Goal: Task Accomplishment & Management: Manage account settings

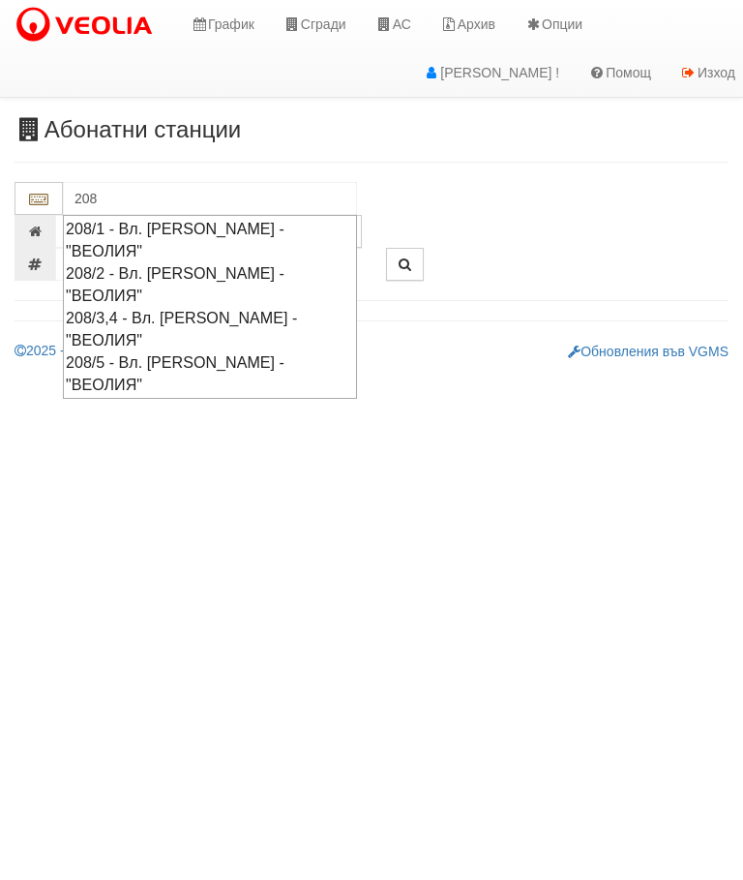
click at [255, 351] on div "208/5 - Вл. Варненчик - "ВЕОЛИЯ"" at bounding box center [210, 373] width 288 height 45
type input "208/5 - Вл. Варненчик - "ВЕОЛИЯ""
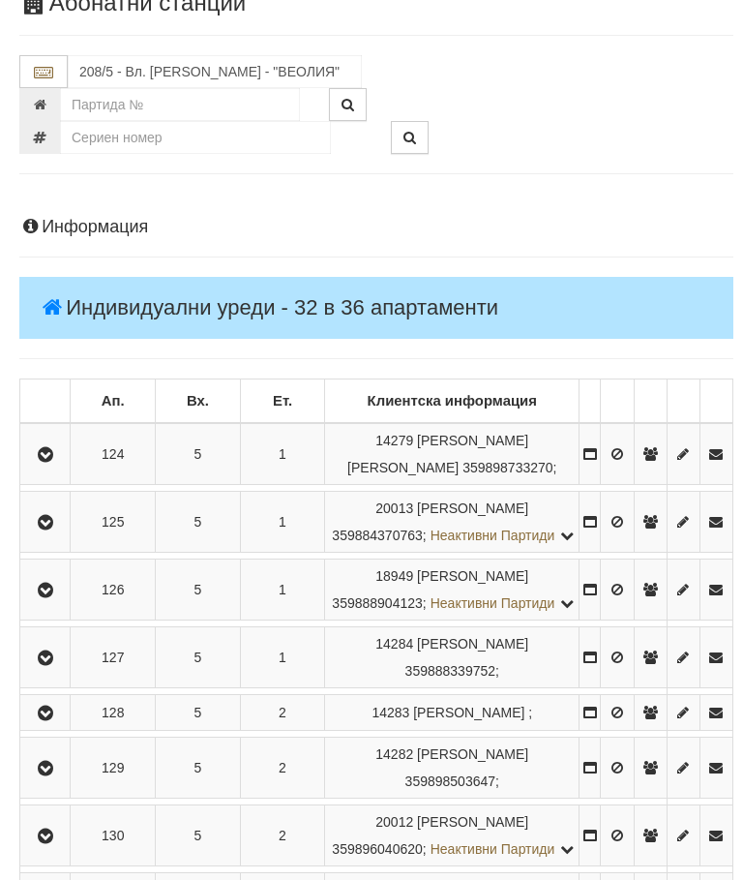
scroll to position [126, 0]
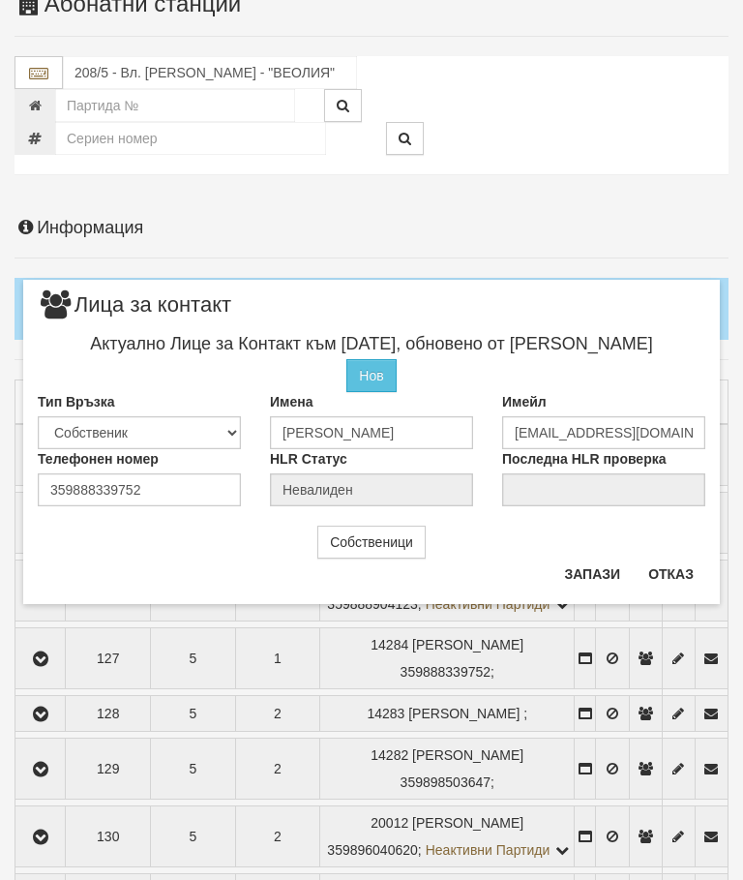
click at [683, 562] on button "Отказ" at bounding box center [671, 574] width 69 height 31
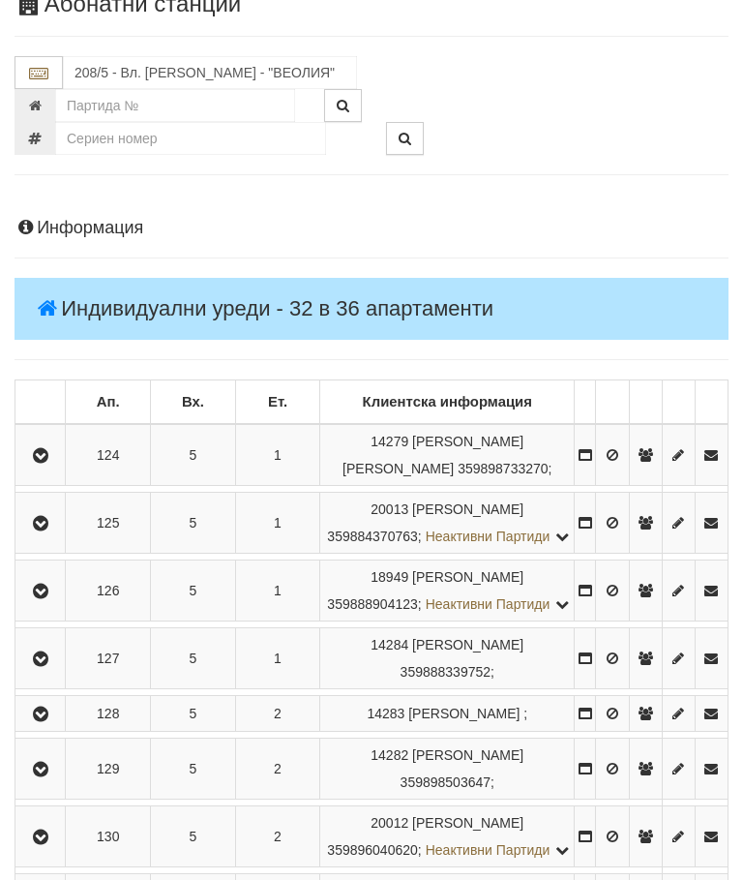
scroll to position [0, 0]
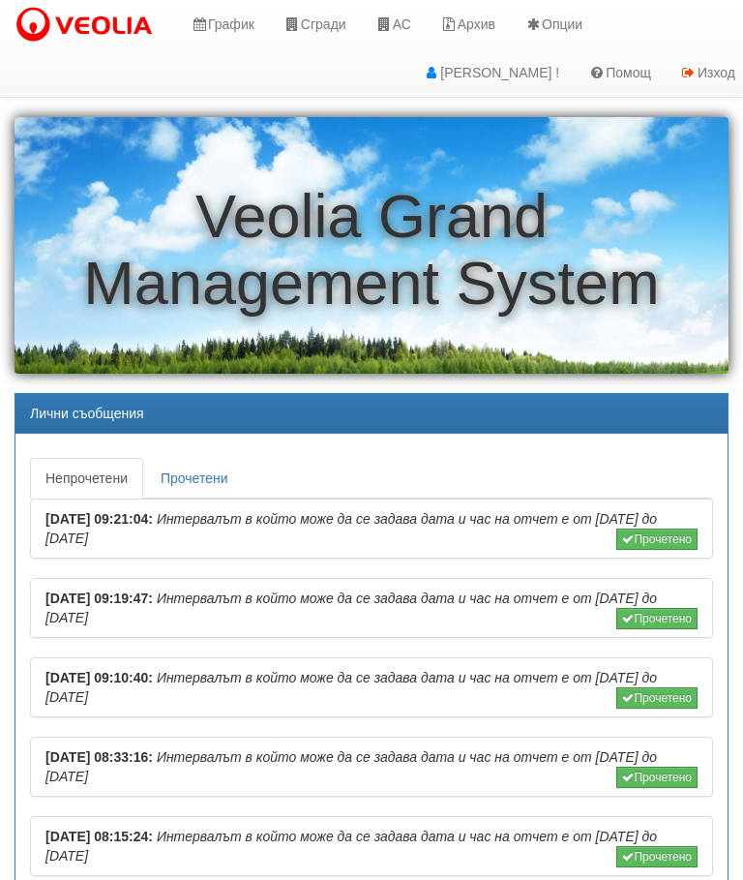
click at [393, 23] on icon at bounding box center [384, 24] width 17 height 14
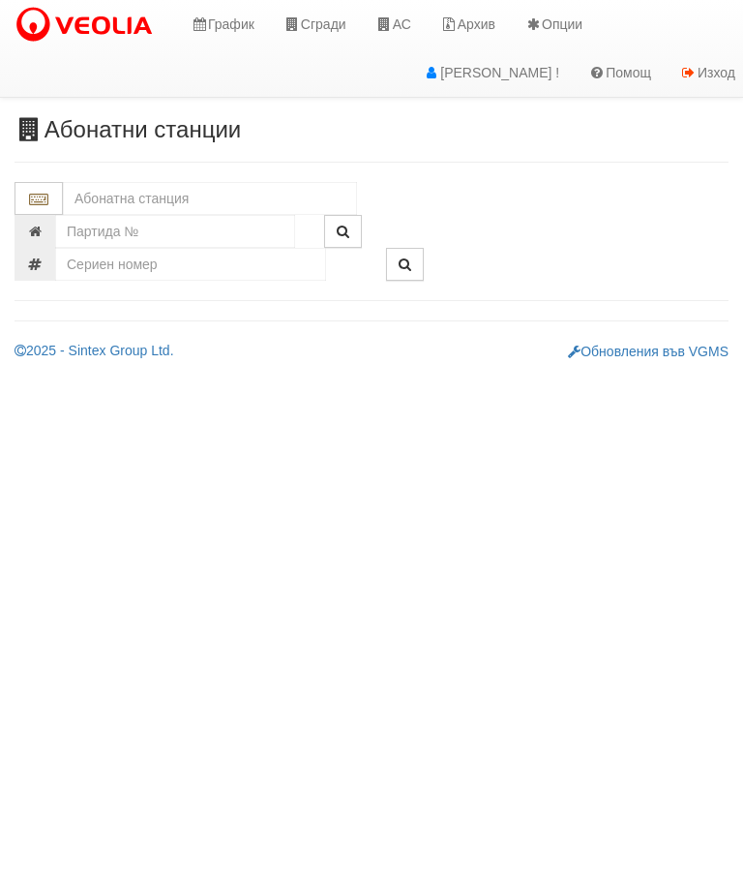
click at [166, 190] on input "text" at bounding box center [210, 198] width 294 height 33
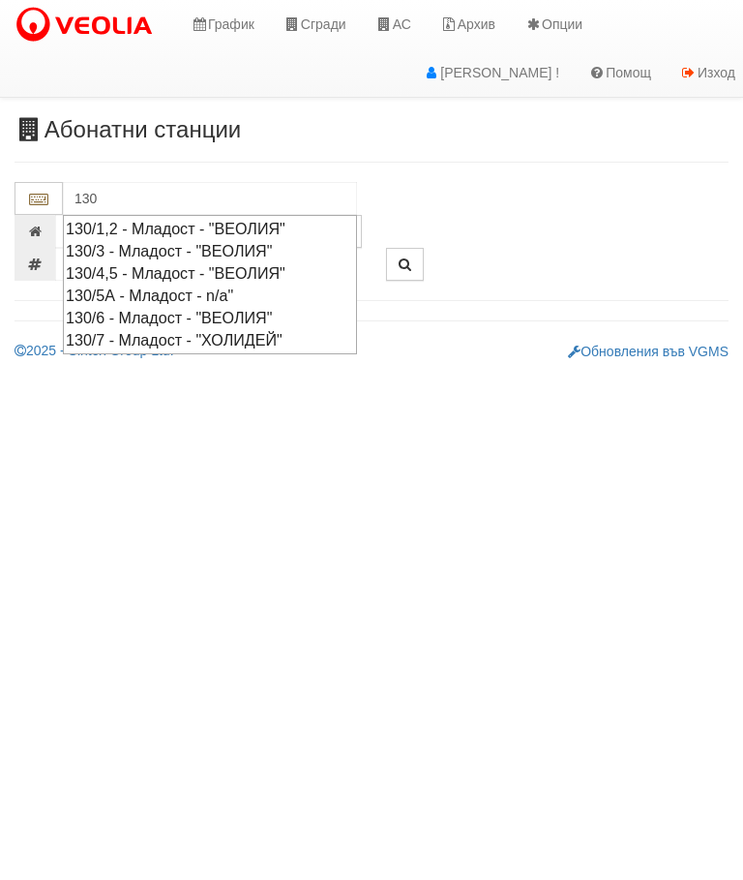
click at [289, 264] on div "130/4,5 - Младост - "ВЕОЛИЯ"" at bounding box center [210, 273] width 288 height 22
type input "130/4,5 - Младост - "ВЕОЛИЯ""
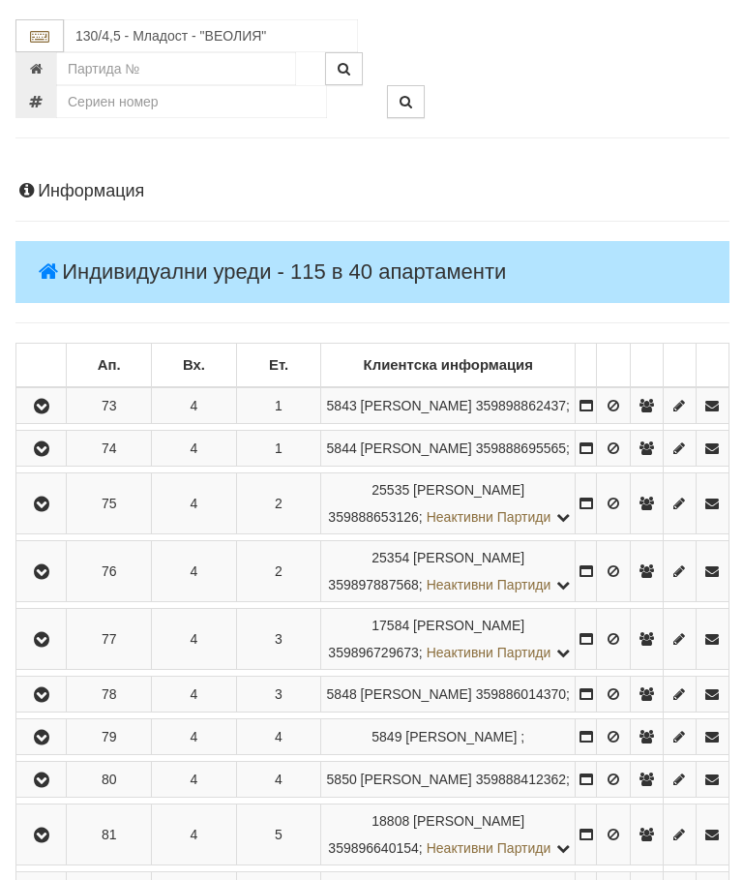
scroll to position [151, 0]
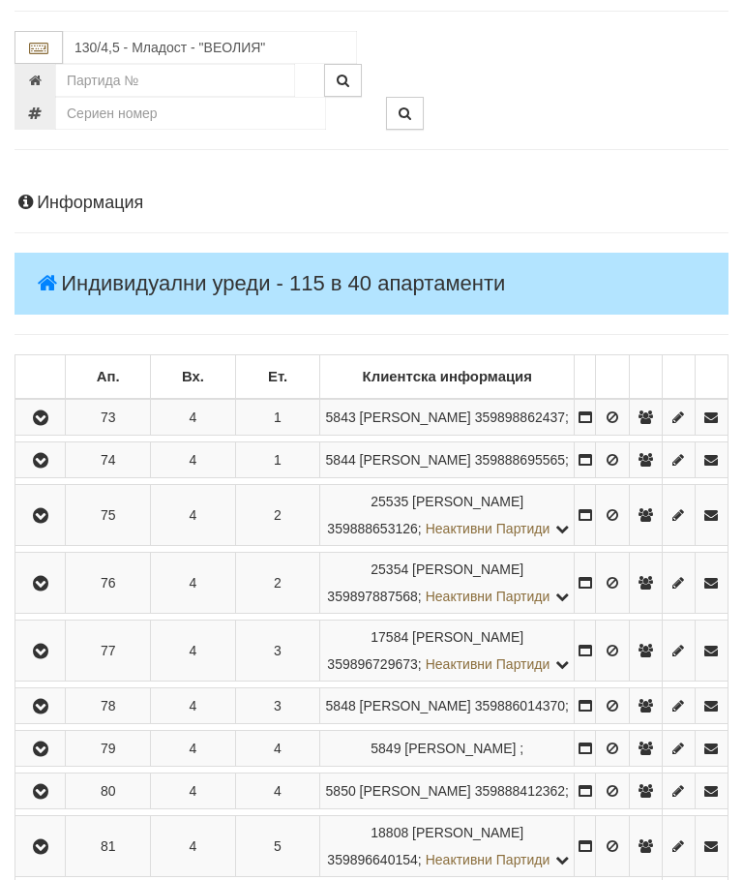
click at [43, 658] on icon "button" at bounding box center [40, 652] width 23 height 14
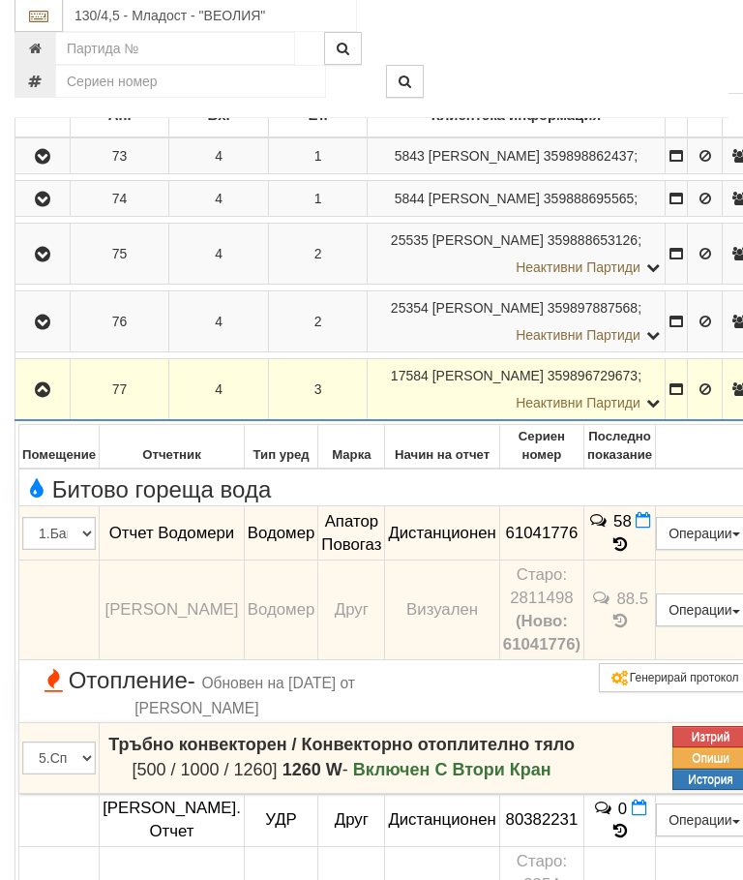
scroll to position [413, 0]
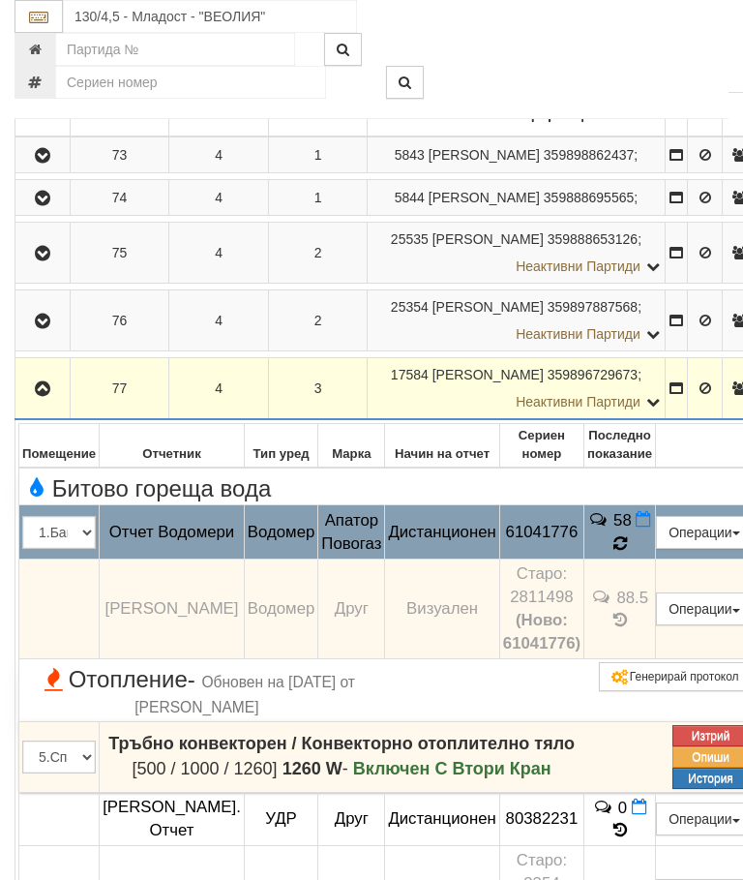
click at [655, 560] on td "58" at bounding box center [621, 532] width 72 height 54
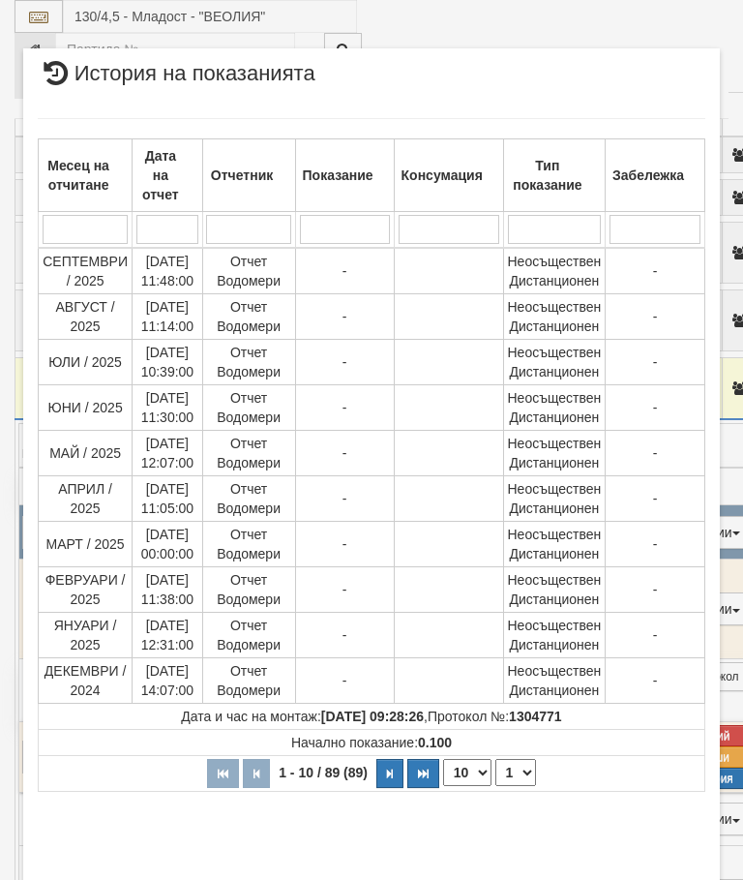
click at [518, 772] on select "1 2 3 4 5 6 7 8 9" at bounding box center [516, 772] width 41 height 27
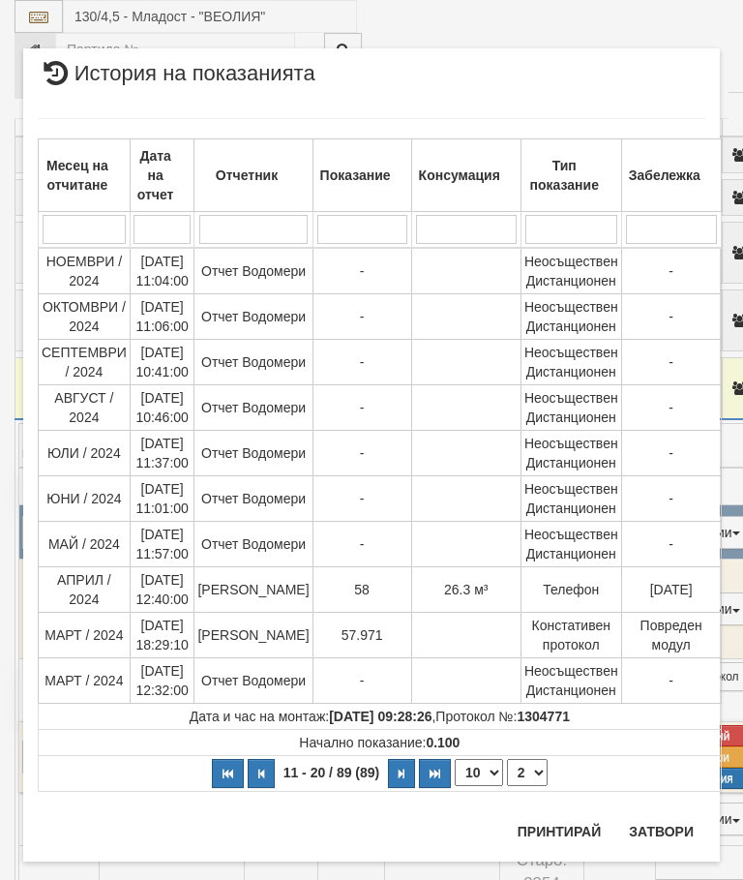
select select "2"
click at [527, 770] on select "1 2 3 4 5 6 7 8 9" at bounding box center [527, 772] width 41 height 27
click at [655, 822] on button "Затвори" at bounding box center [662, 831] width 88 height 31
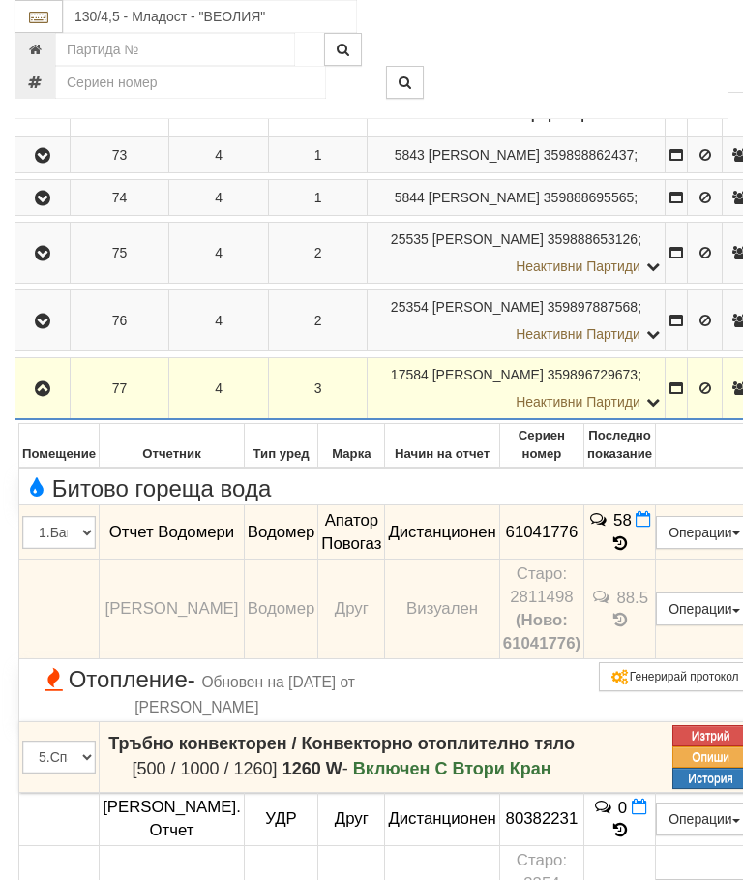
click at [49, 403] on button "button" at bounding box center [42, 388] width 48 height 29
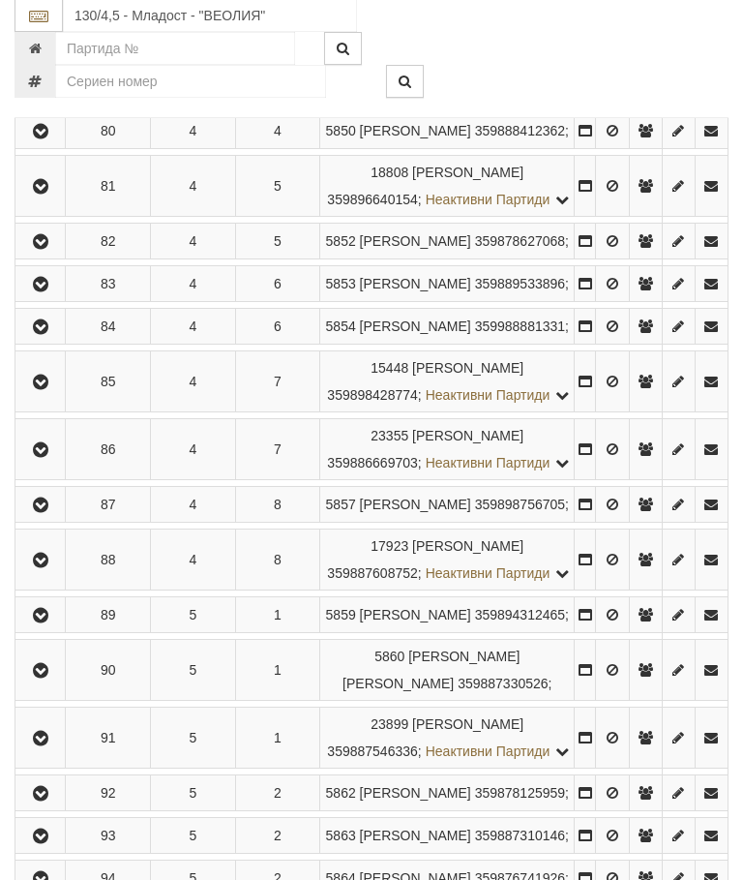
scroll to position [813, 0]
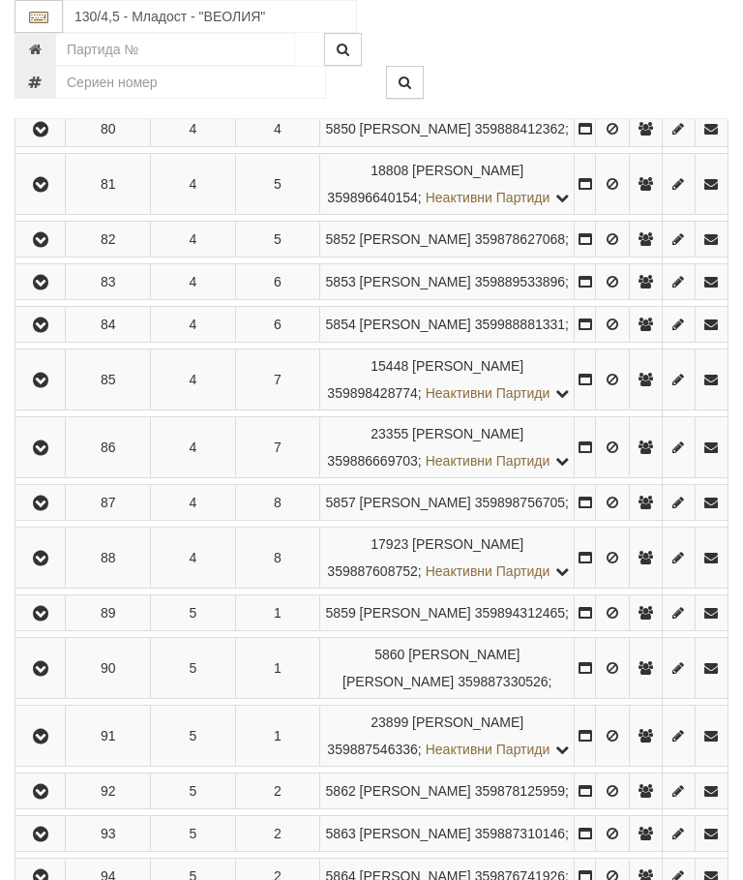
click at [48, 387] on icon "button" at bounding box center [40, 381] width 23 height 14
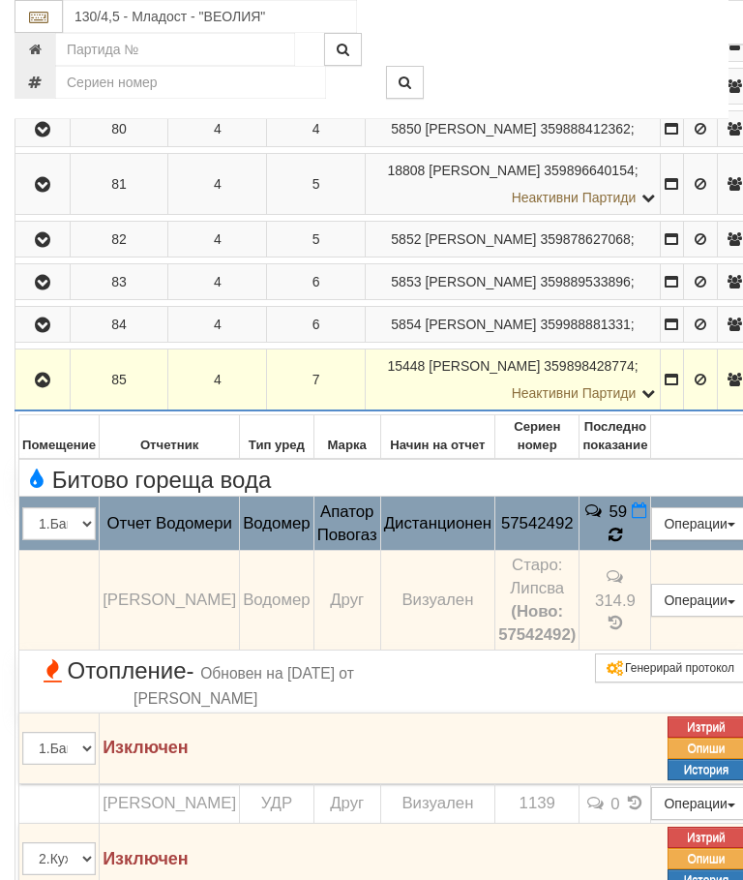
click at [652, 551] on td "59" at bounding box center [616, 524] width 72 height 54
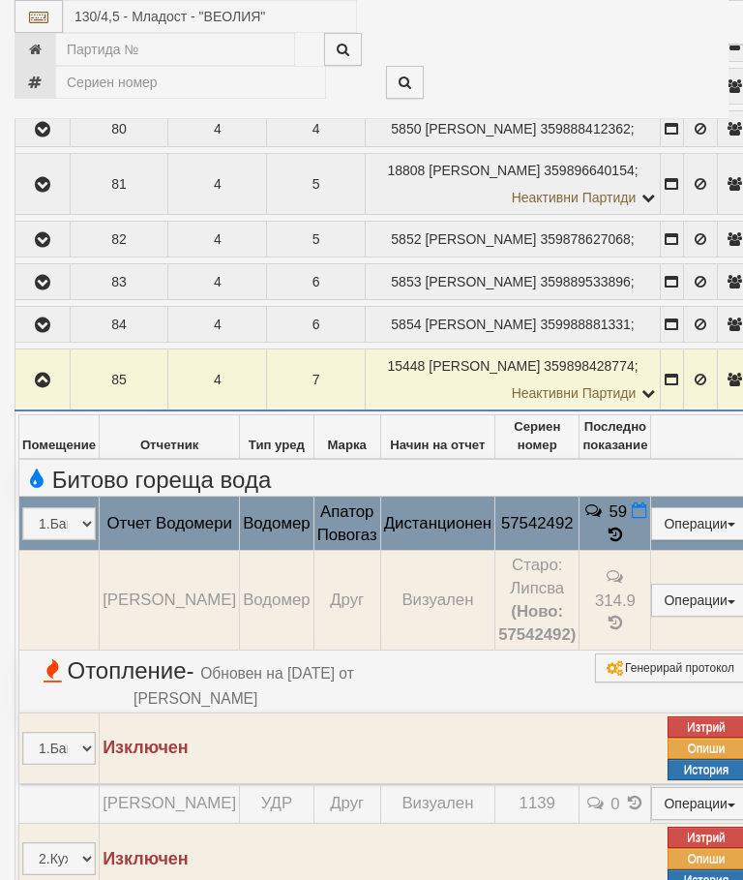
select select "10"
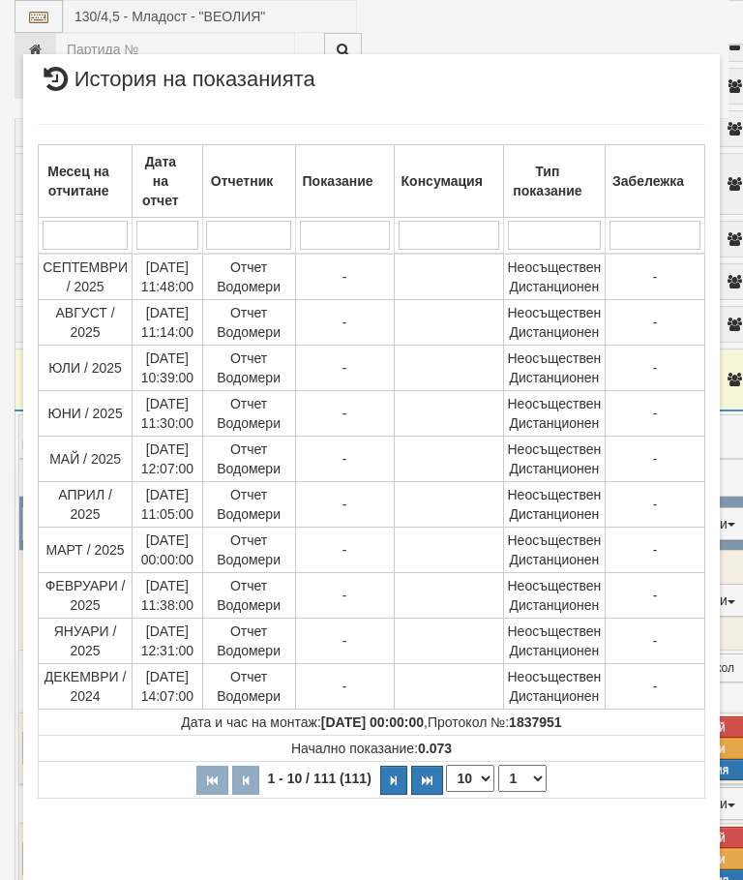
scroll to position [1391, 0]
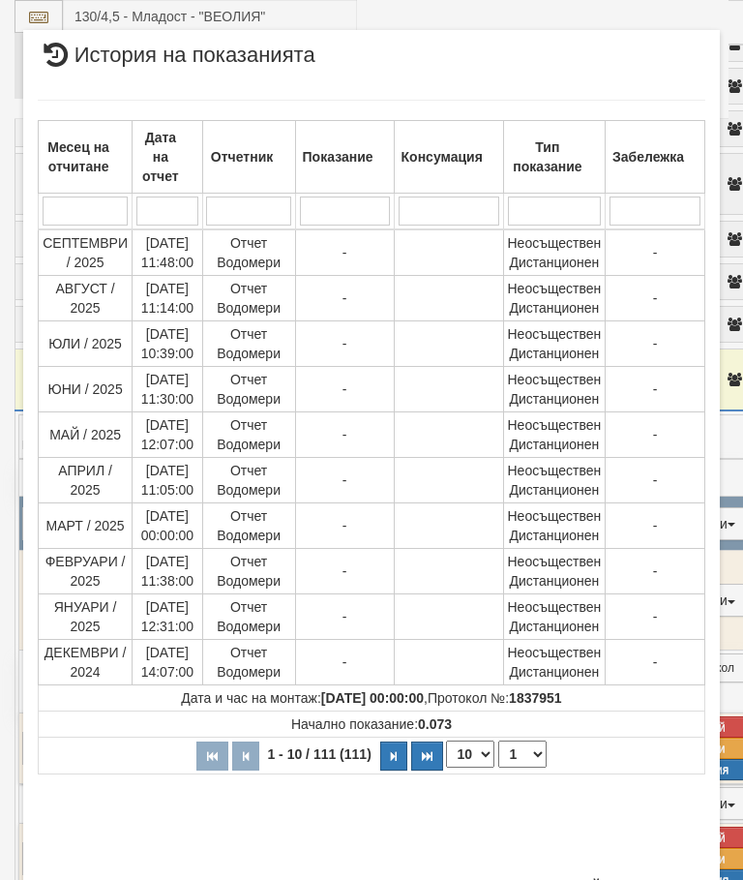
click at [526, 747] on select "1 2 3 4 5 6 7 8 9 10 11 12" at bounding box center [523, 754] width 48 height 27
select select "2"
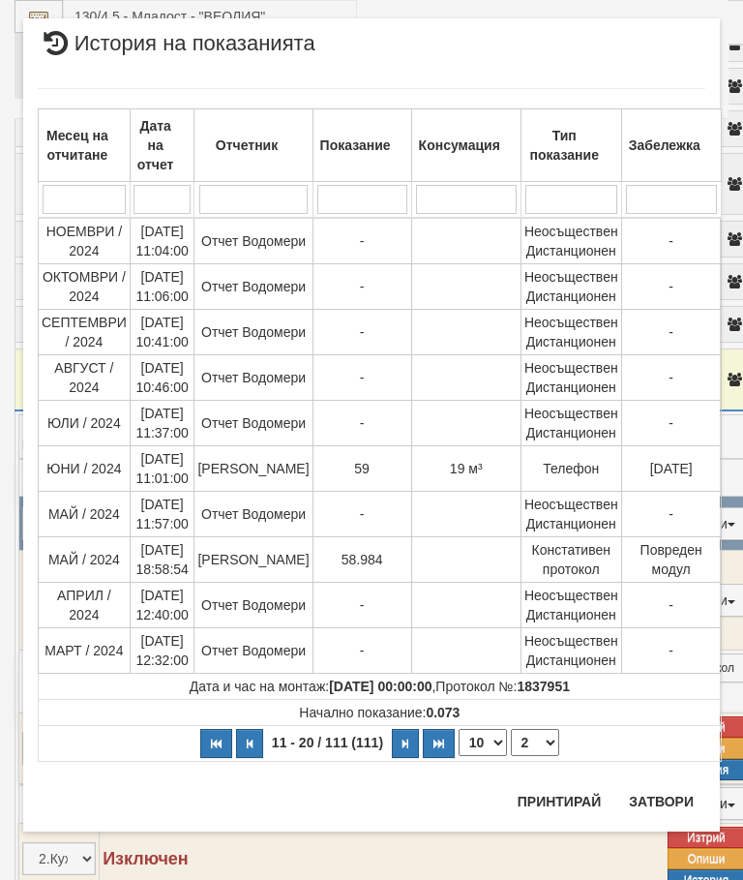
scroll to position [0, 0]
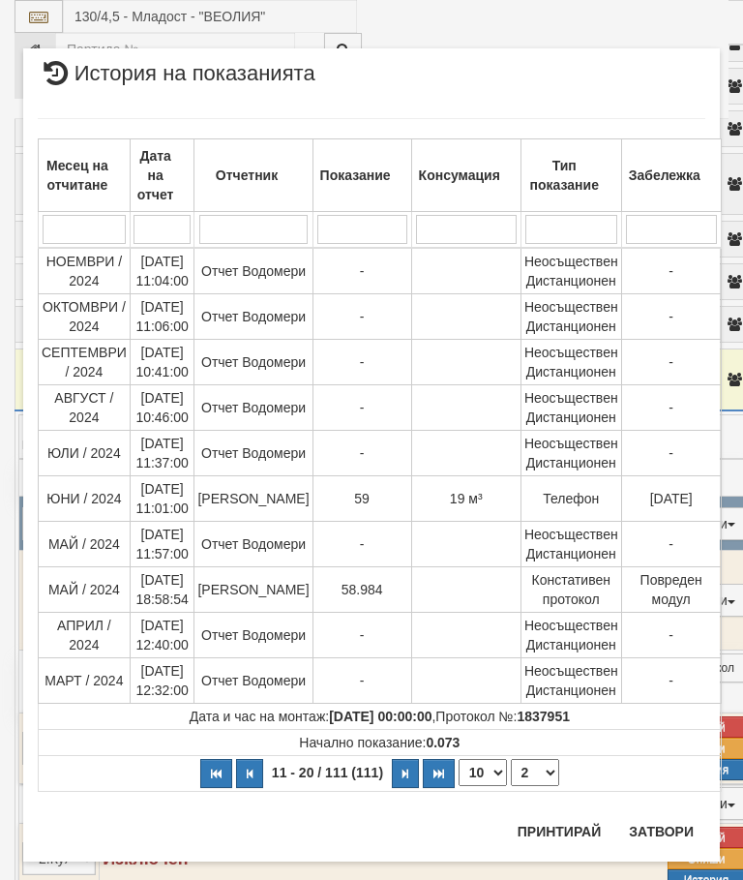
click at [655, 832] on button "Затвори" at bounding box center [662, 831] width 88 height 31
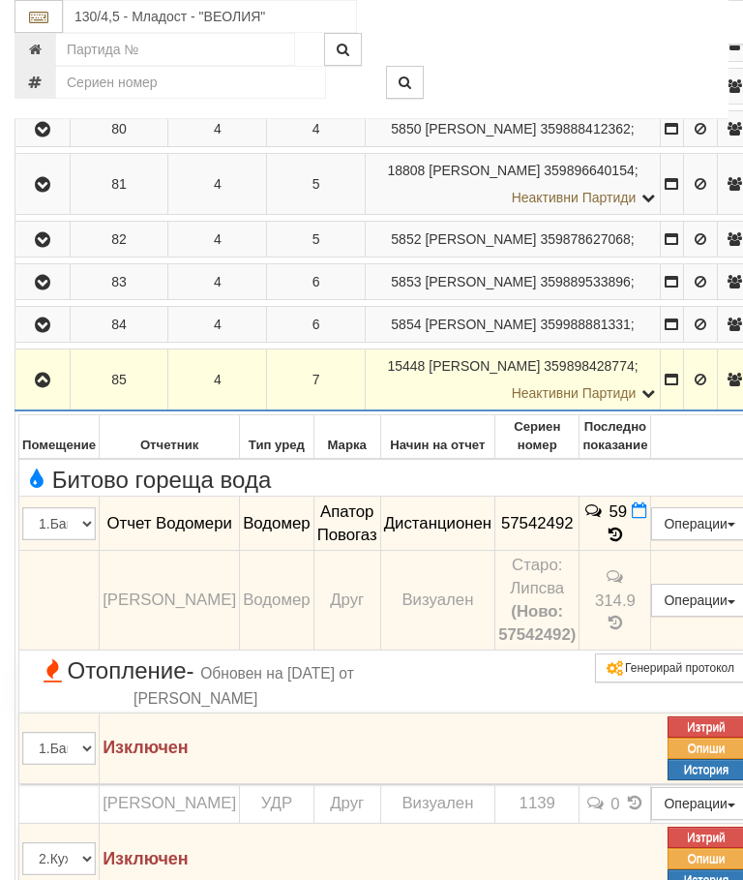
click at [0, 0] on button "Редакция / Протокол" at bounding box center [0, 0] width 0 height 0
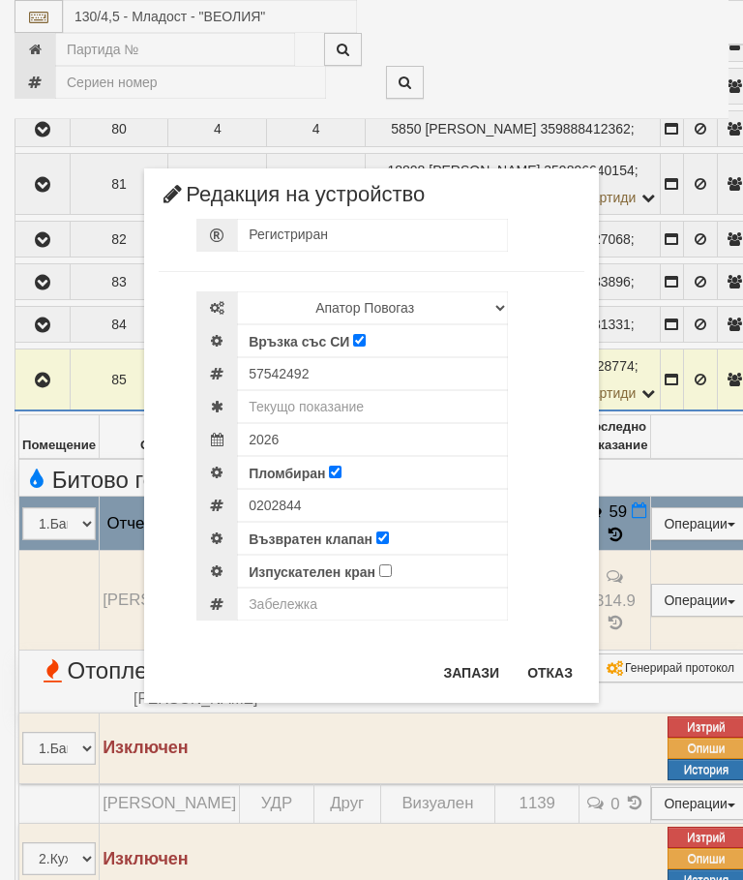
click at [549, 675] on button "Отказ" at bounding box center [550, 672] width 69 height 31
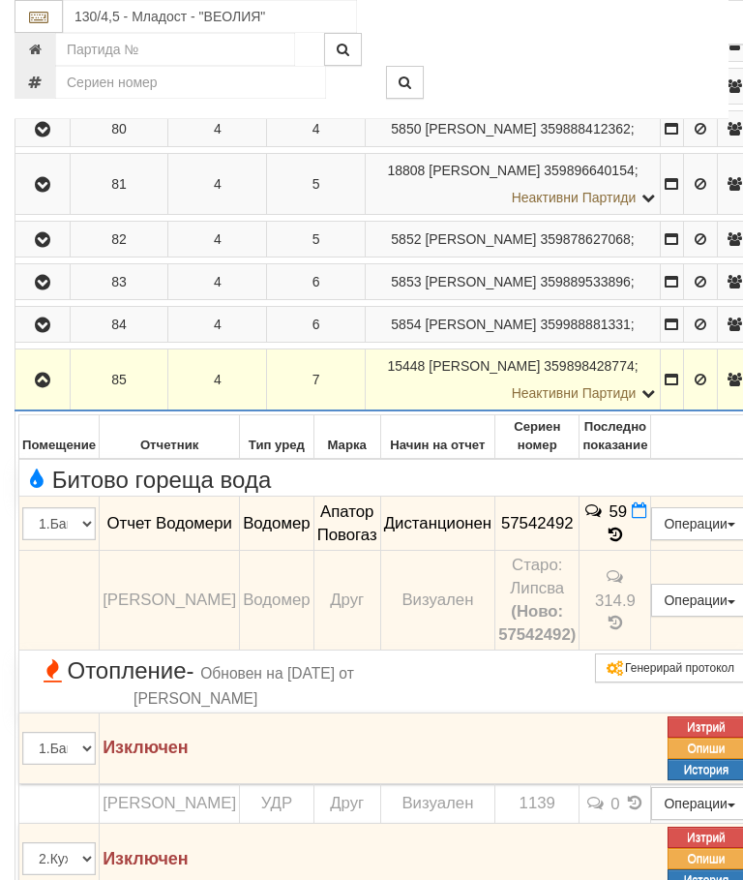
click at [50, 387] on icon "button" at bounding box center [42, 381] width 23 height 14
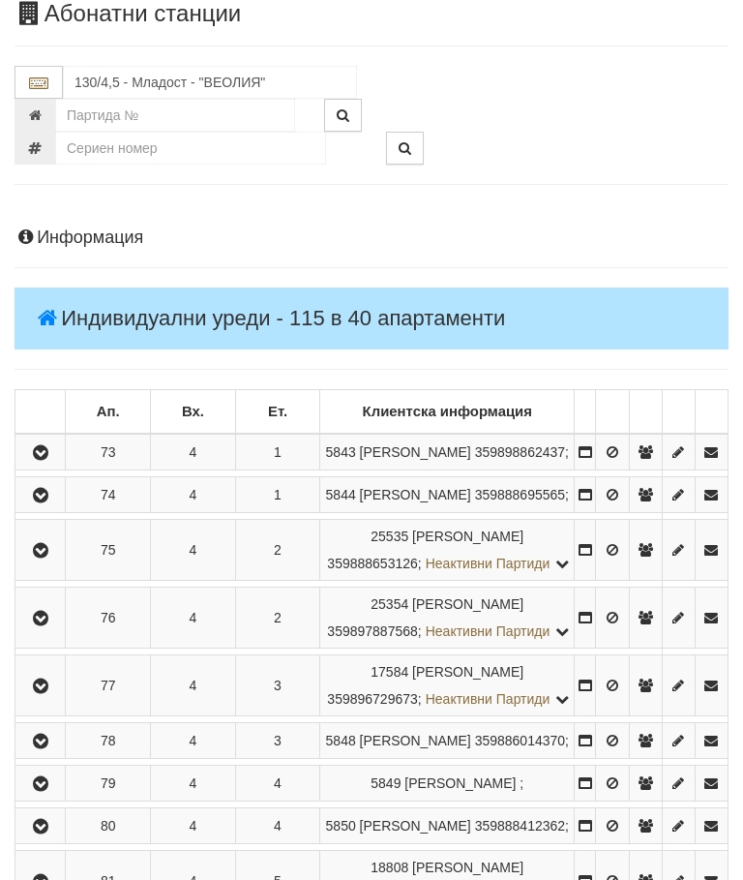
scroll to position [61, 0]
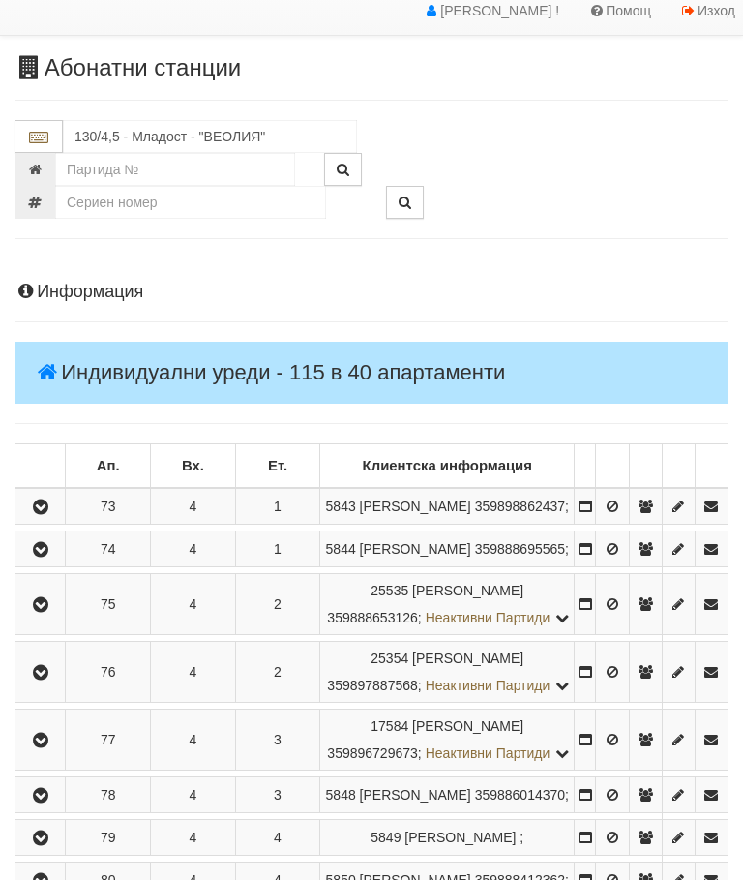
click at [42, 512] on icon "button" at bounding box center [40, 508] width 23 height 14
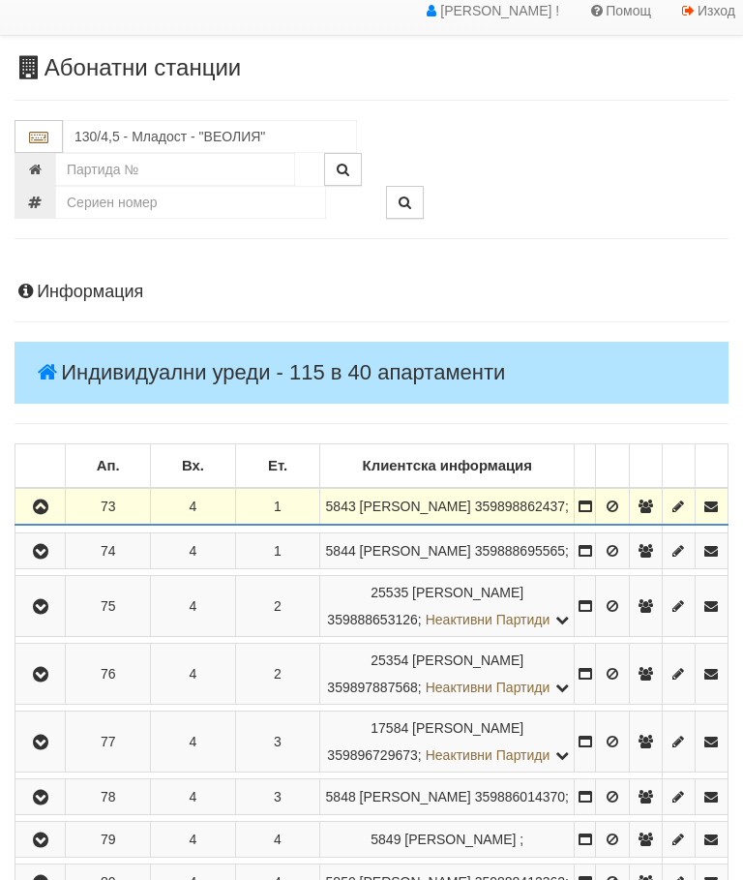
scroll to position [62, 0]
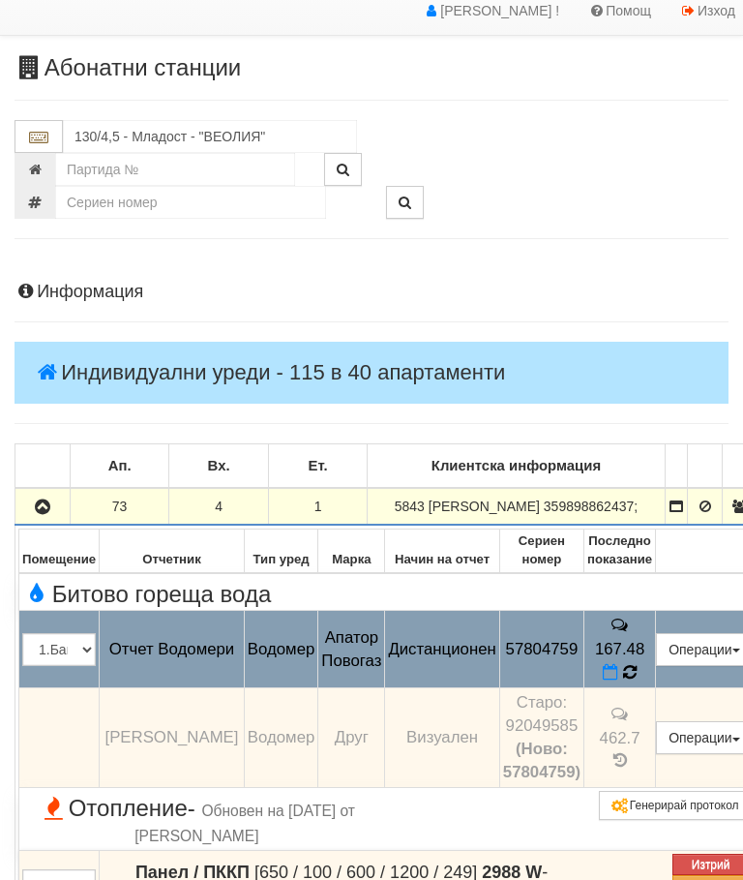
click at [637, 668] on icon at bounding box center [630, 672] width 14 height 16
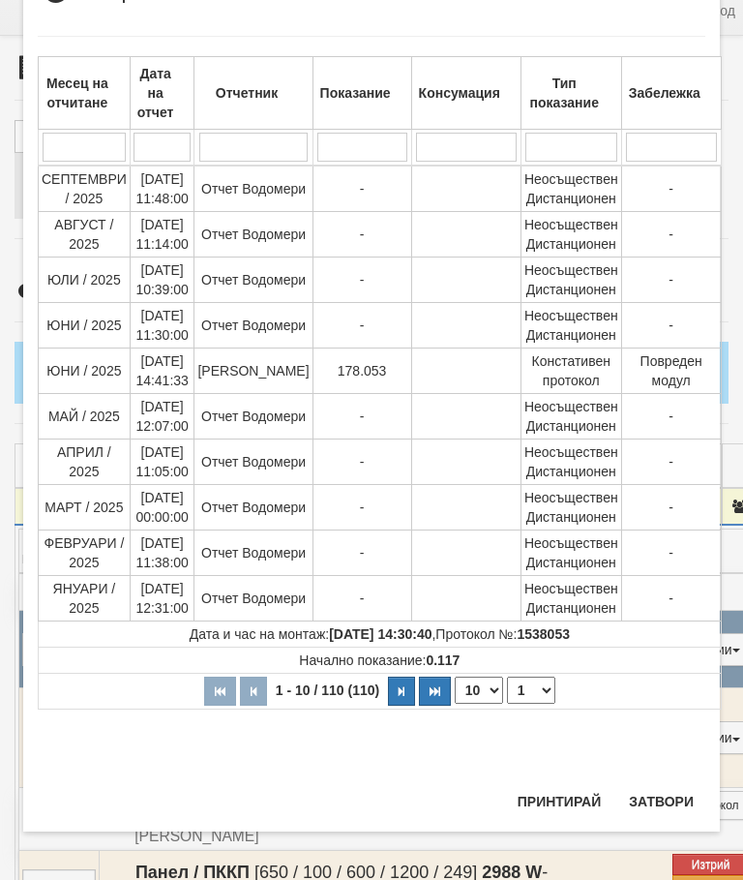
scroll to position [1793, 0]
click at [520, 691] on select "1 2 3 4 5 6 7 8 9 10 11" at bounding box center [531, 690] width 48 height 27
select select "2"
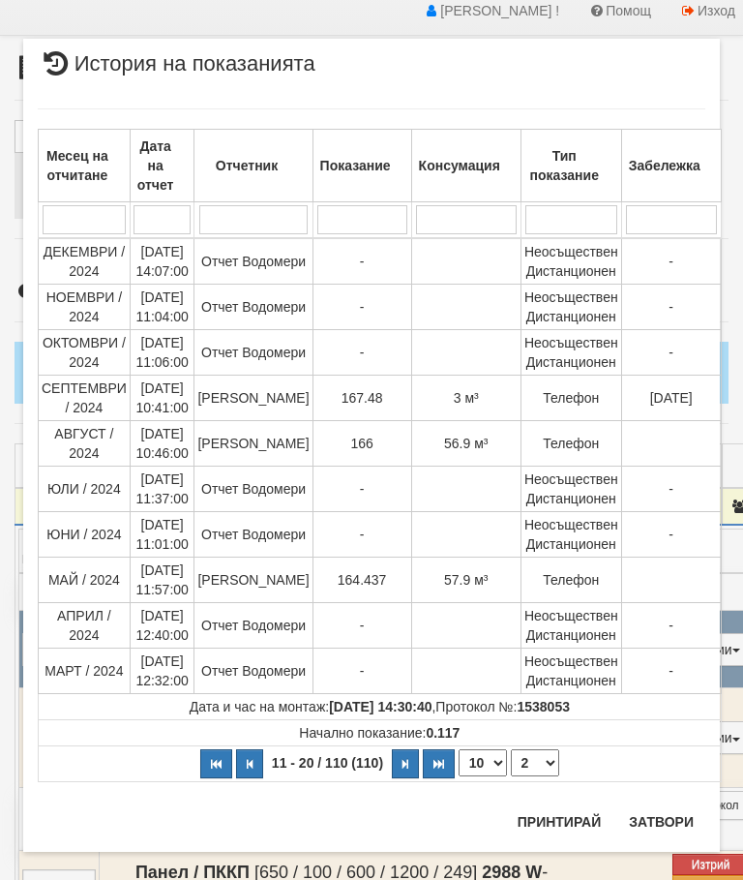
scroll to position [0, 0]
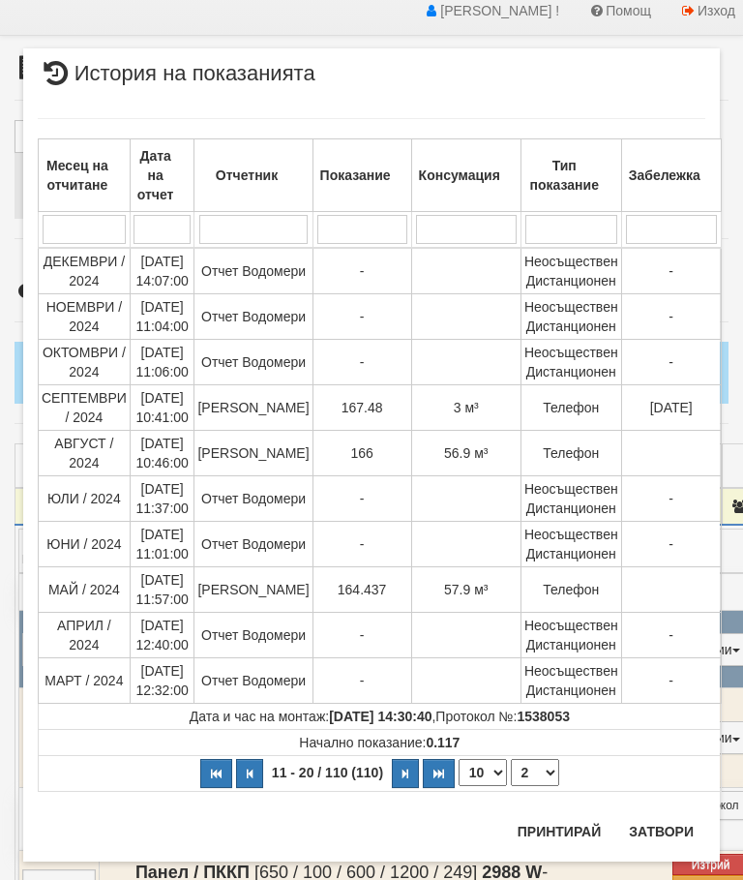
click at [662, 817] on button "Затвори" at bounding box center [662, 831] width 88 height 31
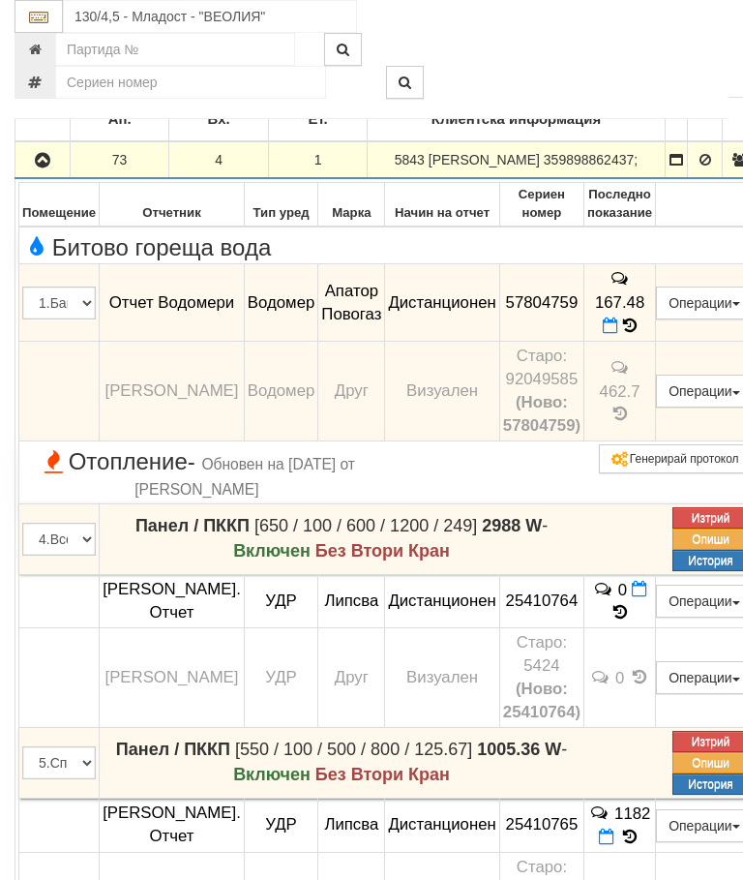
scroll to position [423, 0]
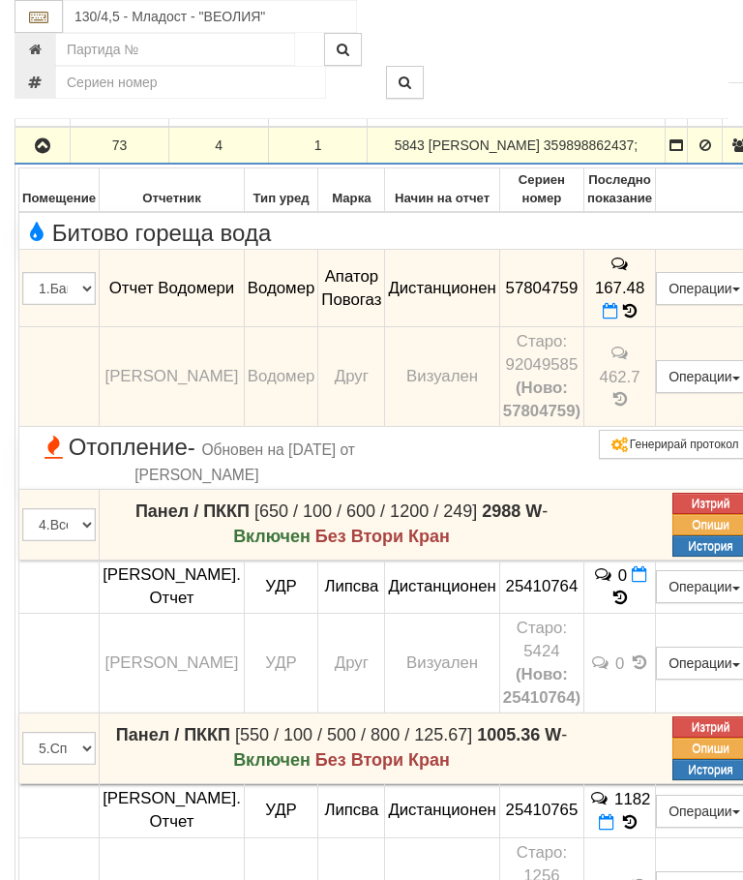
click at [45, 145] on button "button" at bounding box center [42, 145] width 48 height 29
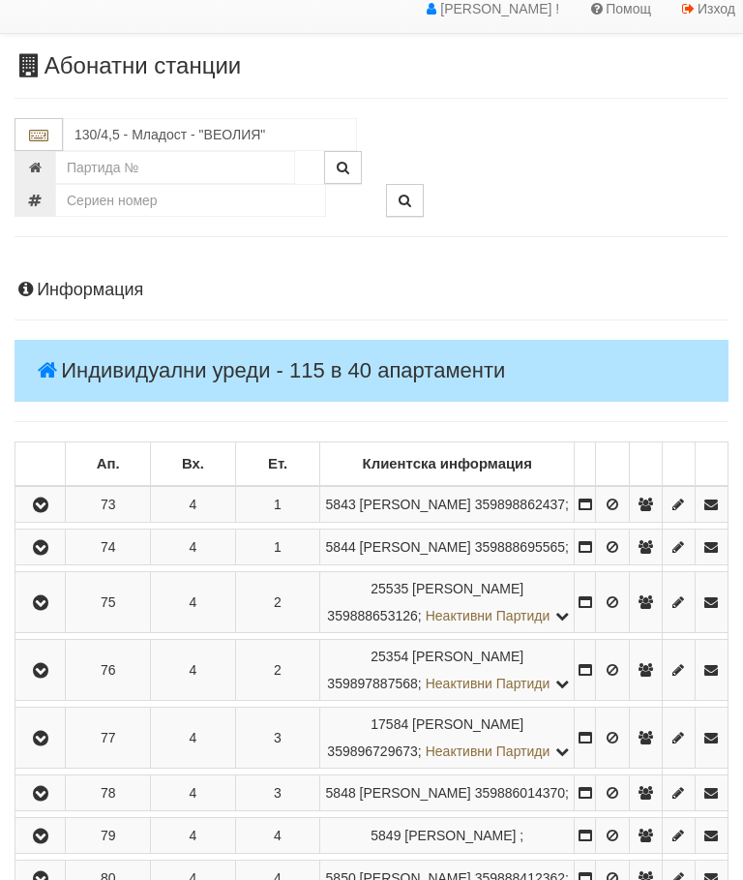
scroll to position [0, 0]
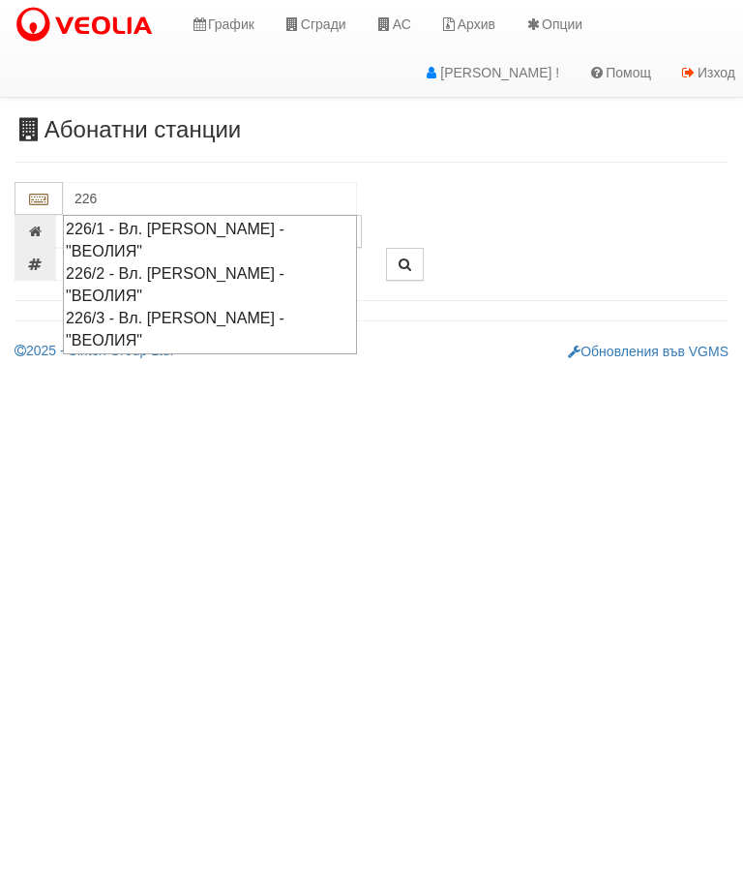
click at [259, 218] on div "226/1 - Вл. Варненчик - "ВЕОЛИЯ"" at bounding box center [210, 240] width 288 height 45
type input "226/1 - Вл. Варненчик - "ВЕОЛИЯ""
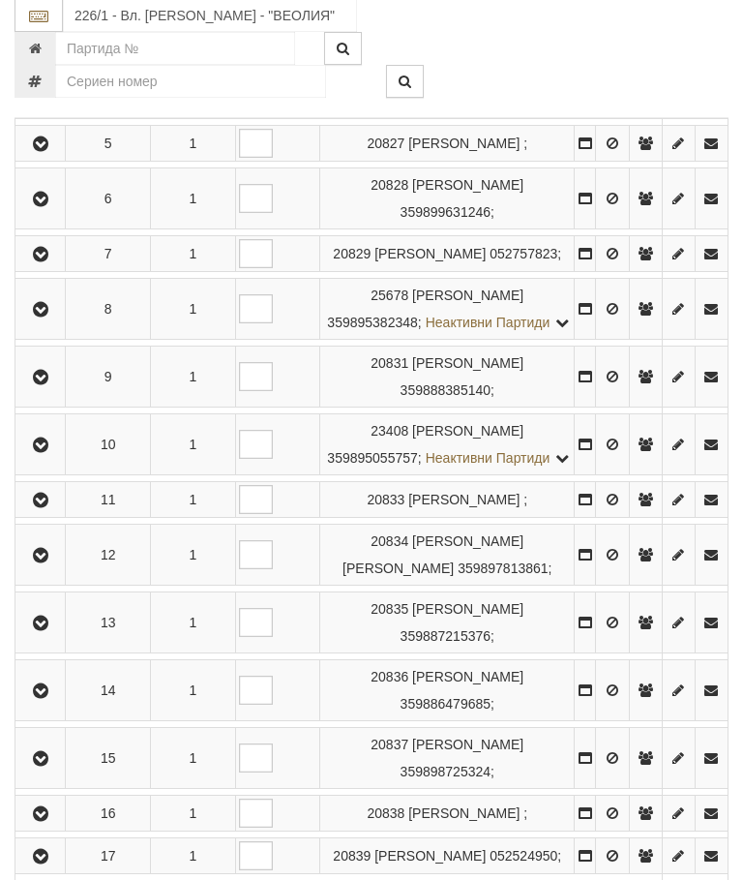
scroll to position [696, 0]
click at [44, 766] on icon "button" at bounding box center [40, 759] width 23 height 14
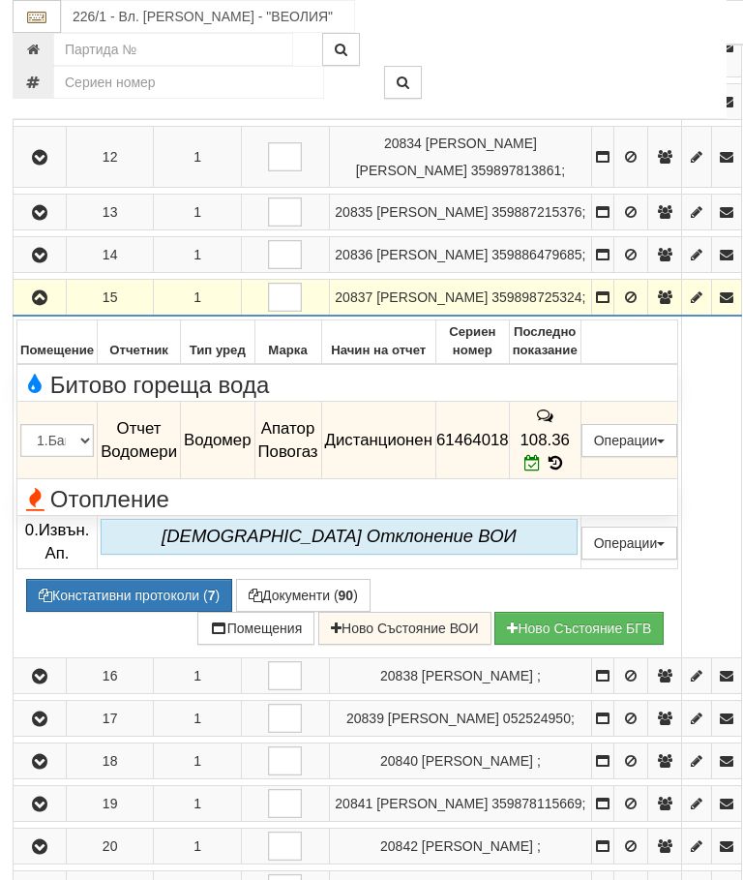
scroll to position [943, 0]
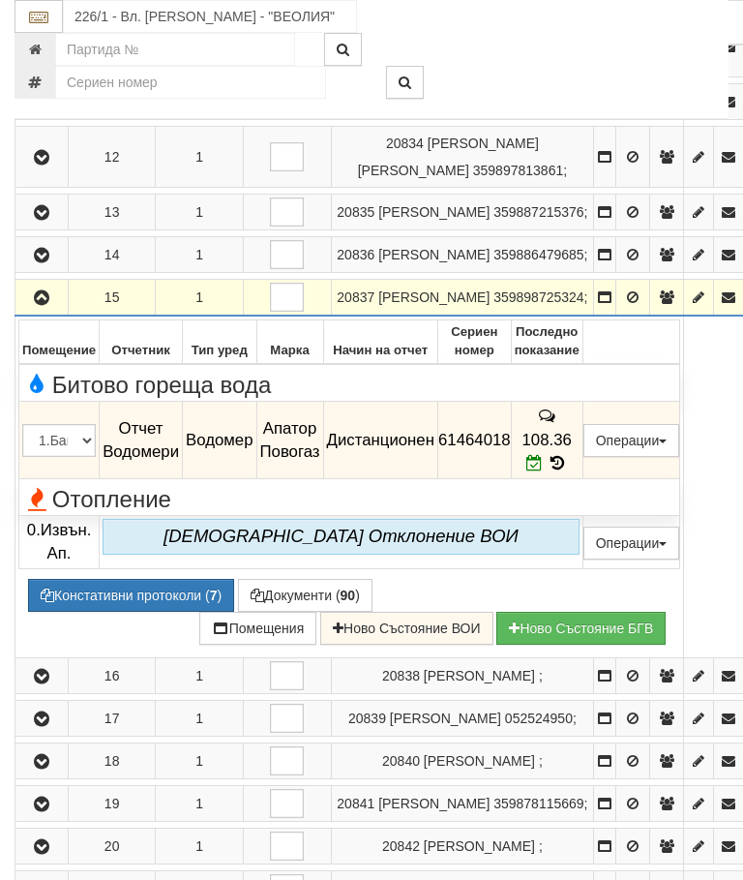
click at [568, 471] on icon at bounding box center [557, 463] width 21 height 16
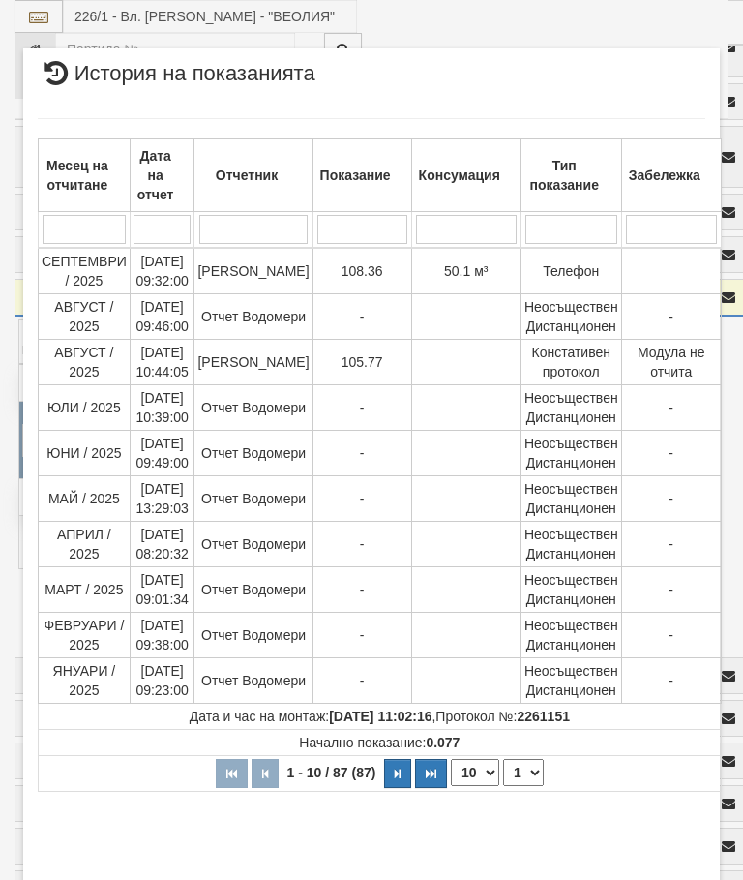
select select "10"
select select "1"
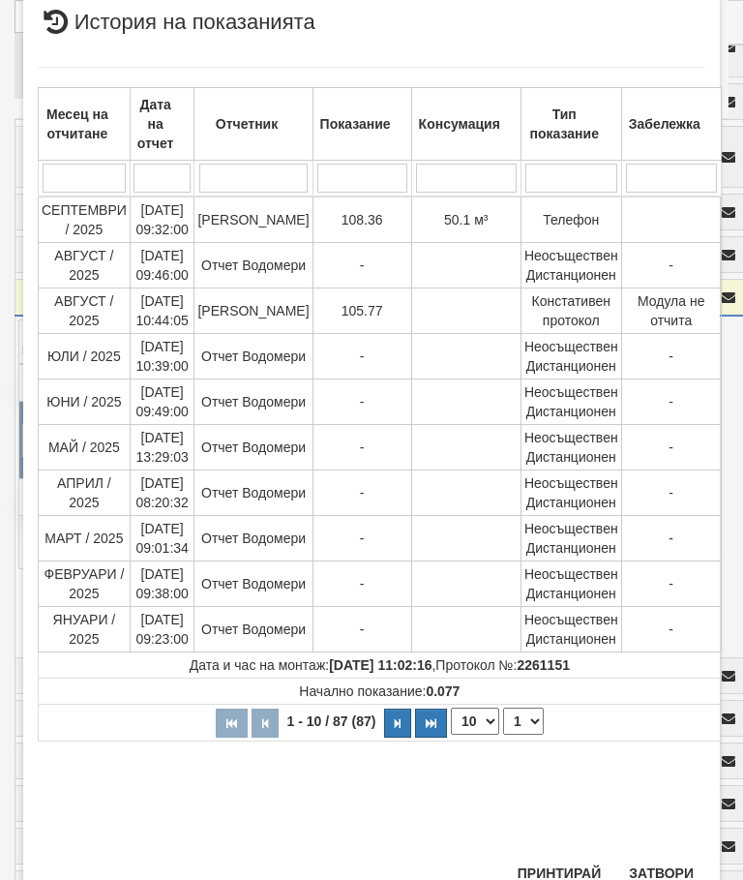
scroll to position [776, 0]
click at [679, 860] on button "Затвори" at bounding box center [662, 874] width 88 height 31
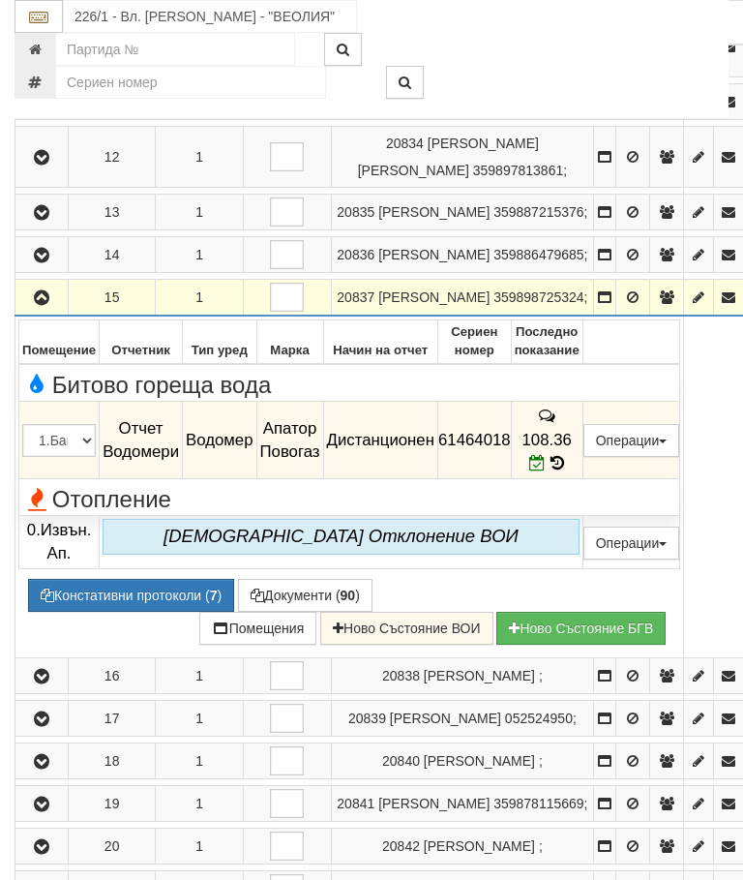
click at [48, 305] on icon "button" at bounding box center [41, 298] width 23 height 14
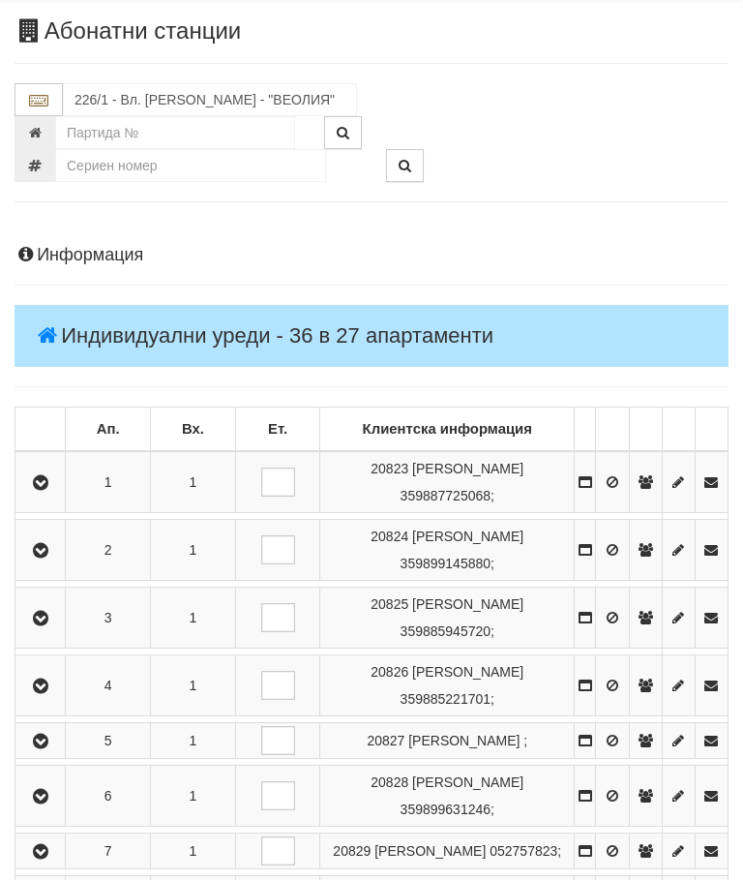
scroll to position [0, 0]
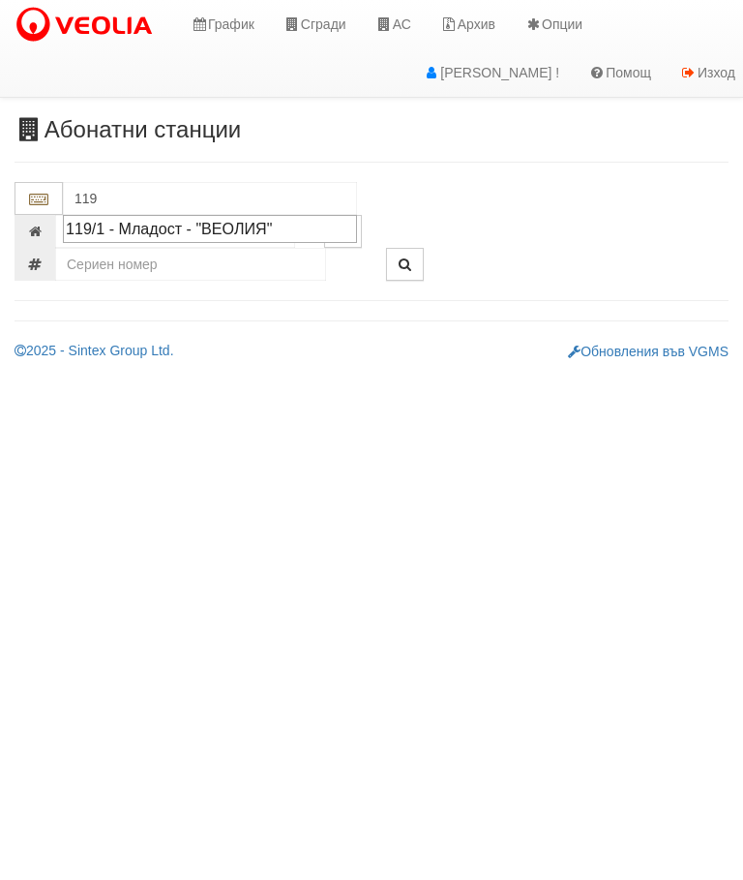
click at [221, 227] on div "119/1 - Младост - "ВЕОЛИЯ"" at bounding box center [210, 229] width 288 height 22
type input "119/1 - Младост - "ВЕОЛИЯ""
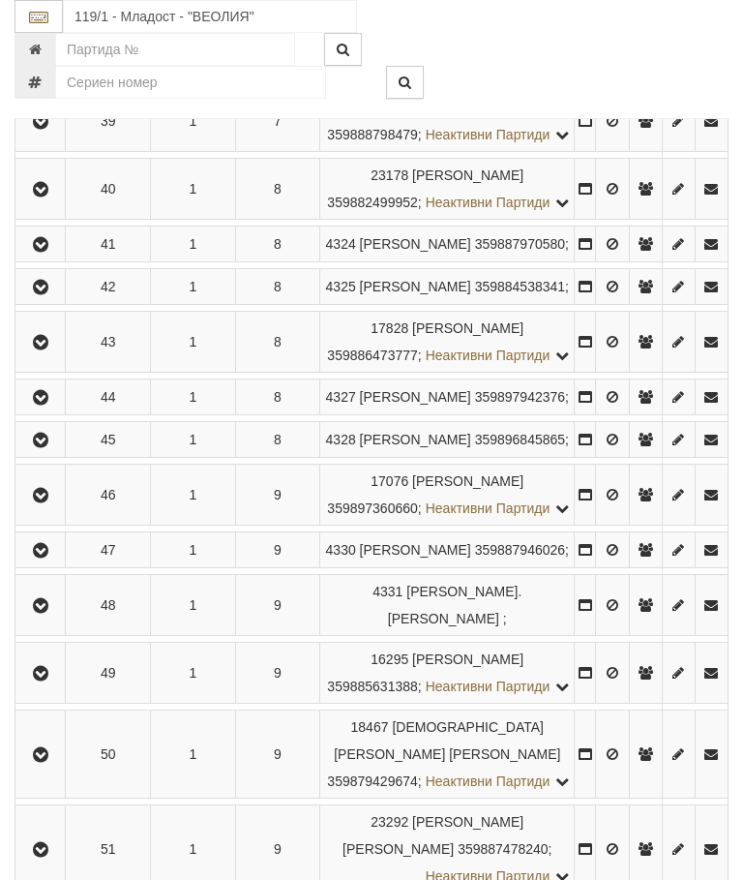
scroll to position [2809, 0]
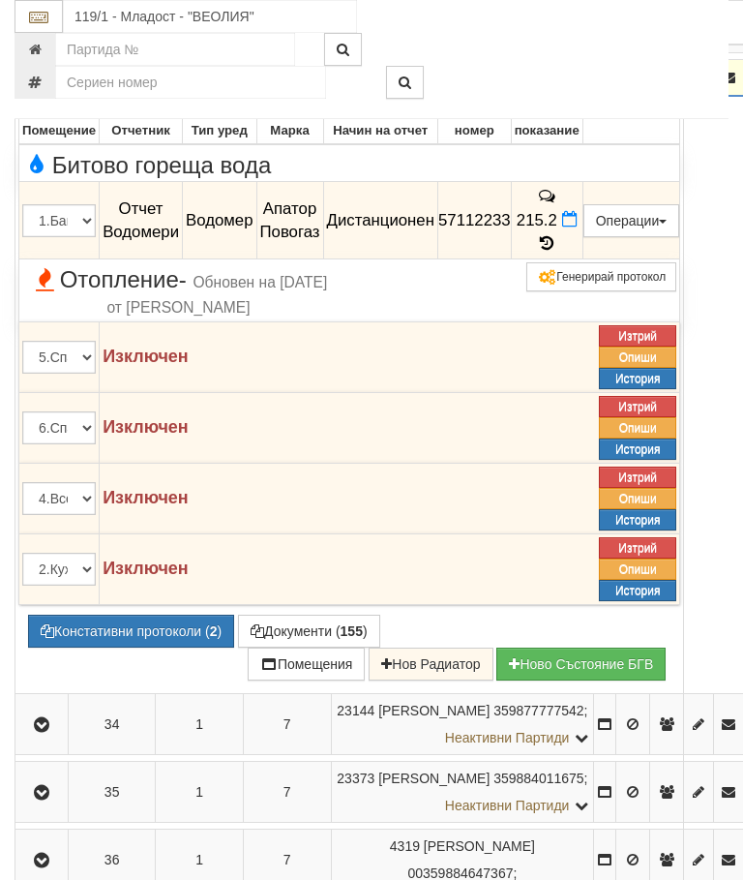
scroll to position [2451, 0]
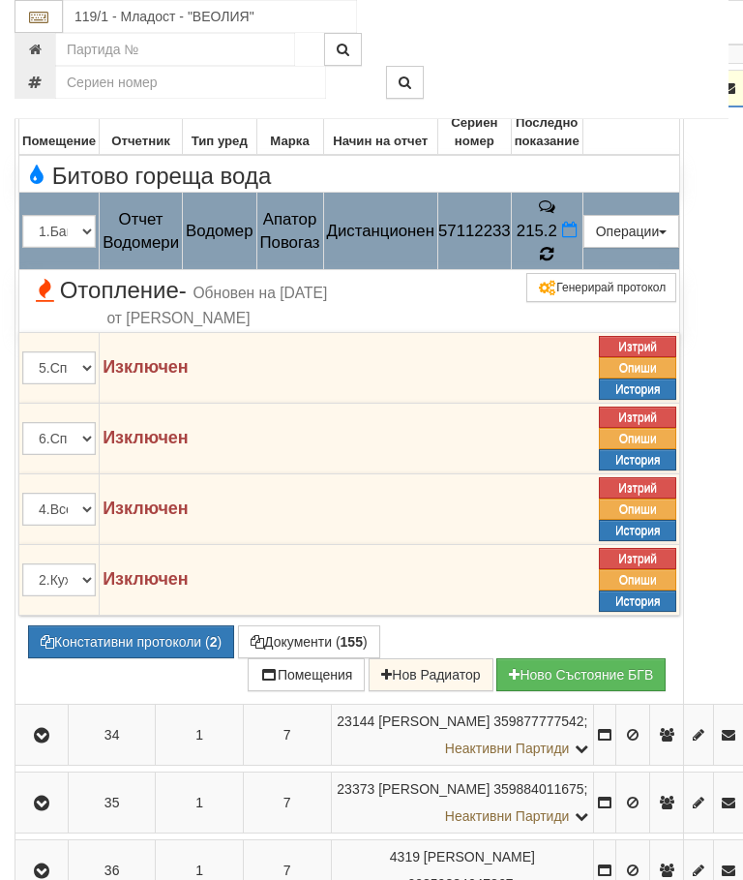
click at [583, 270] on td "215.2" at bounding box center [547, 231] width 72 height 77
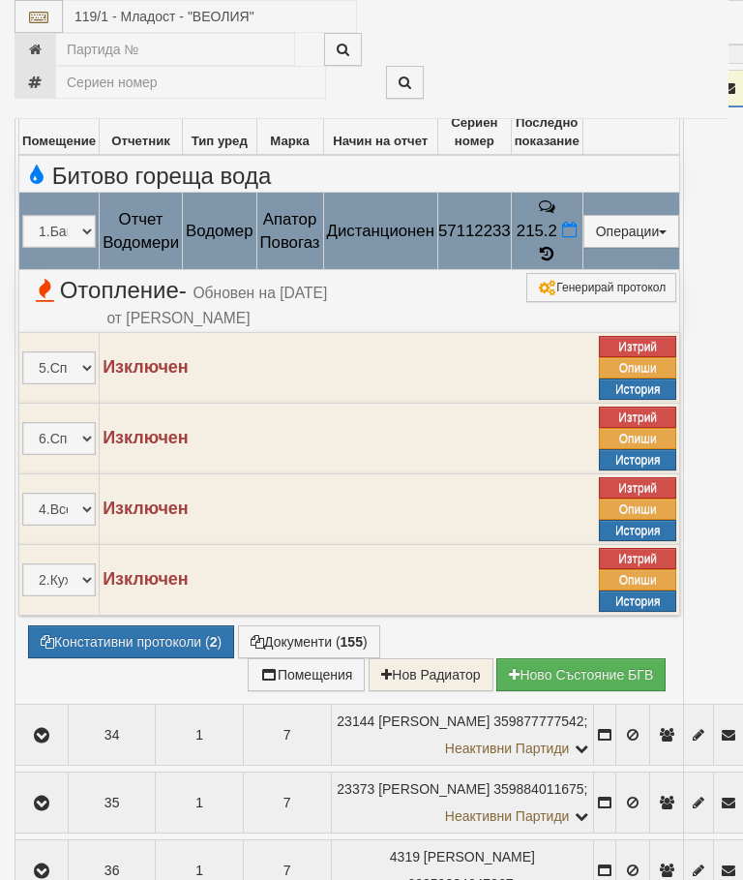
select select "10"
select select "1"
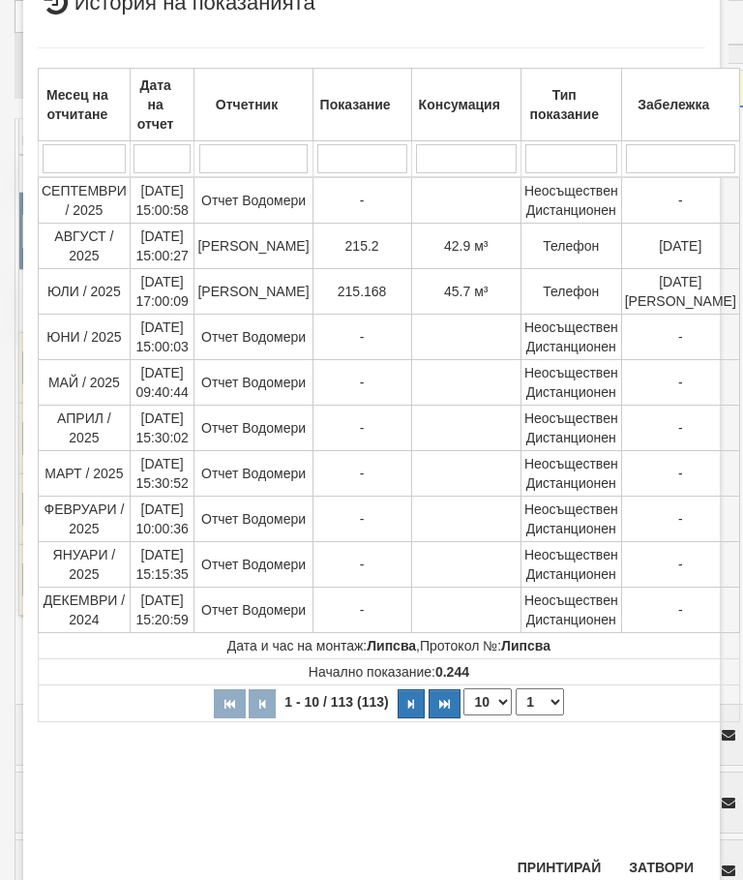
scroll to position [1249, 0]
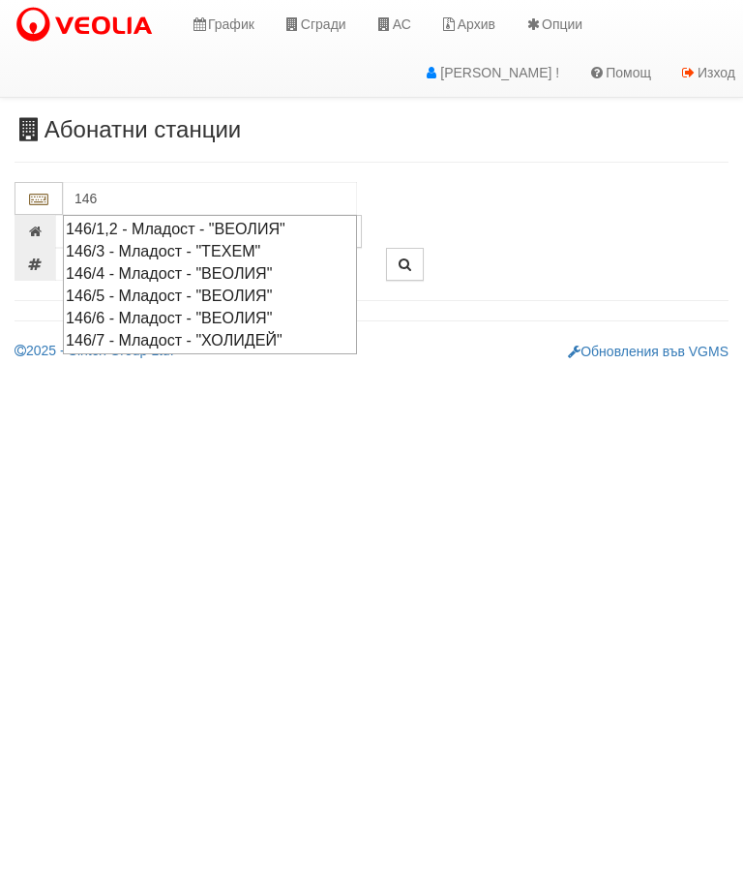
click at [193, 291] on div "146/5 - Младост - "ВЕОЛИЯ"" at bounding box center [210, 296] width 288 height 22
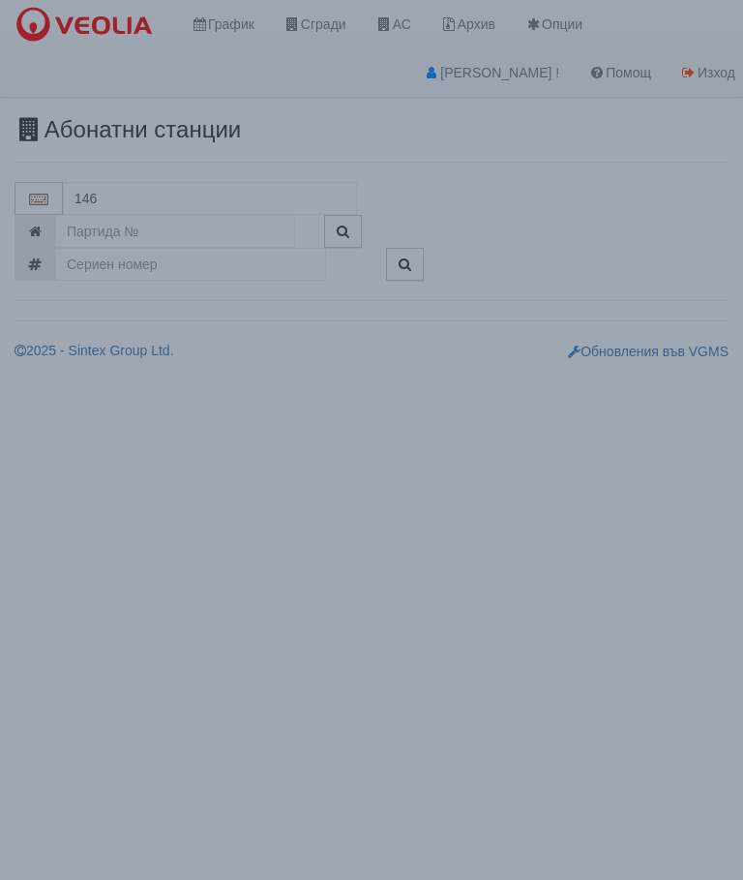
type input "146/5 - Младост - "ВЕОЛИЯ""
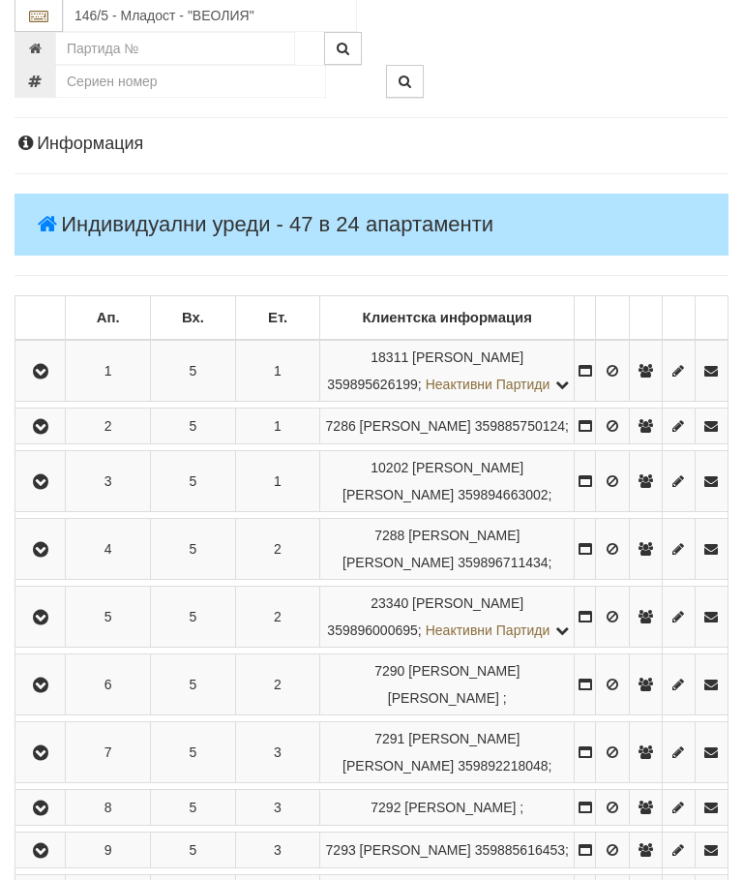
click at [42, 558] on icon "button" at bounding box center [40, 551] width 23 height 14
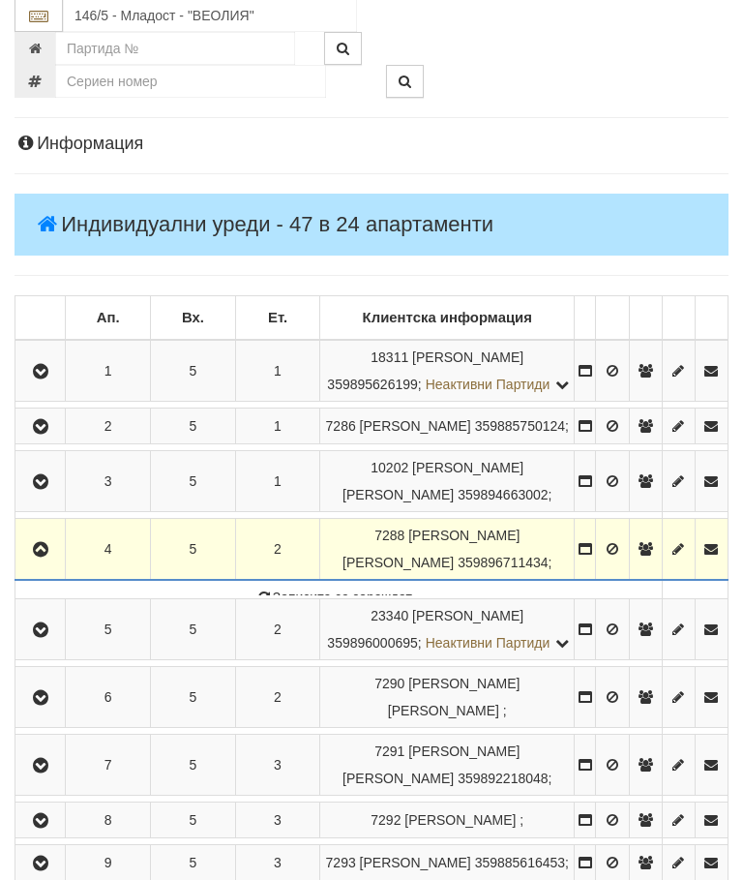
scroll to position [210, 0]
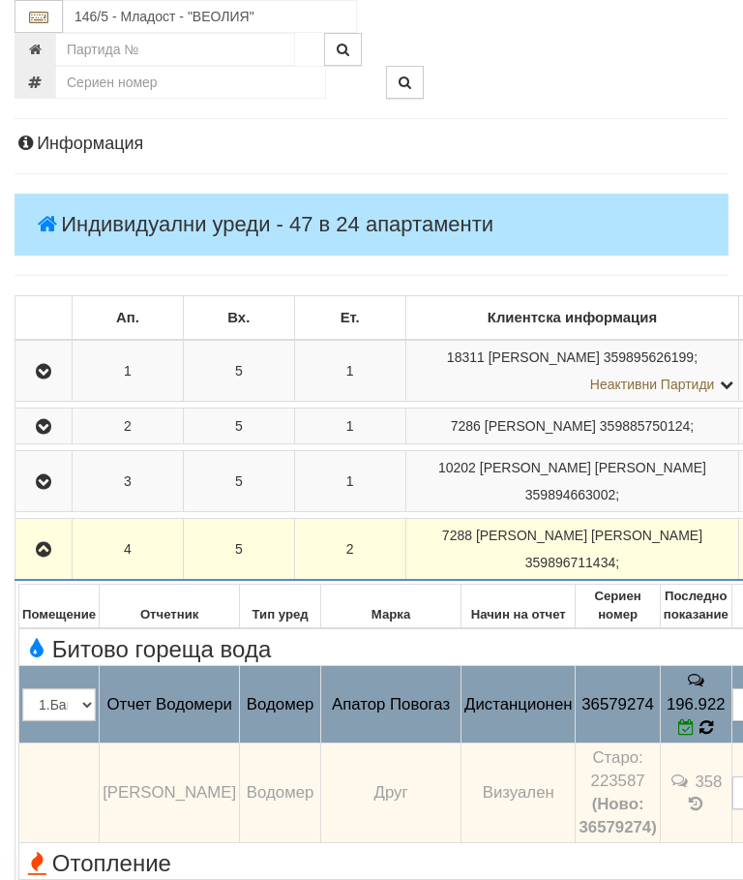
click at [696, 738] on icon at bounding box center [706, 726] width 20 height 21
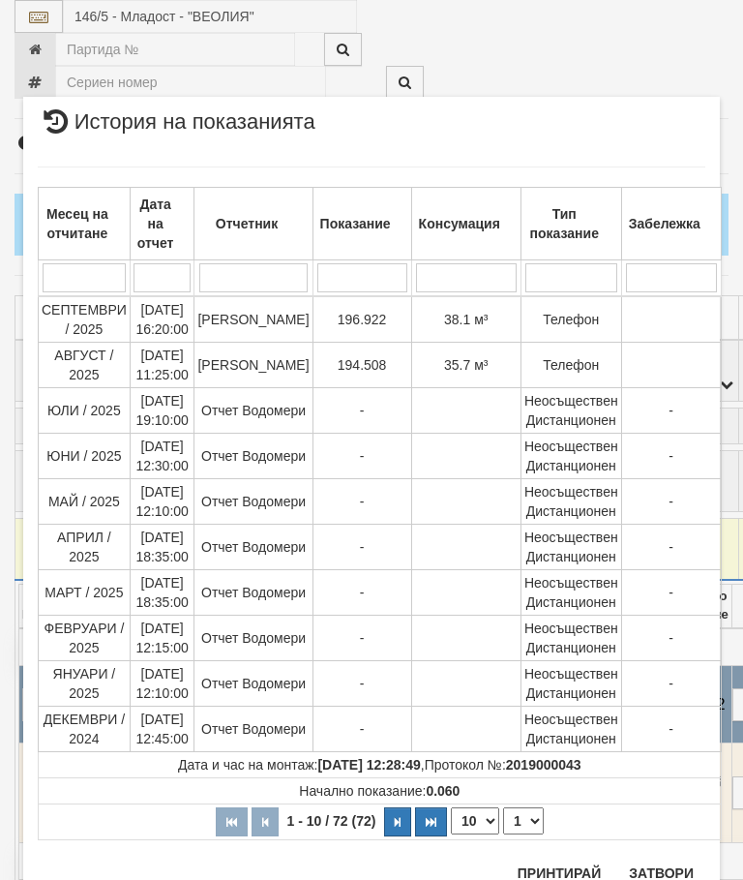
scroll to position [1550, 0]
click at [665, 872] on button "Затвори" at bounding box center [662, 874] width 88 height 31
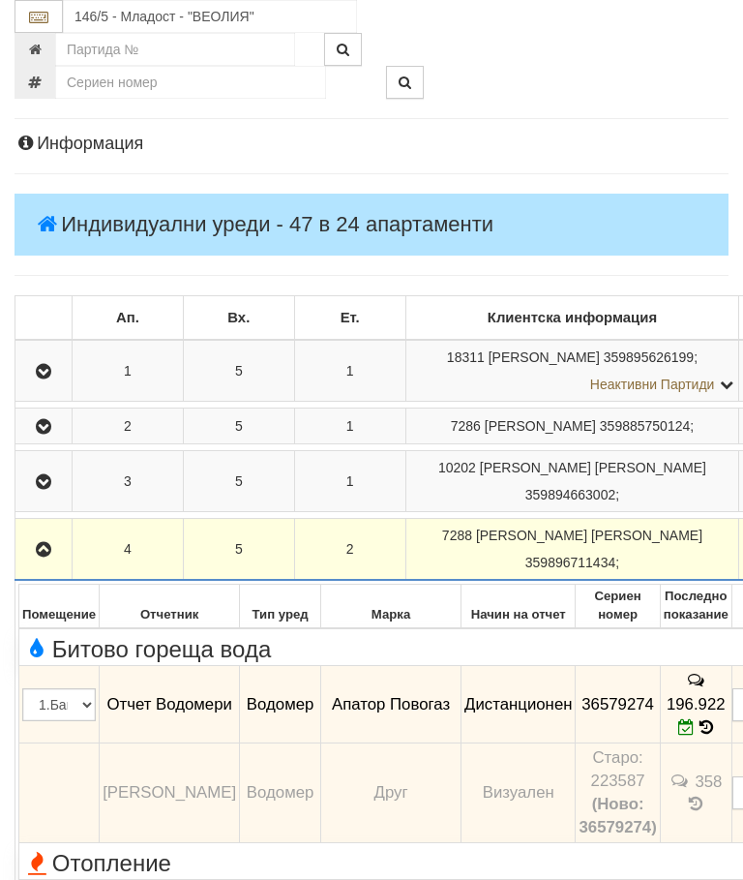
click at [37, 563] on button "button" at bounding box center [43, 548] width 50 height 29
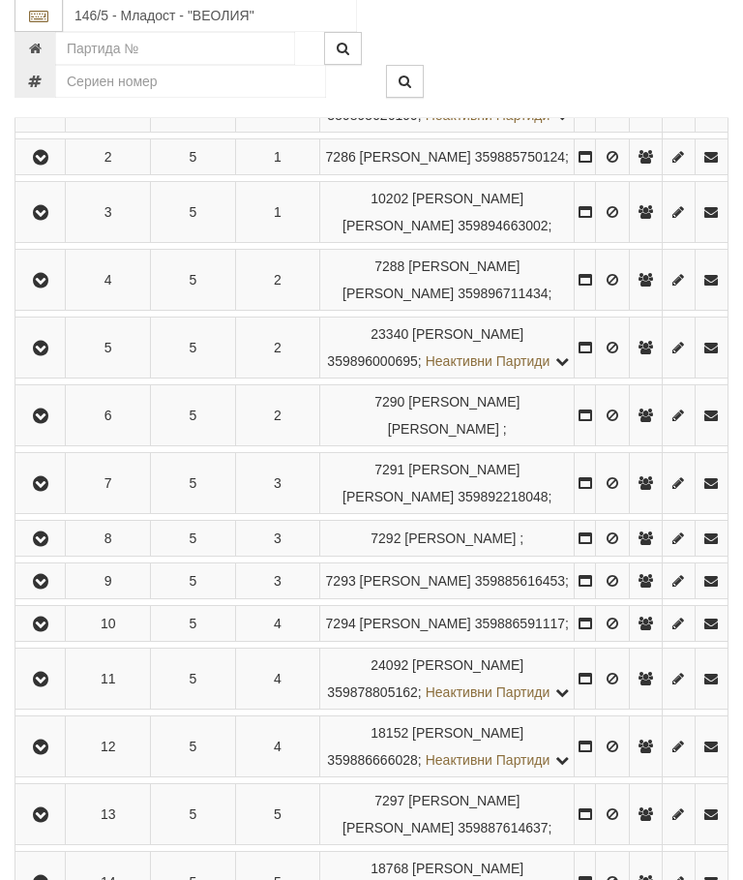
scroll to position [617, 0]
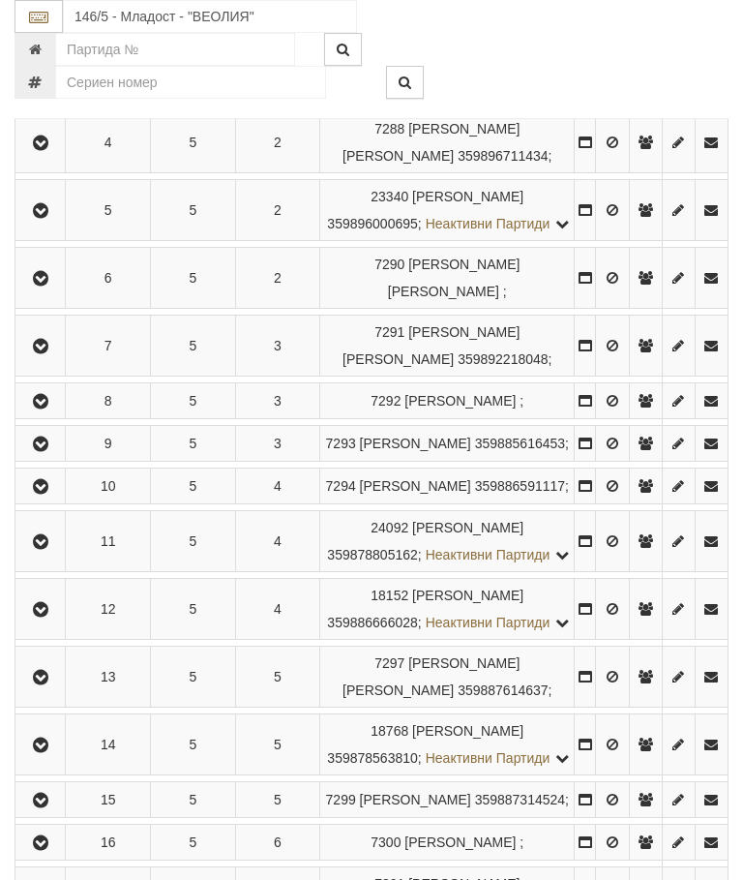
click at [45, 494] on icon "button" at bounding box center [40, 487] width 23 height 14
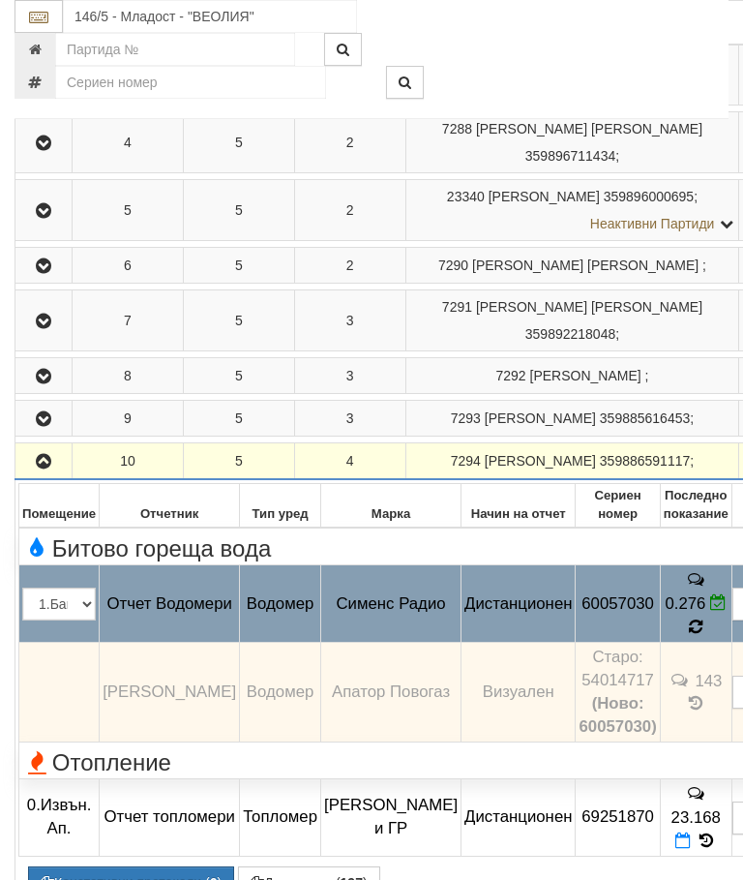
click at [687, 636] on icon at bounding box center [695, 626] width 17 height 19
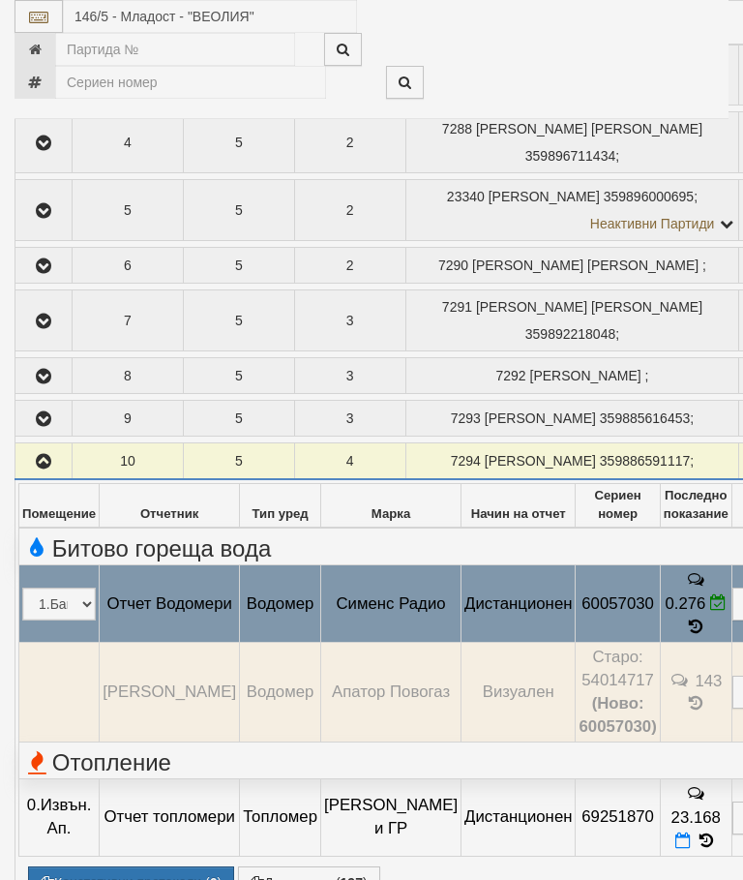
select select "10"
select select "1"
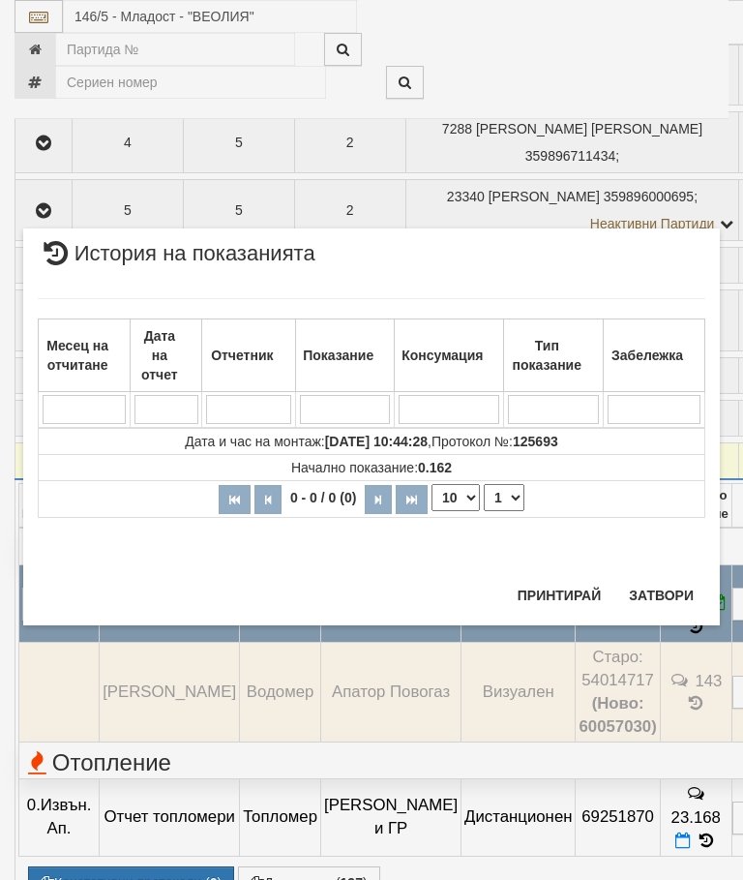
click at [686, 575] on div "× История на показанията Месец на отчитане Дата на отчет Отчетник Показание Кон…" at bounding box center [371, 426] width 697 height 397
click at [667, 592] on button "Затвори" at bounding box center [662, 595] width 88 height 31
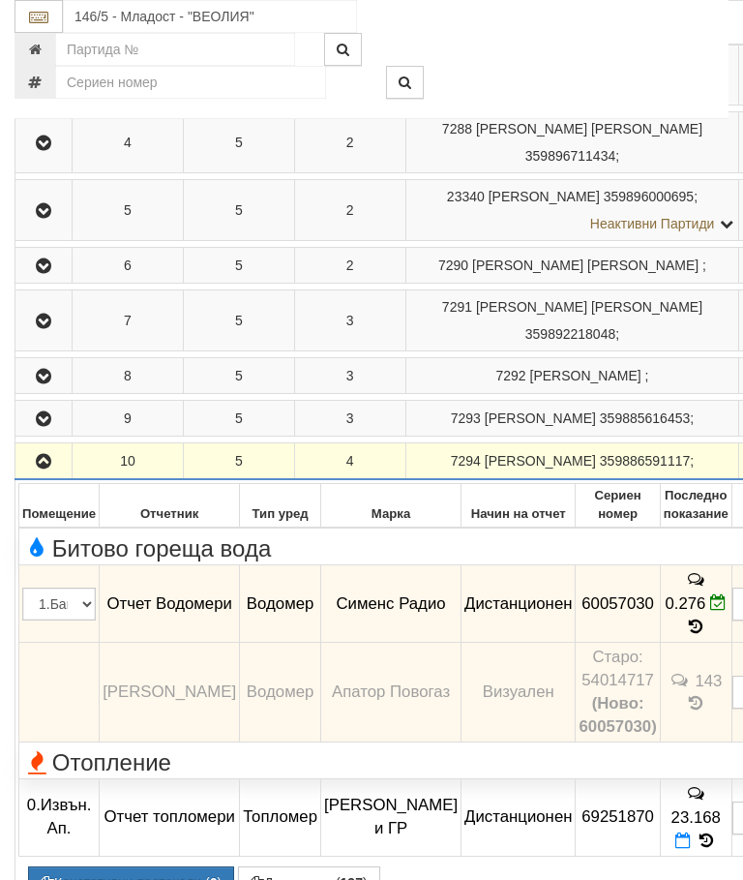
click at [40, 475] on button "button" at bounding box center [43, 460] width 50 height 29
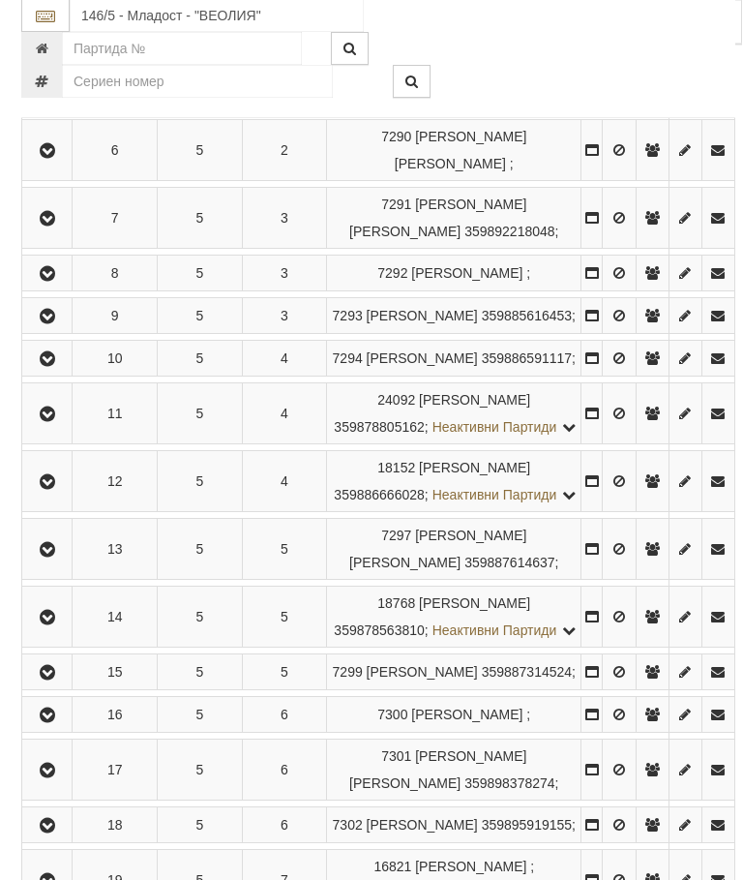
scroll to position [744, 0]
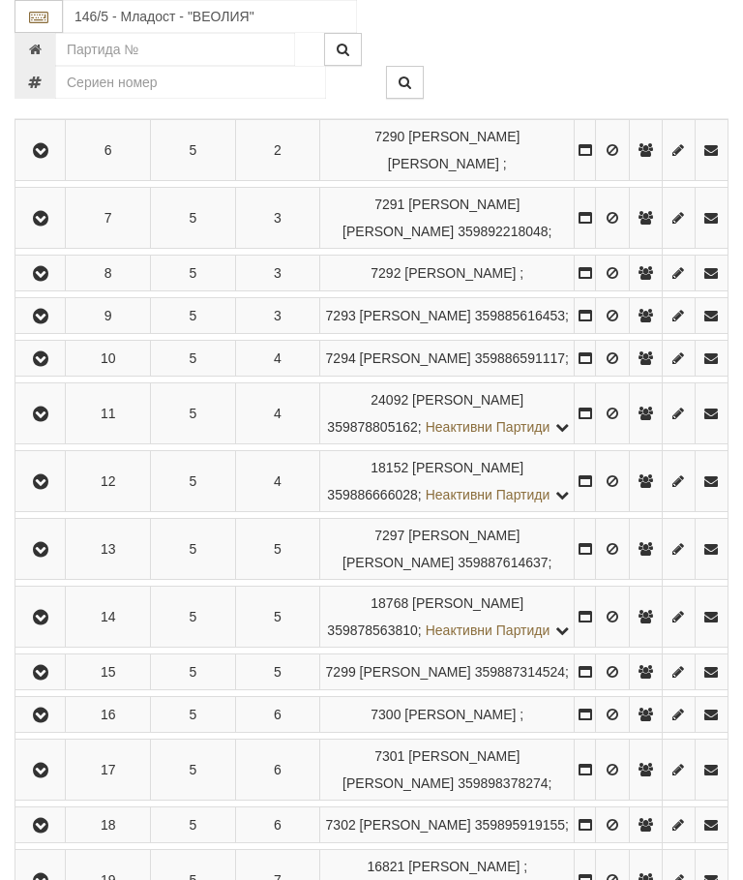
click at [46, 489] on icon "button" at bounding box center [40, 482] width 23 height 14
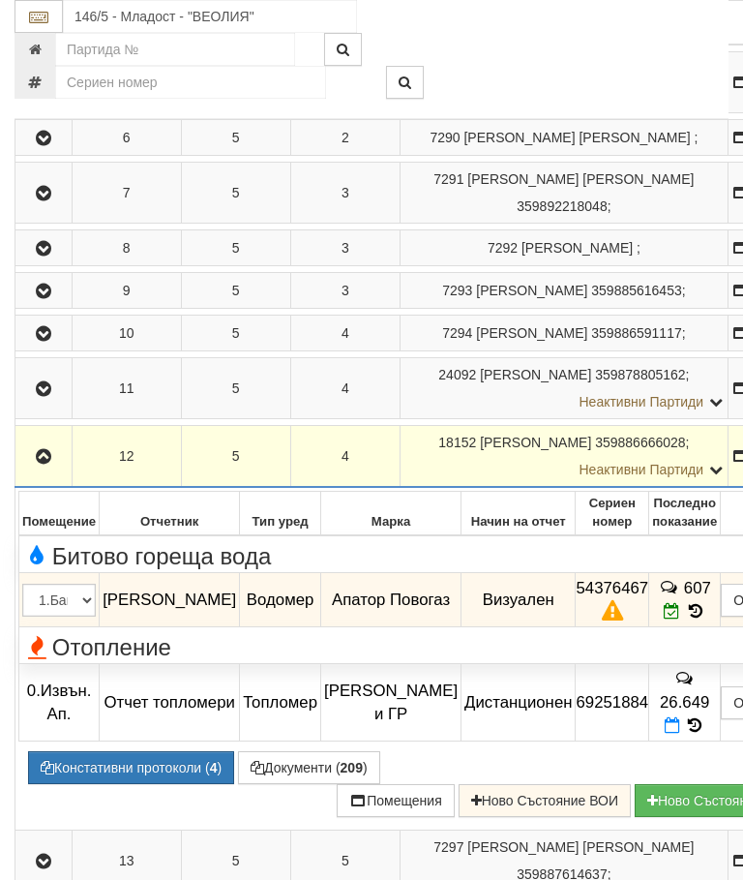
click at [685, 620] on icon at bounding box center [695, 611] width 21 height 16
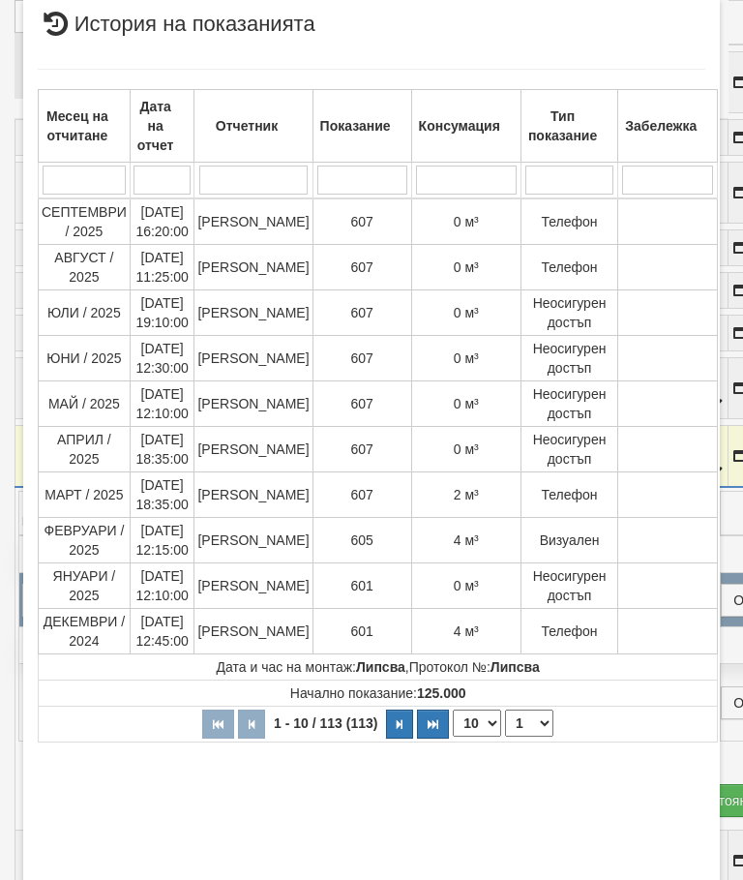
scroll to position [642, 0]
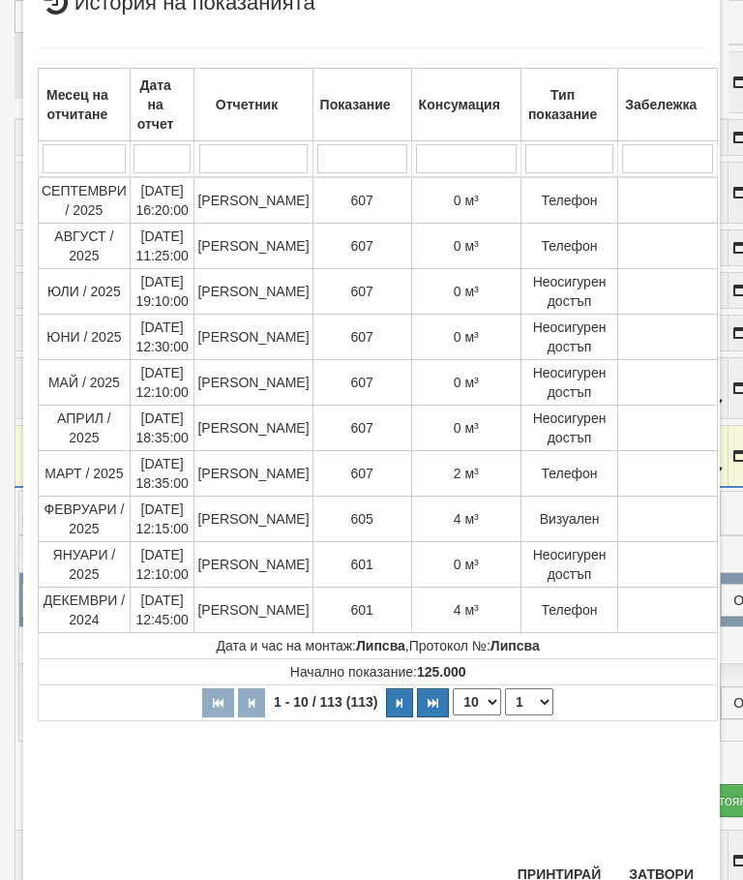
click at [659, 871] on button "Затвори" at bounding box center [662, 874] width 88 height 31
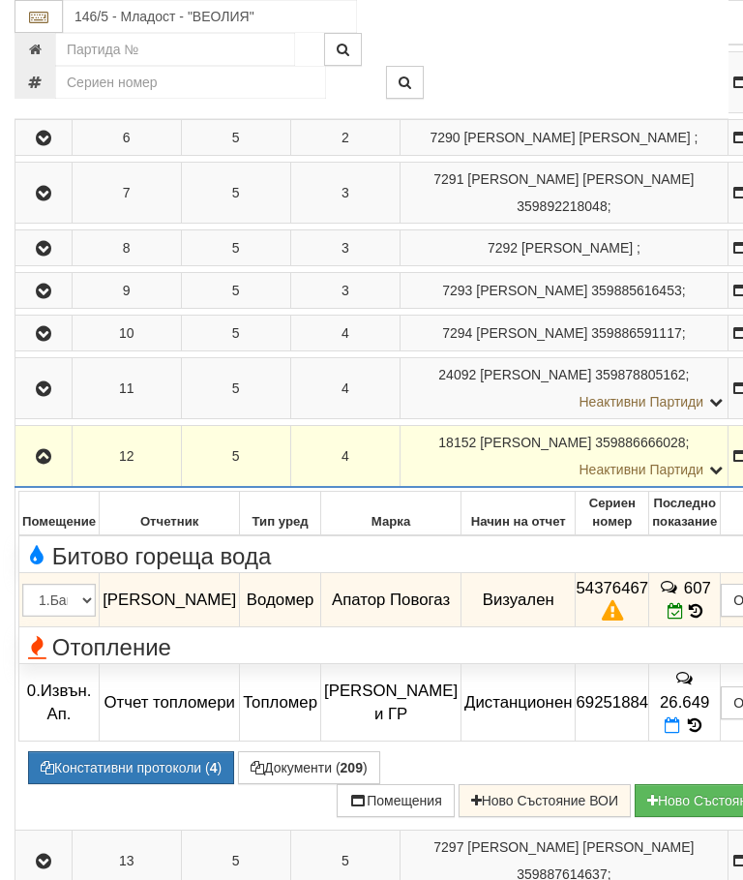
click at [238, 784] on button "Документи ( 209 )" at bounding box center [309, 767] width 142 height 33
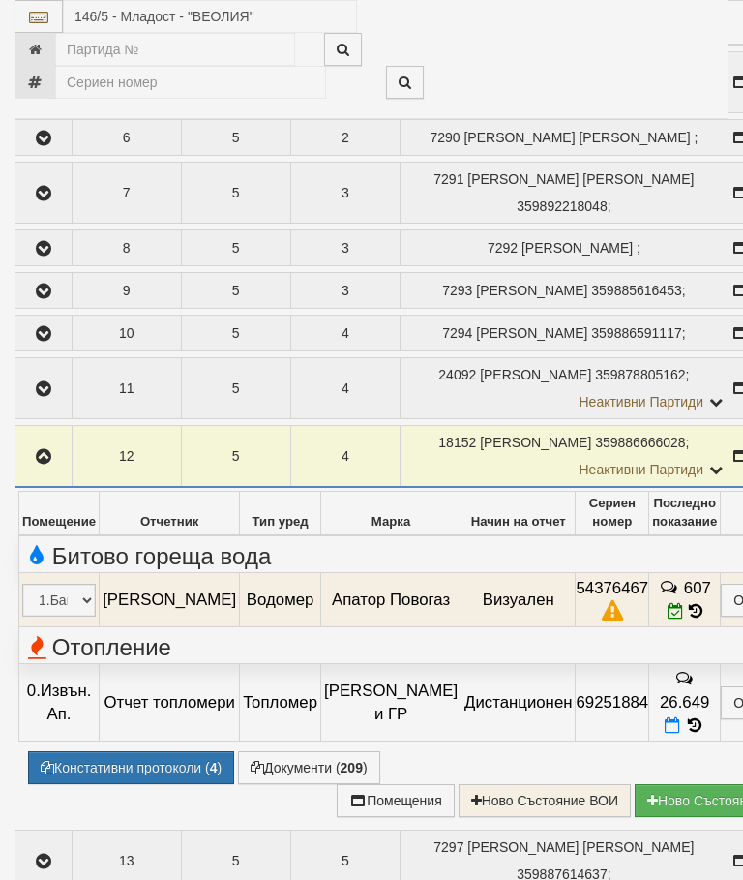
select select "10"
select select "1"
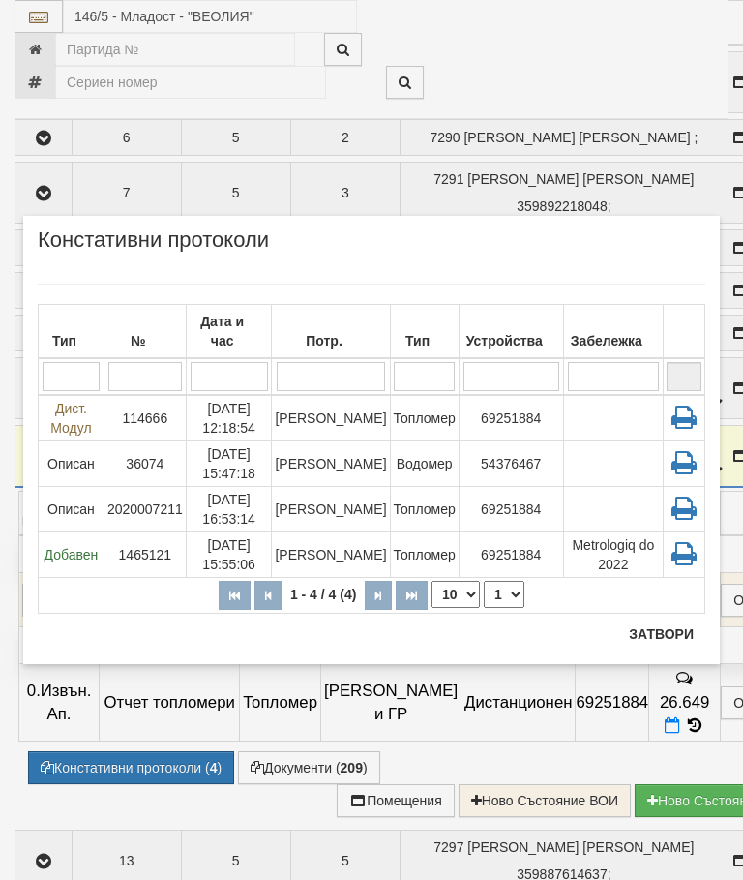
click at [410, 395] on td "Топломер" at bounding box center [424, 418] width 69 height 46
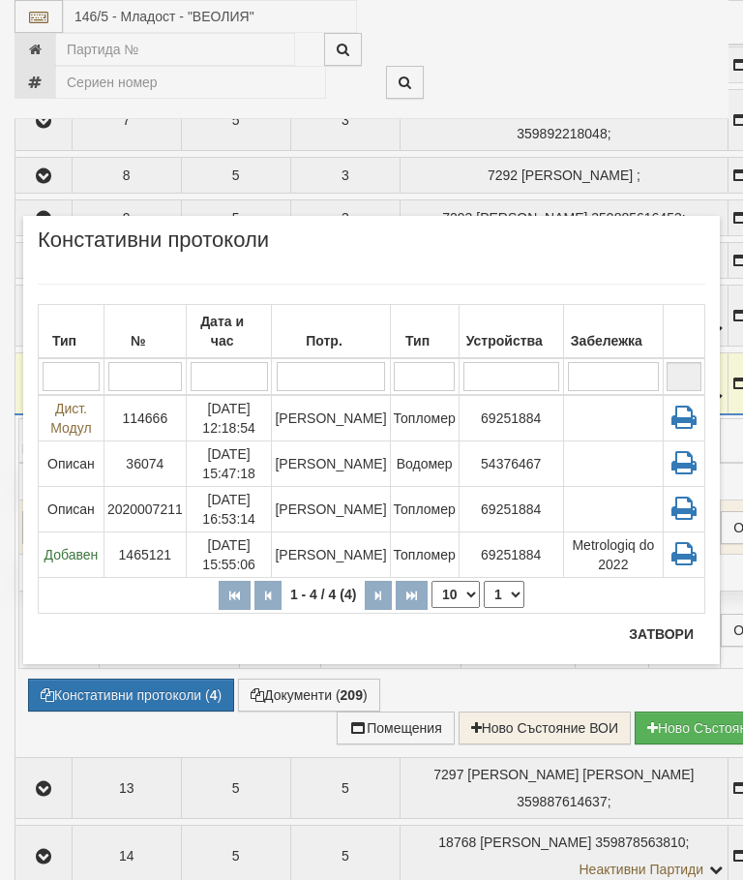
click at [670, 637] on button "Затвори" at bounding box center [662, 634] width 88 height 31
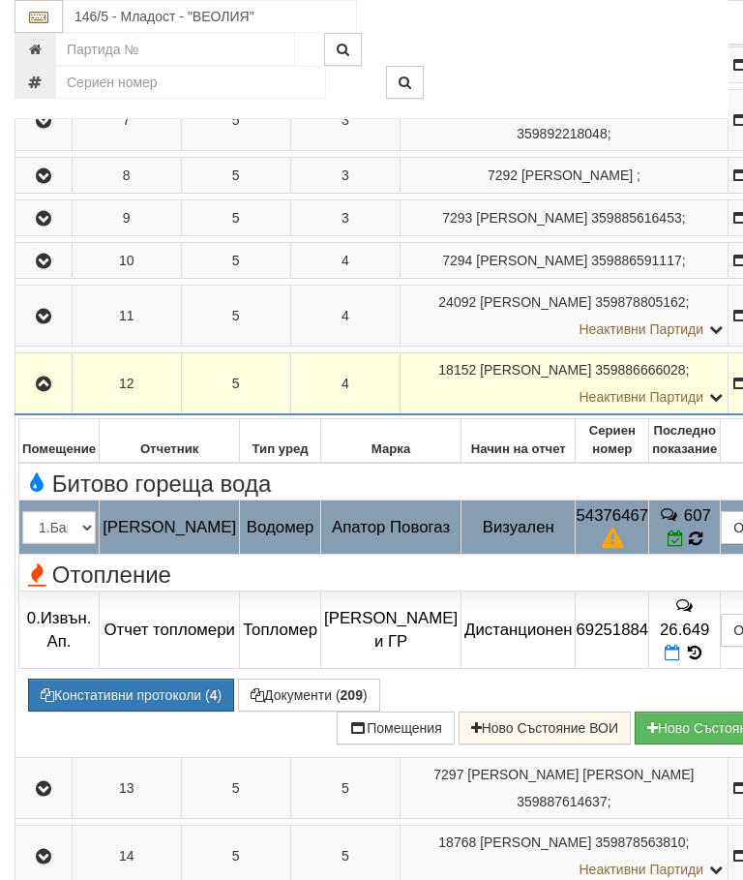
click at [685, 549] on icon at bounding box center [694, 539] width 19 height 20
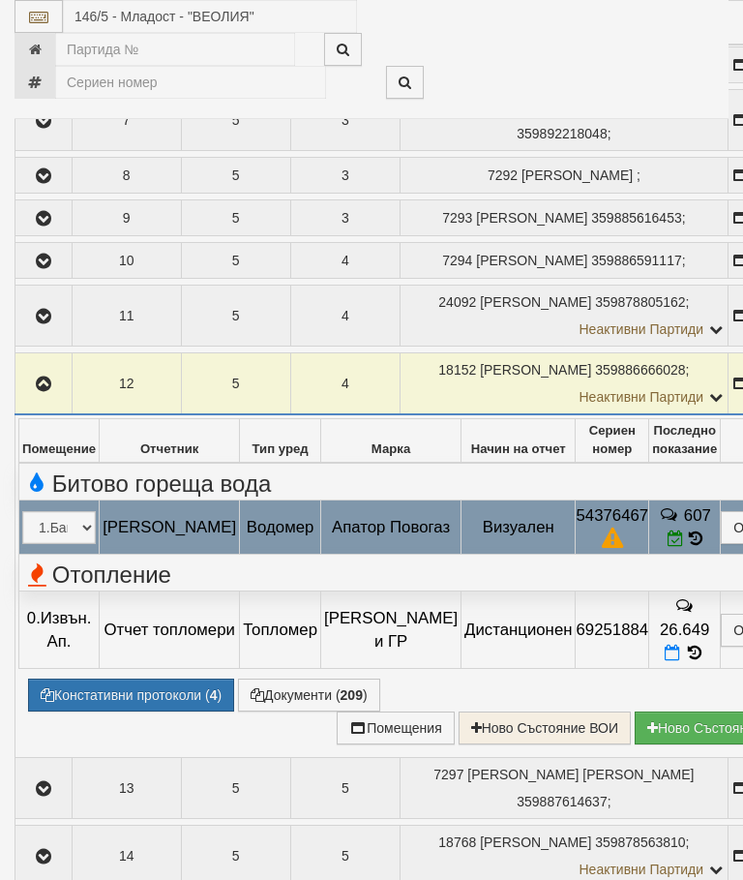
select select "10"
select select "1"
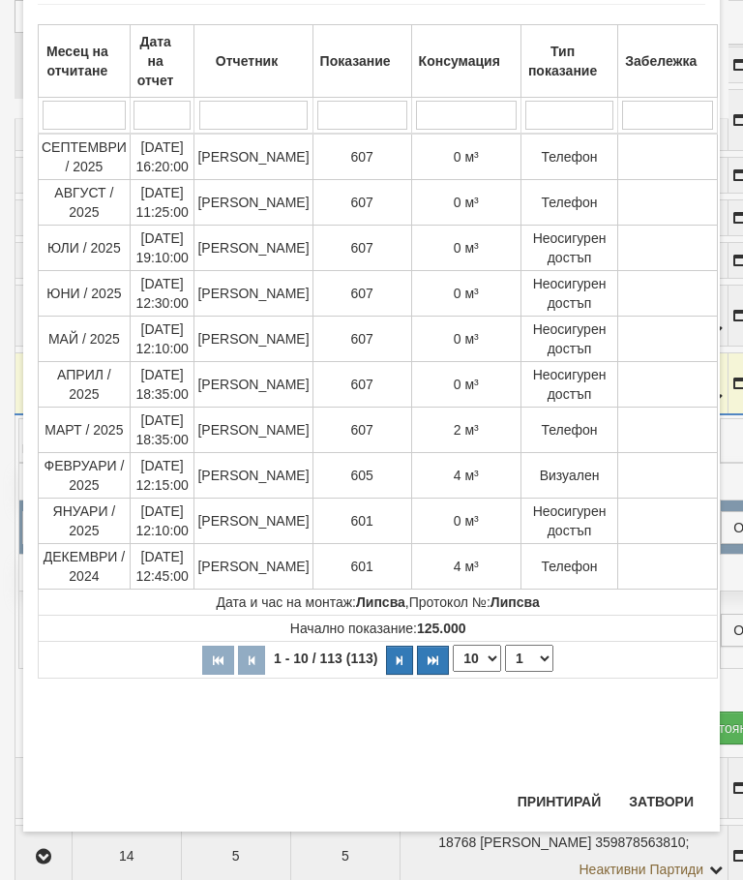
scroll to position [1287, 0]
click at [668, 802] on button "Затвори" at bounding box center [662, 801] width 88 height 31
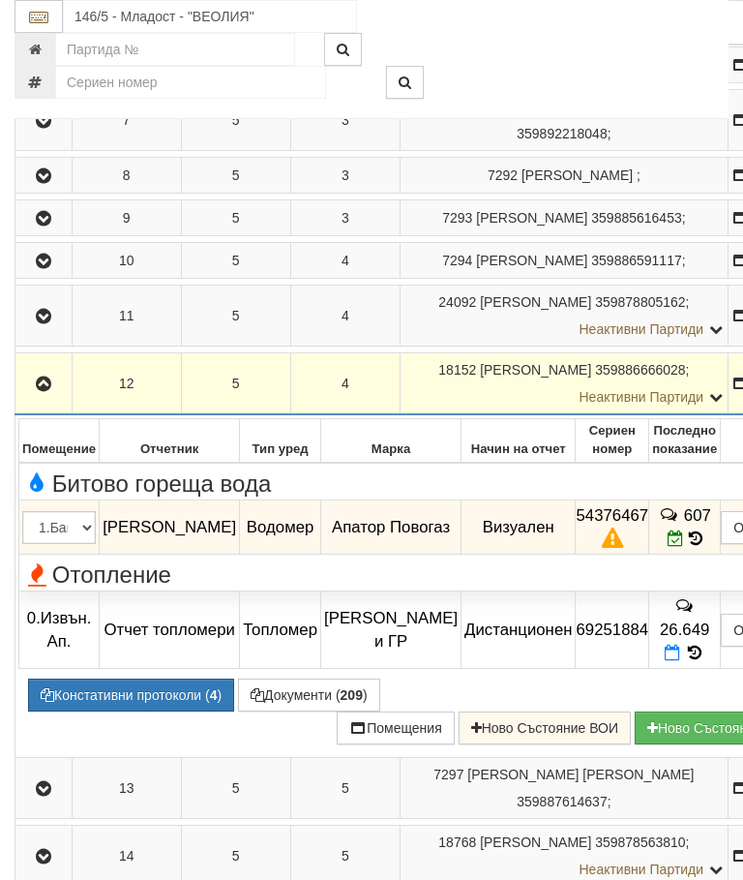
click at [39, 391] on icon "button" at bounding box center [43, 385] width 23 height 14
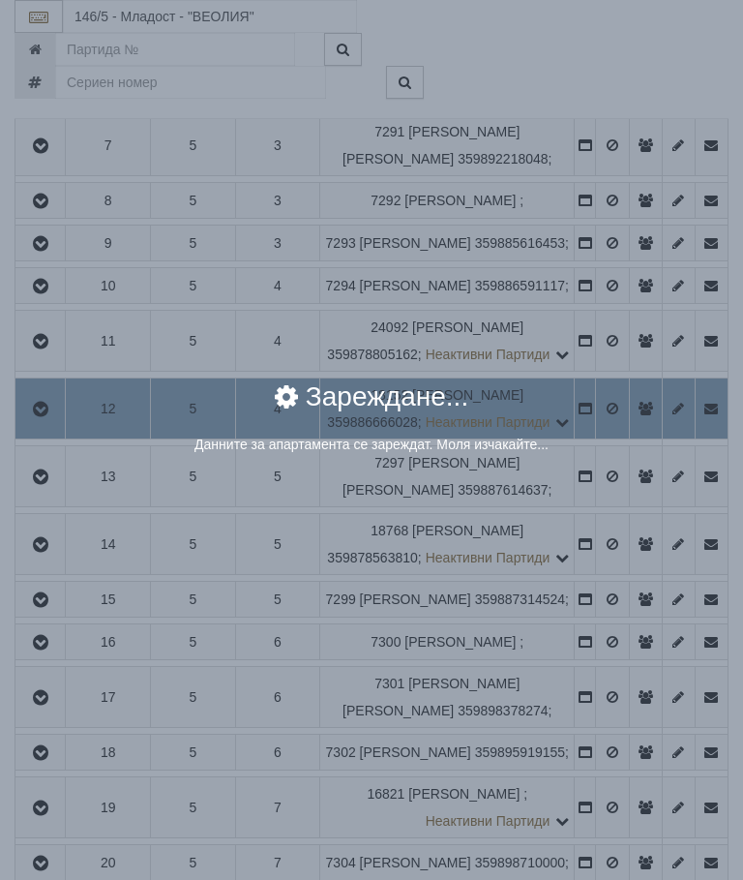
click at [663, 608] on div "× Зареждане... Данните за апартамента се зареждат. Моля изчакайте..." at bounding box center [371, 440] width 743 height 880
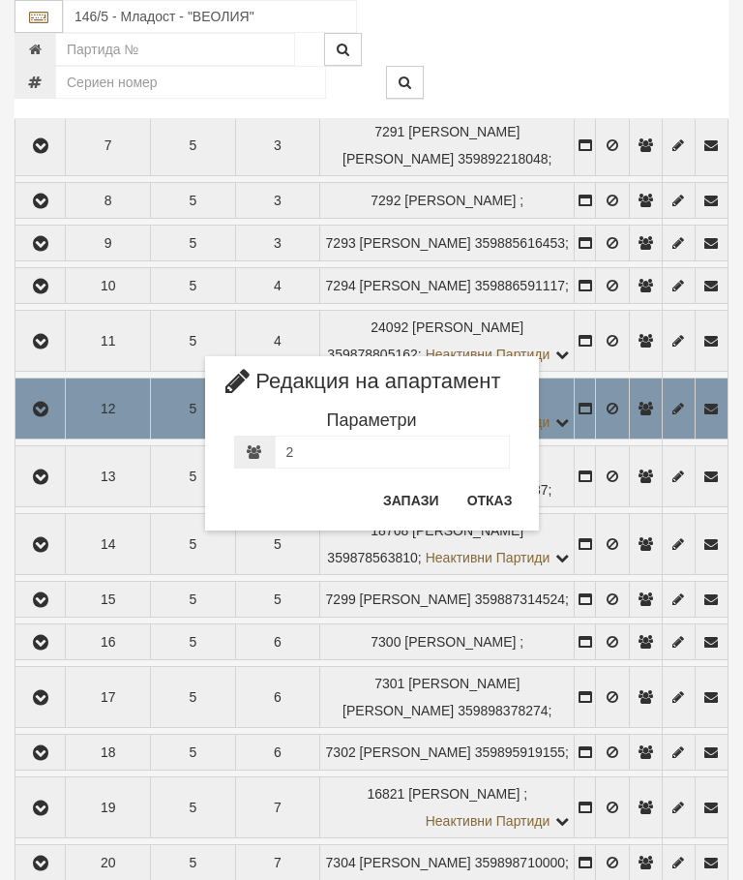
click at [491, 498] on button "Отказ" at bounding box center [490, 500] width 69 height 31
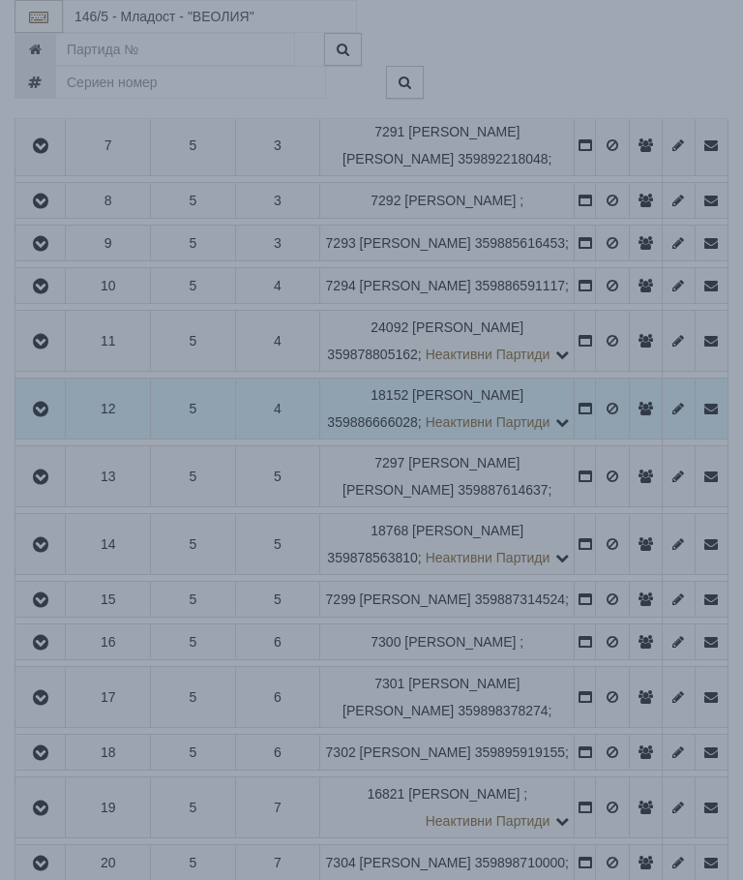
click at [619, 602] on div "× Зареждане... Данните за апартамента се зареждат. Моля изчакайте..." at bounding box center [371, 440] width 743 height 880
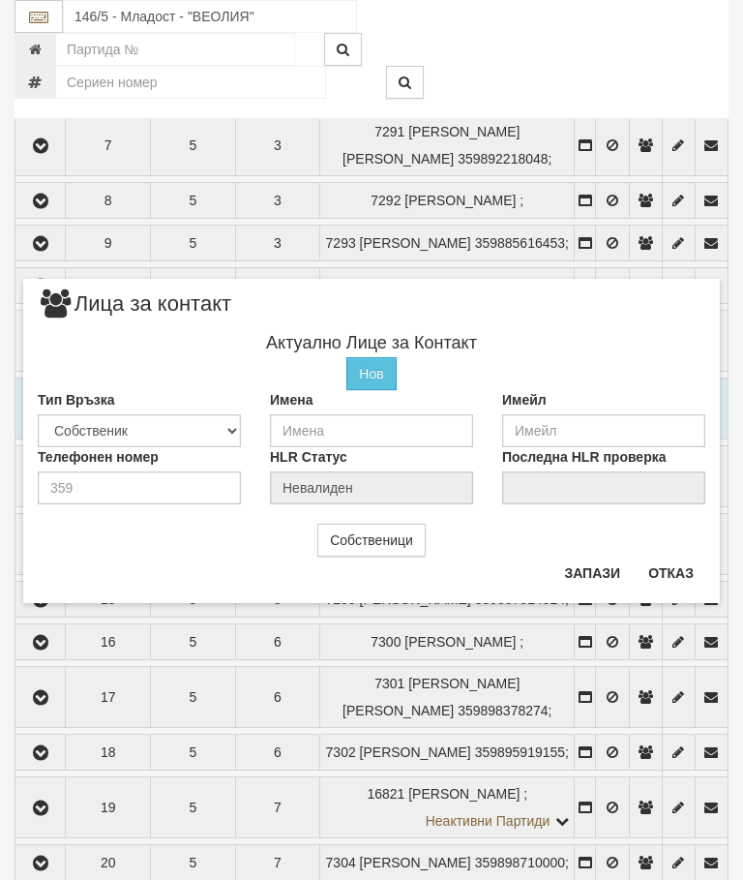
click at [677, 566] on button "Отказ" at bounding box center [671, 573] width 69 height 31
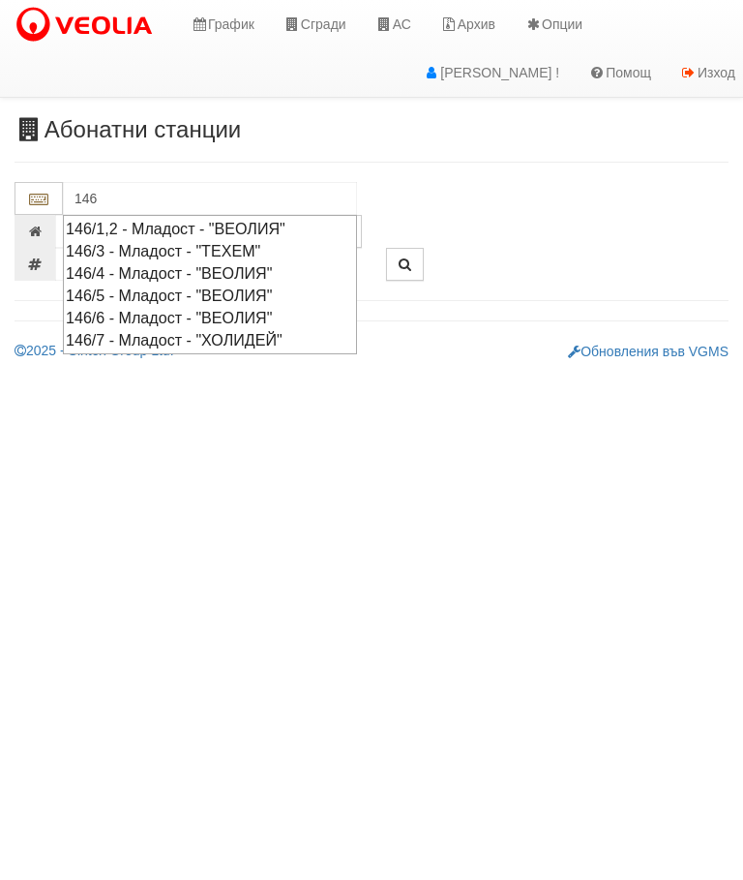
click at [191, 315] on div "146/6 - Младост - "ВЕОЛИЯ"" at bounding box center [210, 318] width 288 height 22
type input "146/6 - Младост - "ВЕОЛИЯ""
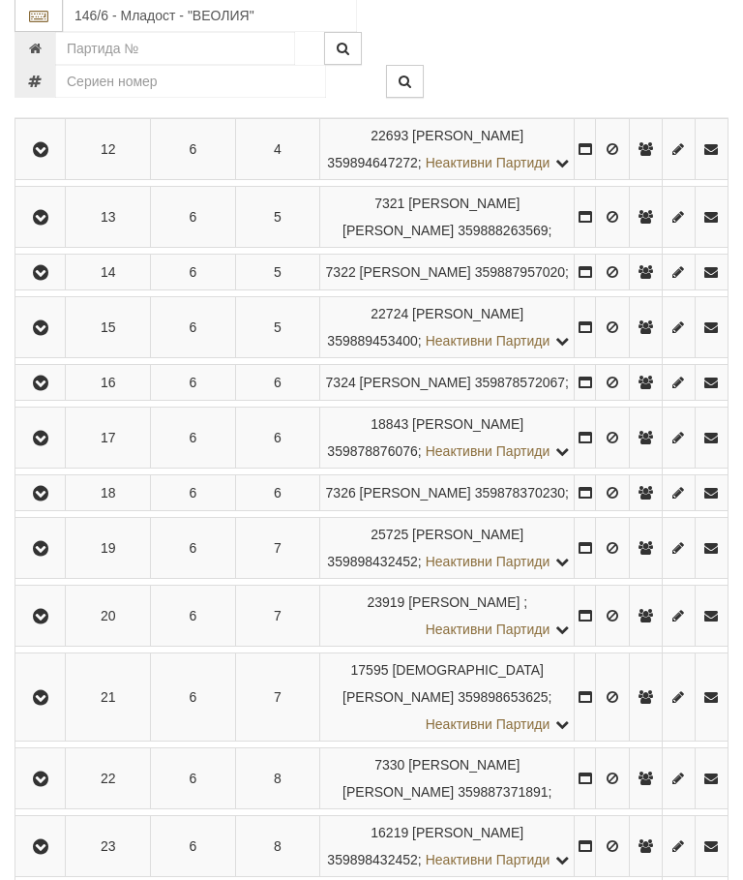
click at [50, 391] on icon "button" at bounding box center [40, 385] width 23 height 14
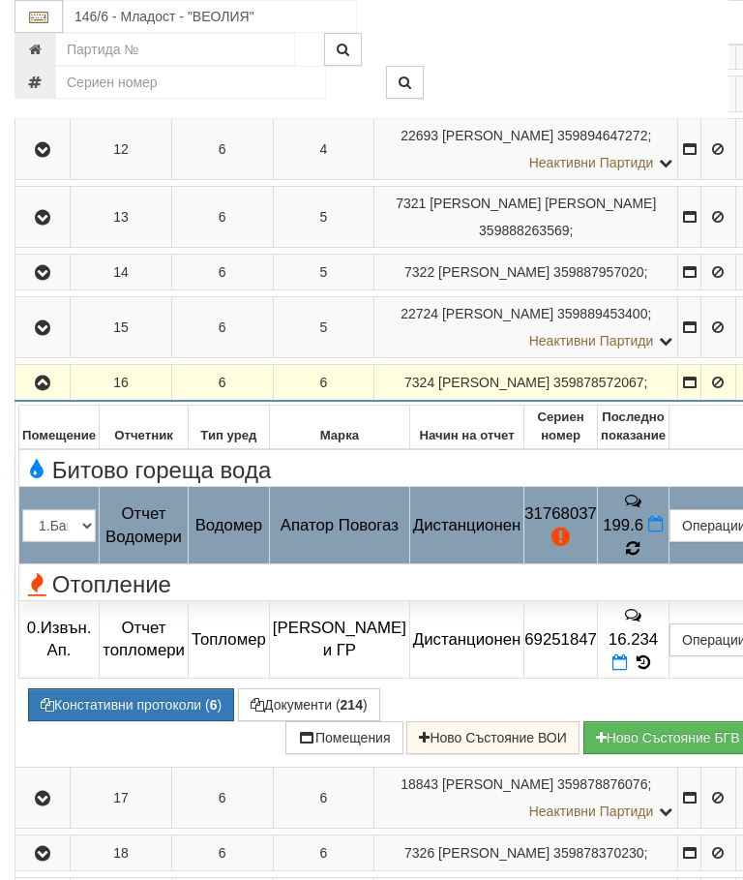
click at [643, 559] on icon at bounding box center [633, 548] width 18 height 20
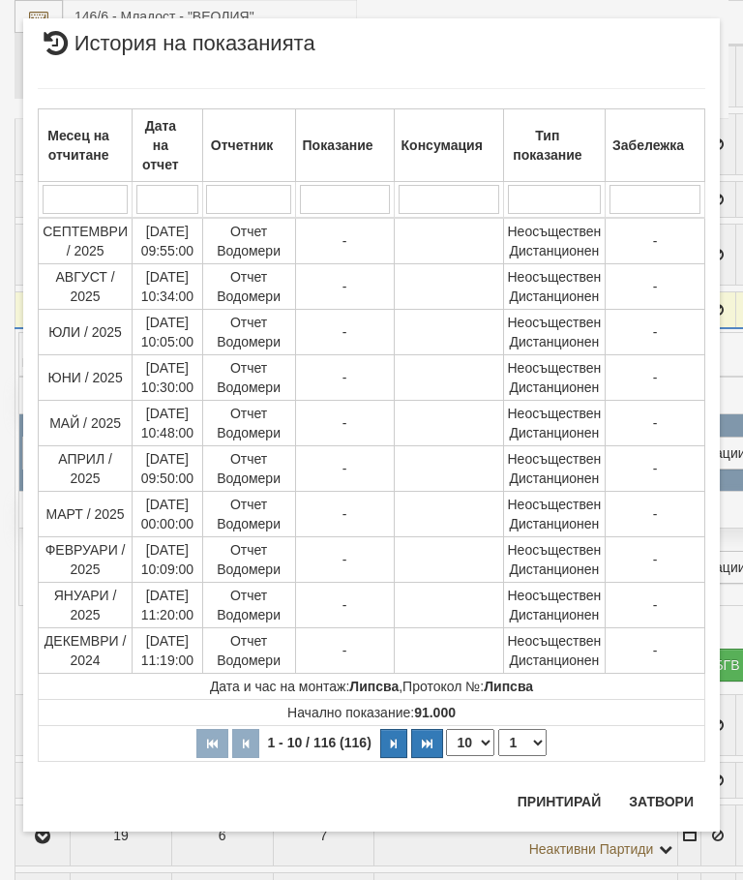
scroll to position [30, 0]
click at [522, 743] on select "1 2 3 4 5 6 7 8 9 10 11 12" at bounding box center [523, 742] width 48 height 27
select select "2"
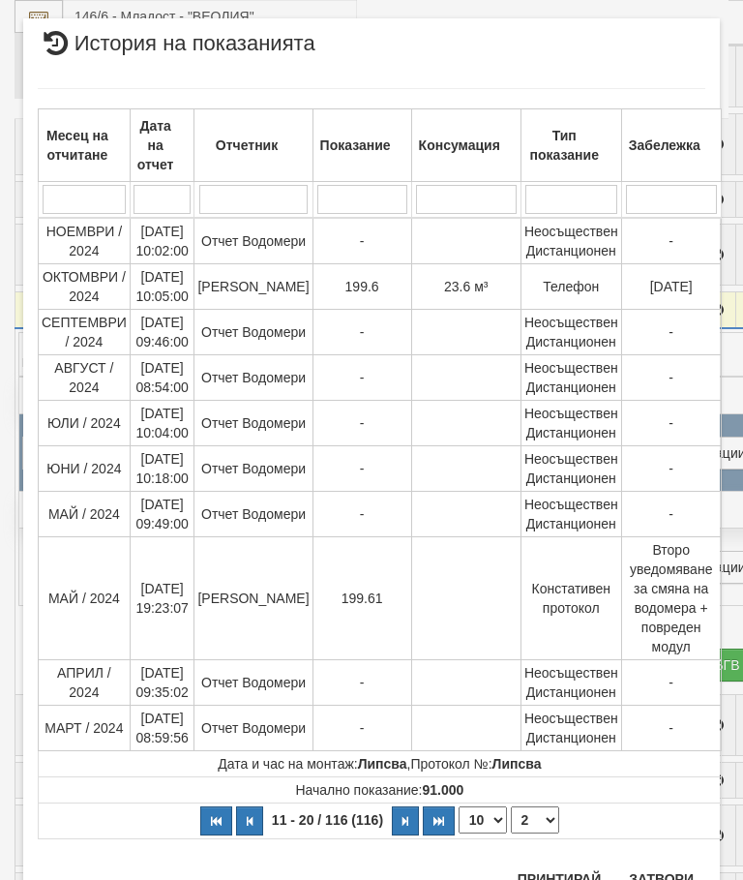
click at [658, 871] on button "Затвори" at bounding box center [662, 879] width 88 height 31
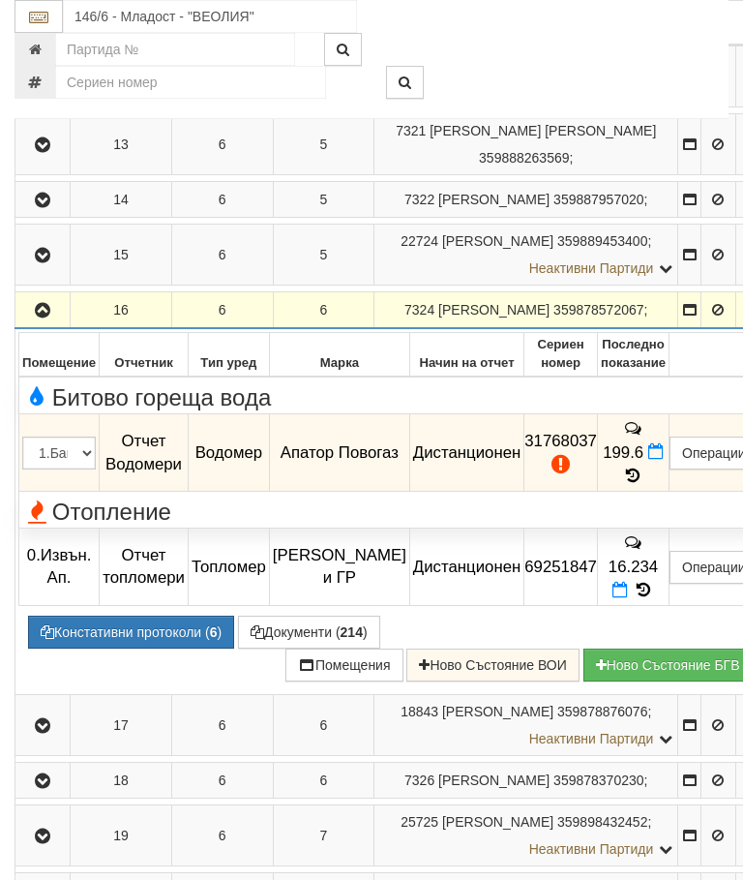
click at [0, 0] on button "Редакция / Протокол" at bounding box center [0, 0] width 0 height 0
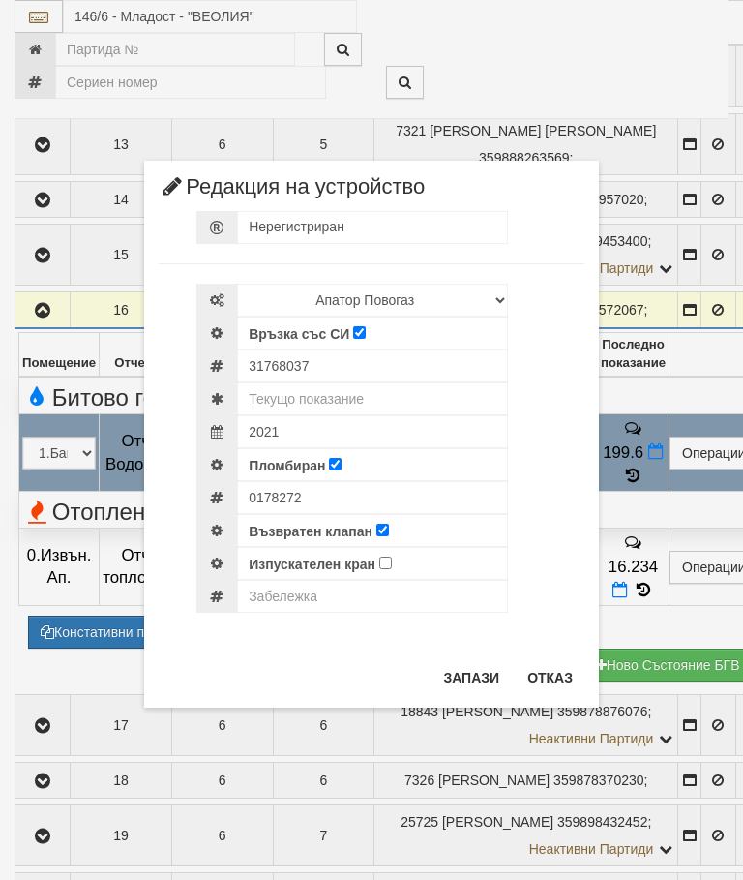
click at [552, 682] on button "Отказ" at bounding box center [550, 677] width 69 height 31
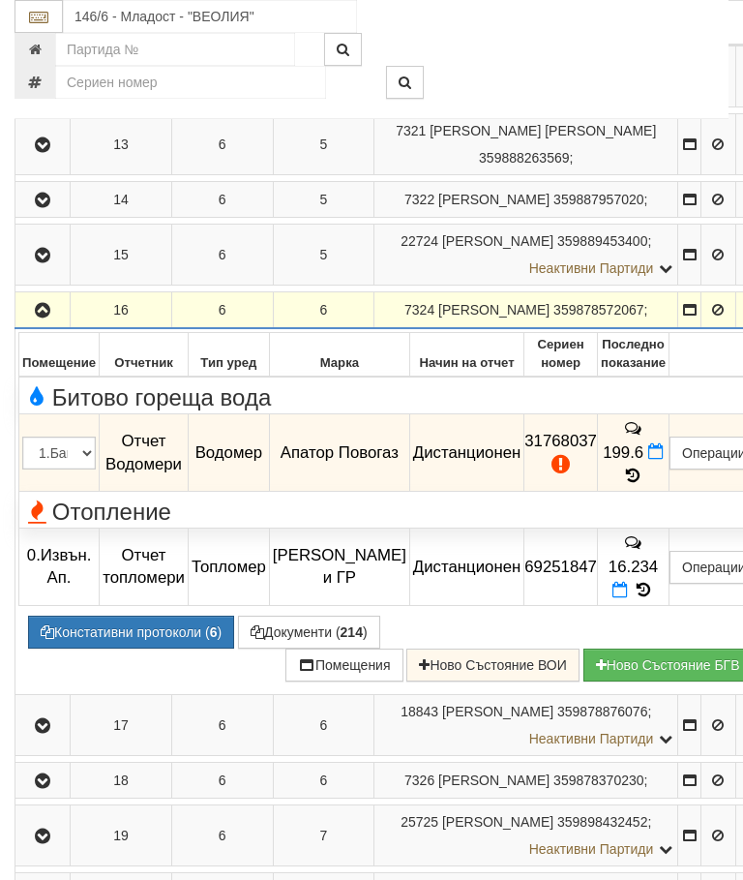
click at [43, 318] on icon "button" at bounding box center [42, 311] width 23 height 14
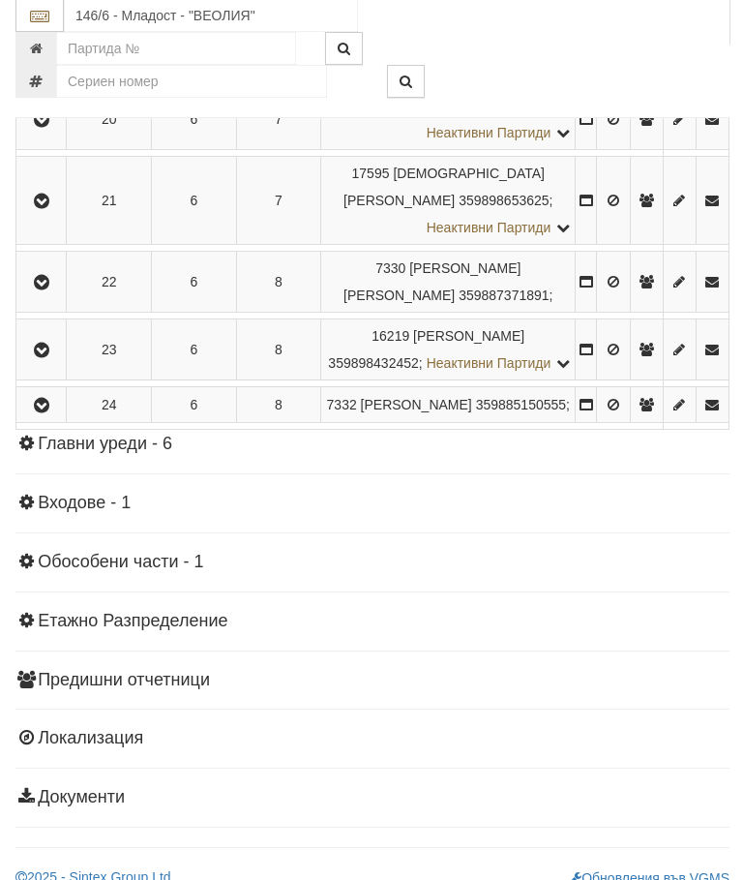
scroll to position [1562, 0]
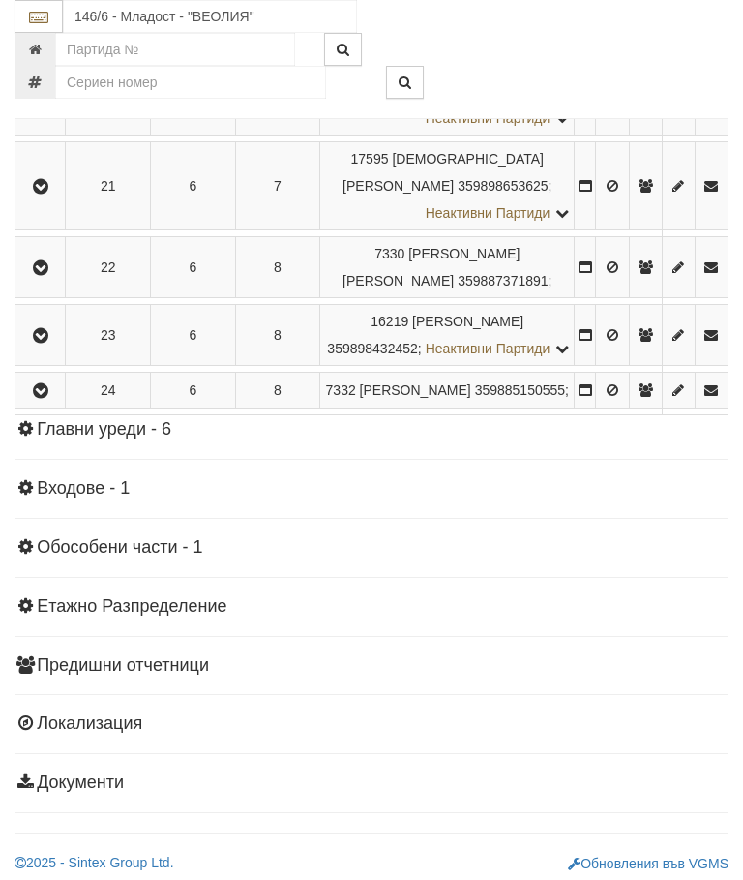
click at [47, 45] on icon "button" at bounding box center [40, 38] width 23 height 14
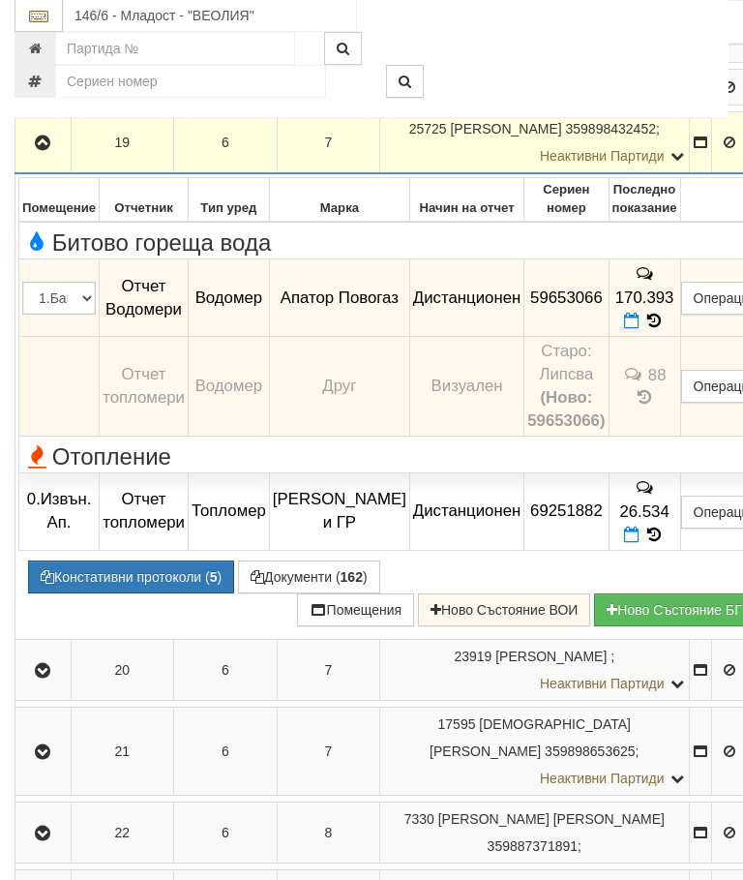
scroll to position [1457, 0]
click at [666, 329] on icon at bounding box center [655, 321] width 21 height 16
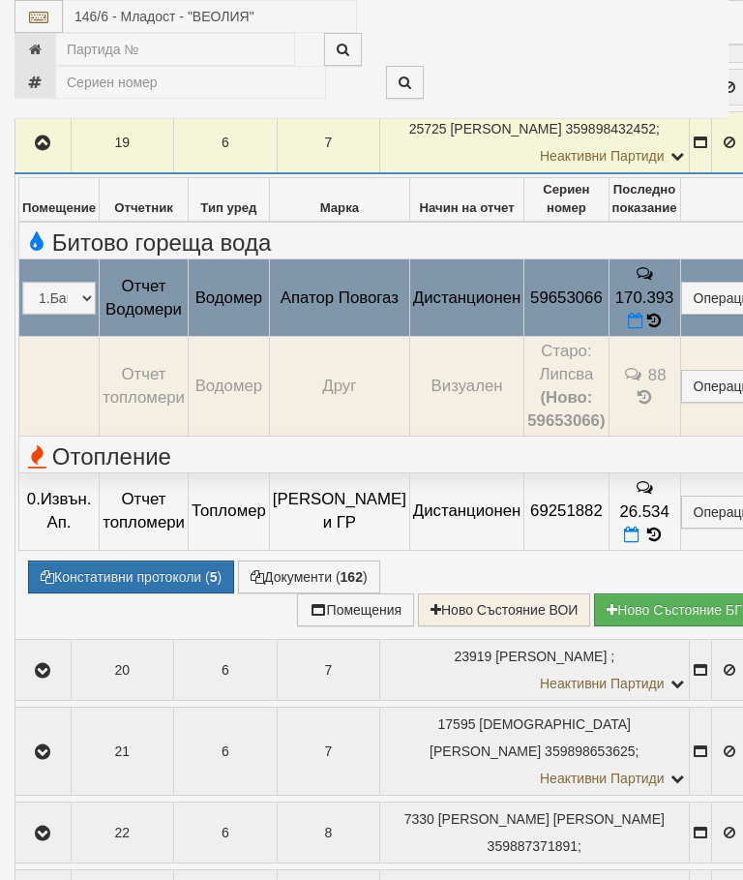
select select "10"
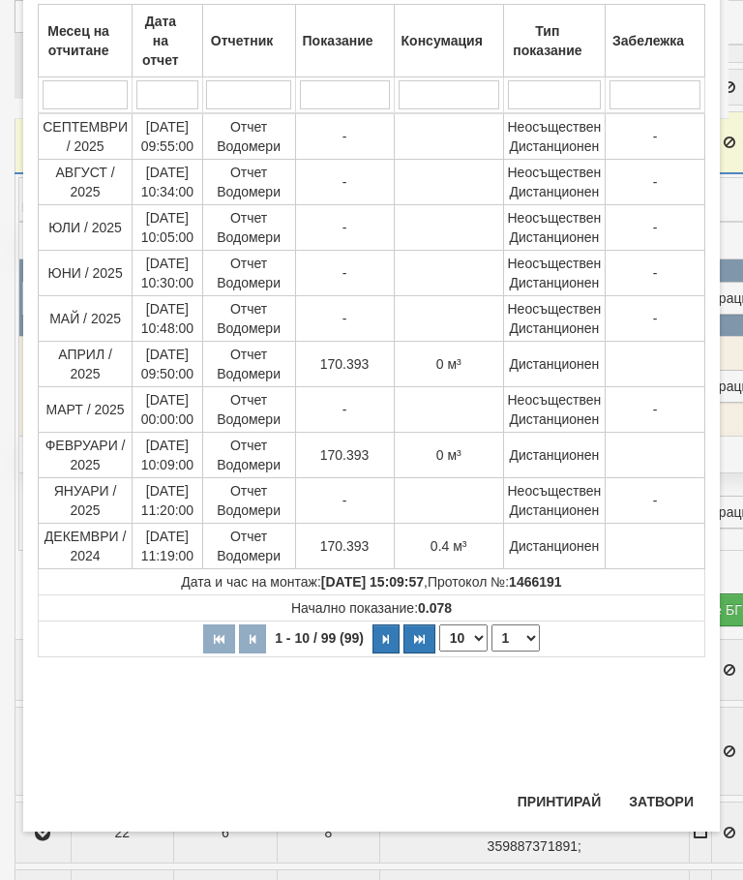
scroll to position [793, 0]
click at [524, 638] on select "1 2 3 4 5 6 7 8 9 10" at bounding box center [516, 637] width 48 height 27
select select "2"
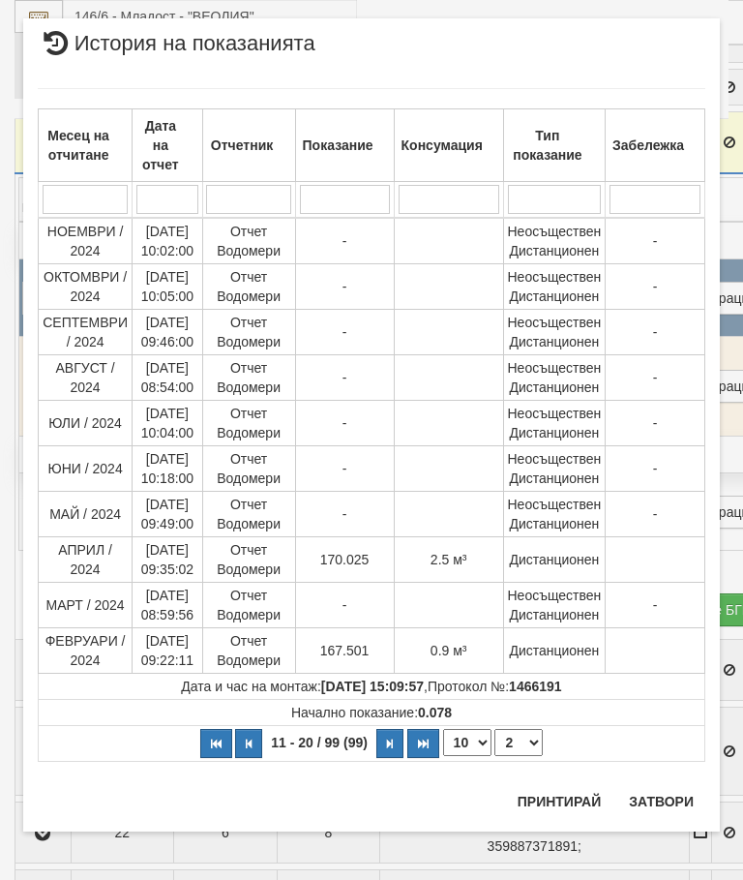
scroll to position [0, 0]
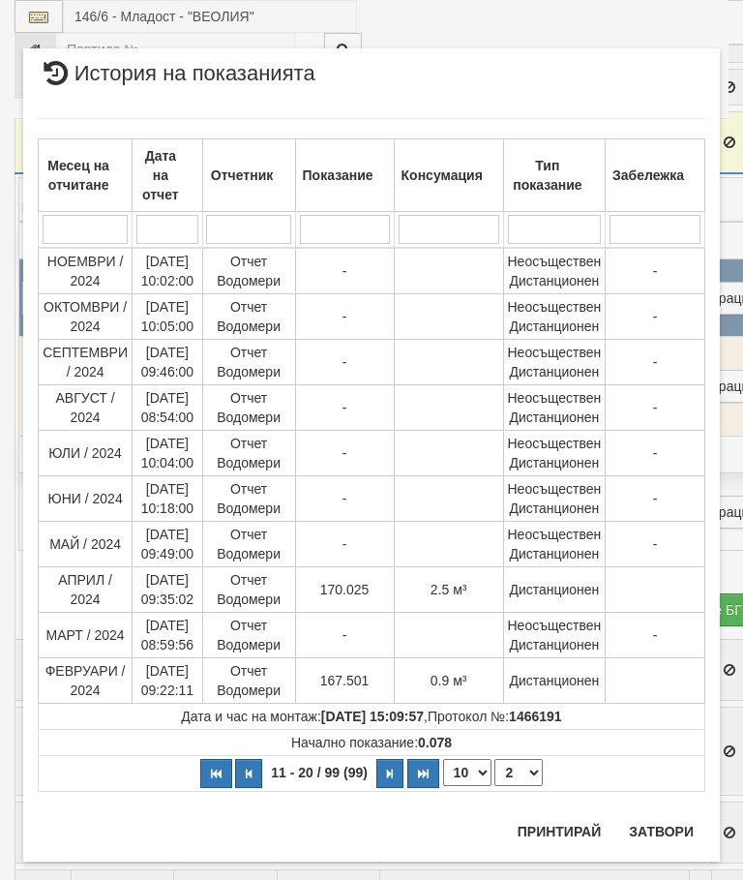
click at [677, 817] on button "Затвори" at bounding box center [662, 831] width 88 height 31
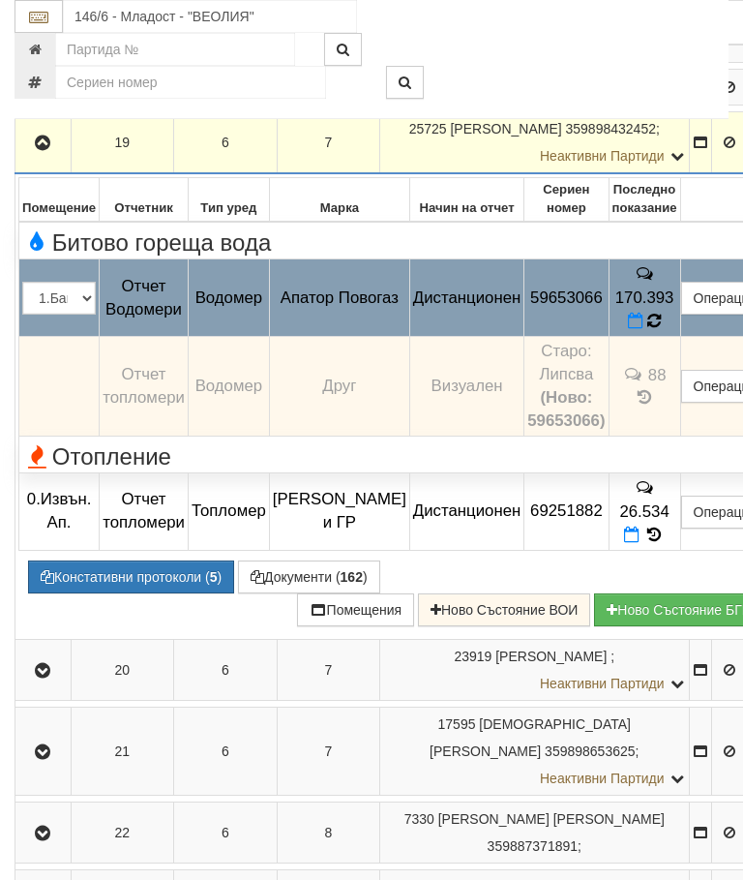
click at [662, 330] on icon at bounding box center [655, 321] width 15 height 17
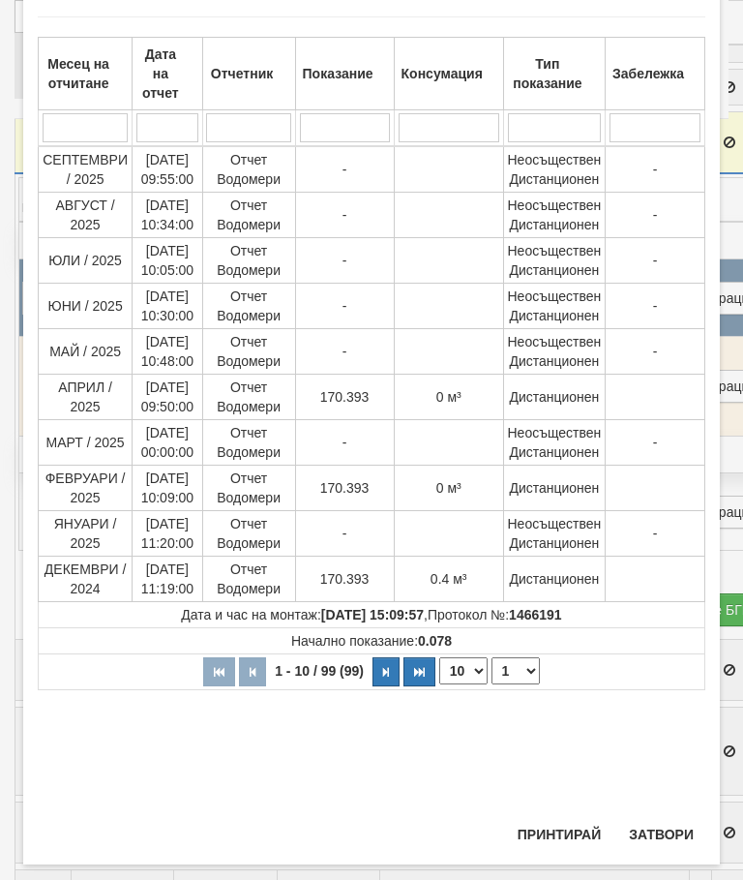
scroll to position [793, 0]
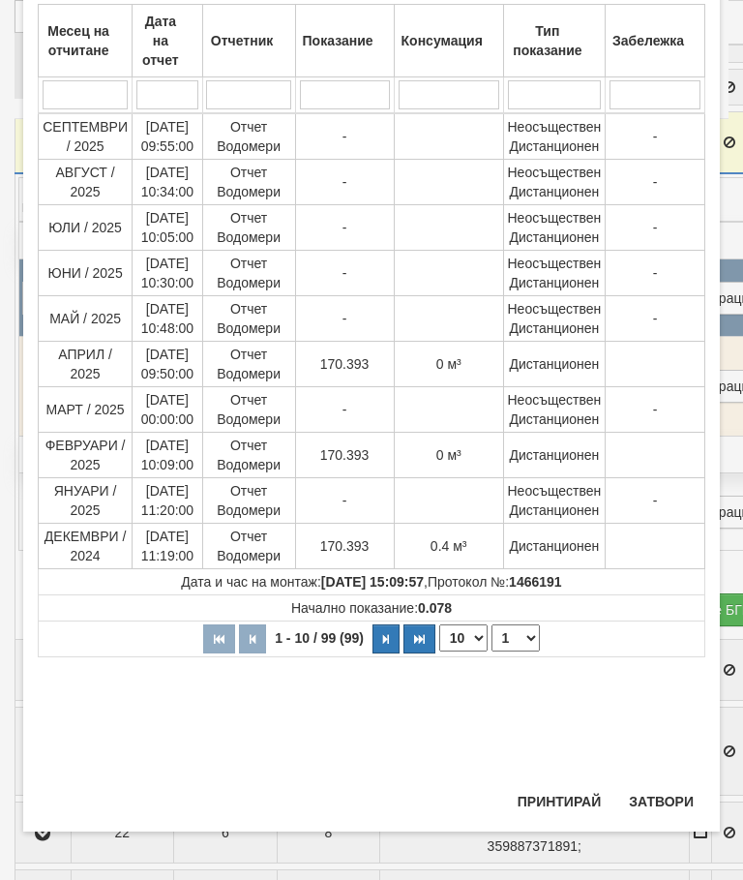
click at [648, 802] on button "Затвори" at bounding box center [662, 801] width 88 height 31
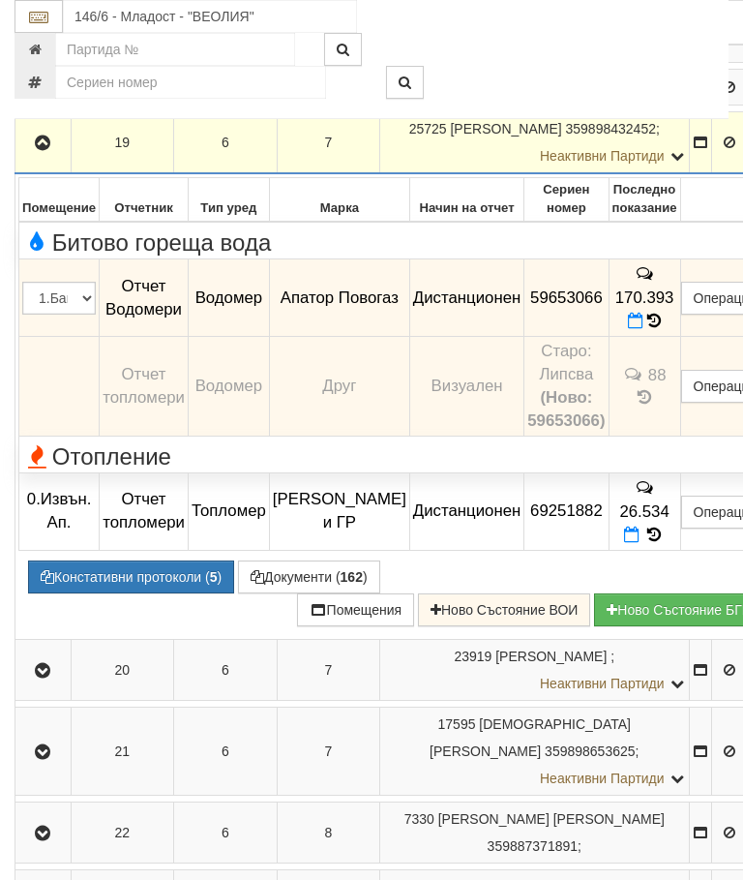
click at [678, 337] on td "170.393" at bounding box center [645, 297] width 72 height 77
click at [662, 330] on icon at bounding box center [655, 321] width 15 height 17
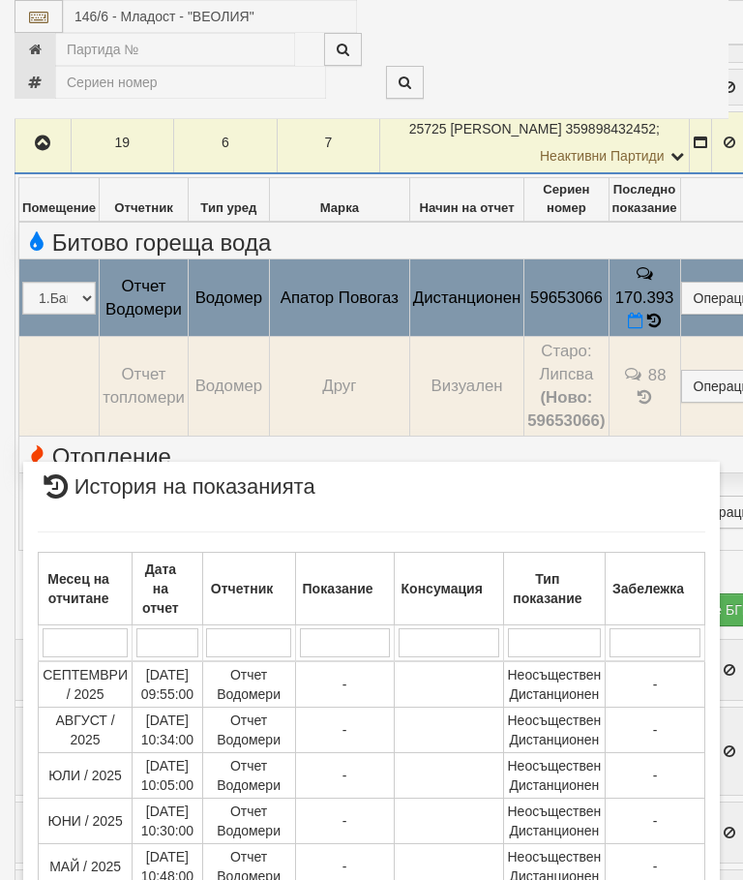
scroll to position [1448, 0]
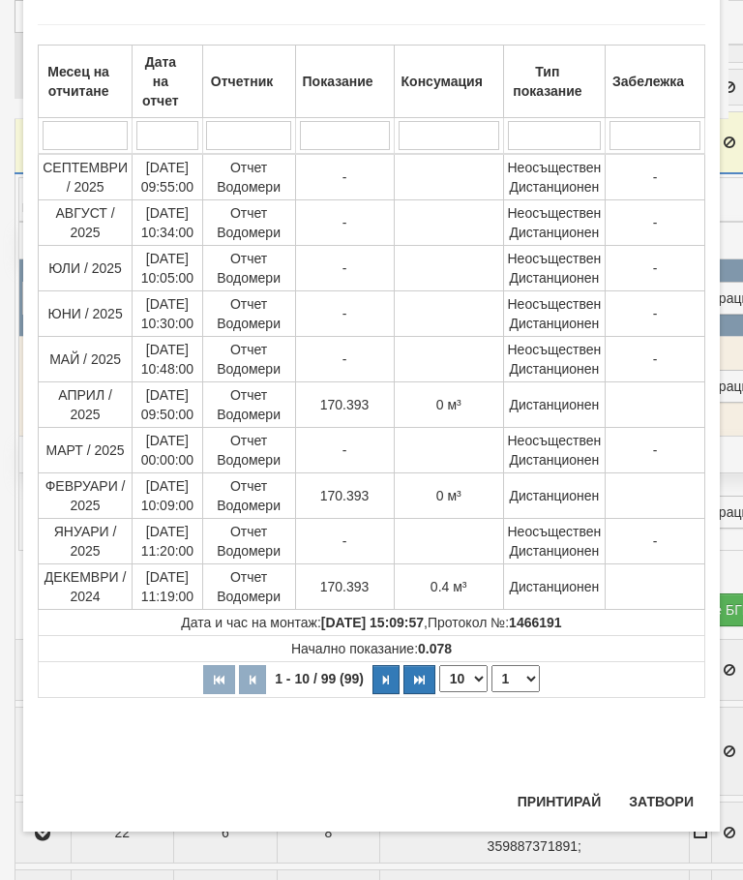
click at [519, 677] on select "1 2 3 4 5 6 7 8 9 10" at bounding box center [516, 678] width 48 height 27
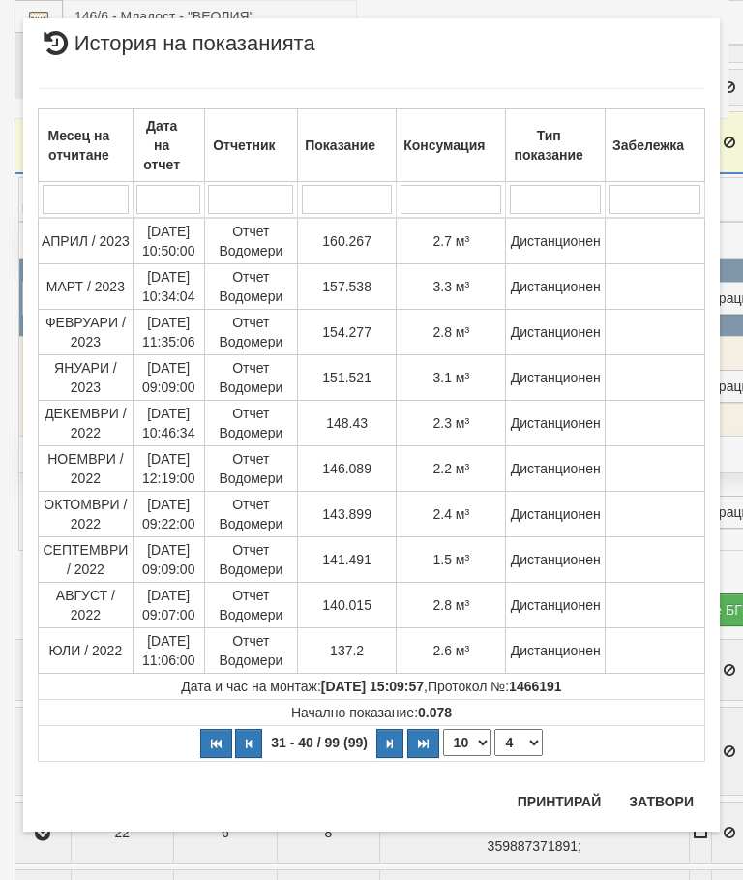
scroll to position [0, 0]
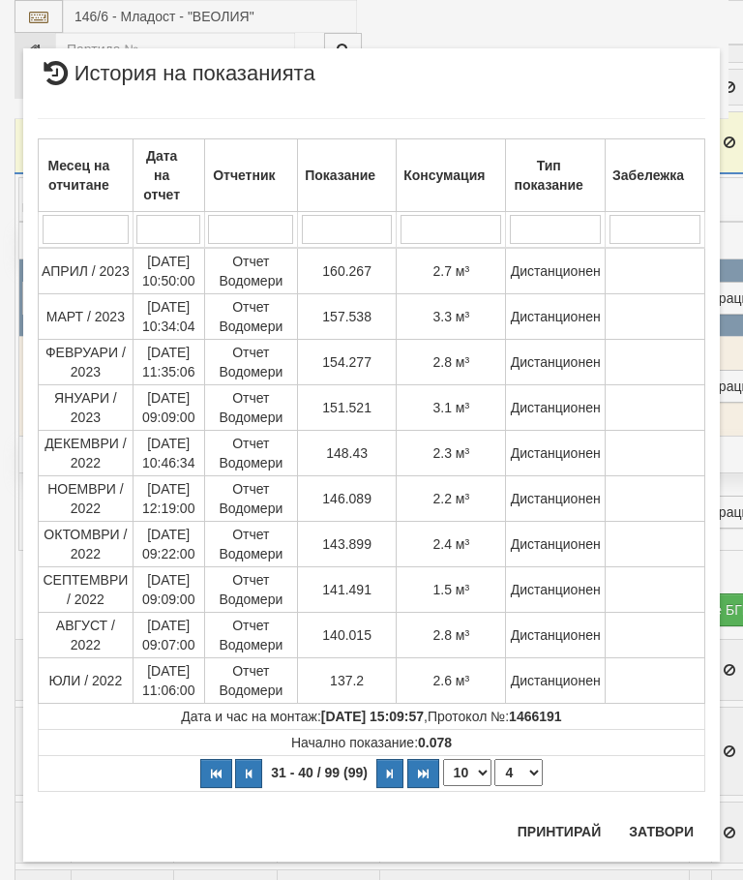
click at [535, 773] on select "1 2 3 4 5 6 7 8 9 10" at bounding box center [519, 772] width 48 height 27
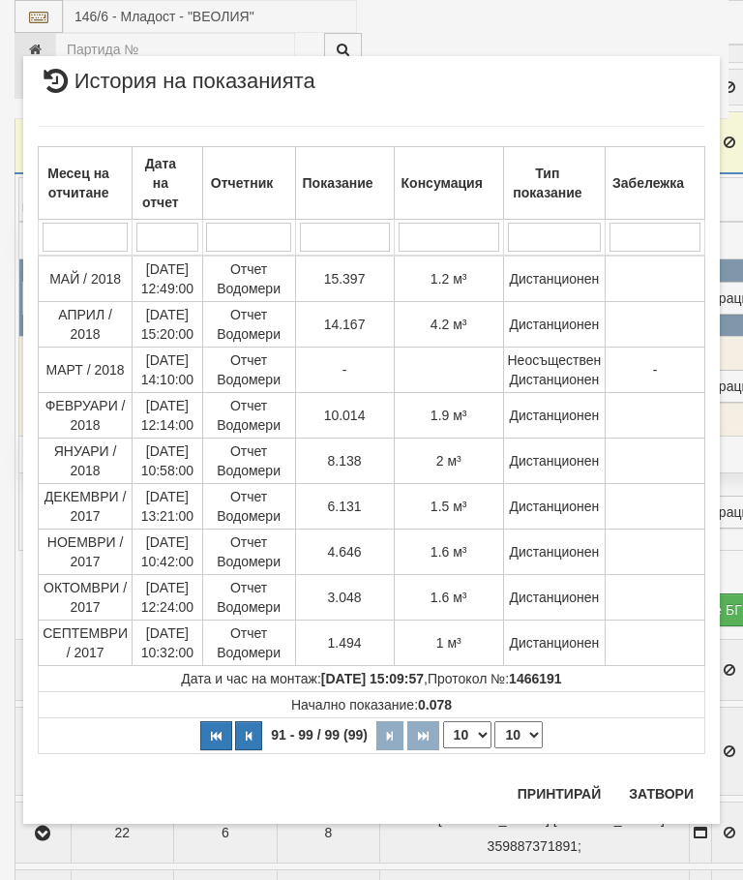
click at [531, 731] on select "1 2 3 4 5 6 7 8 9 10" at bounding box center [519, 734] width 48 height 27
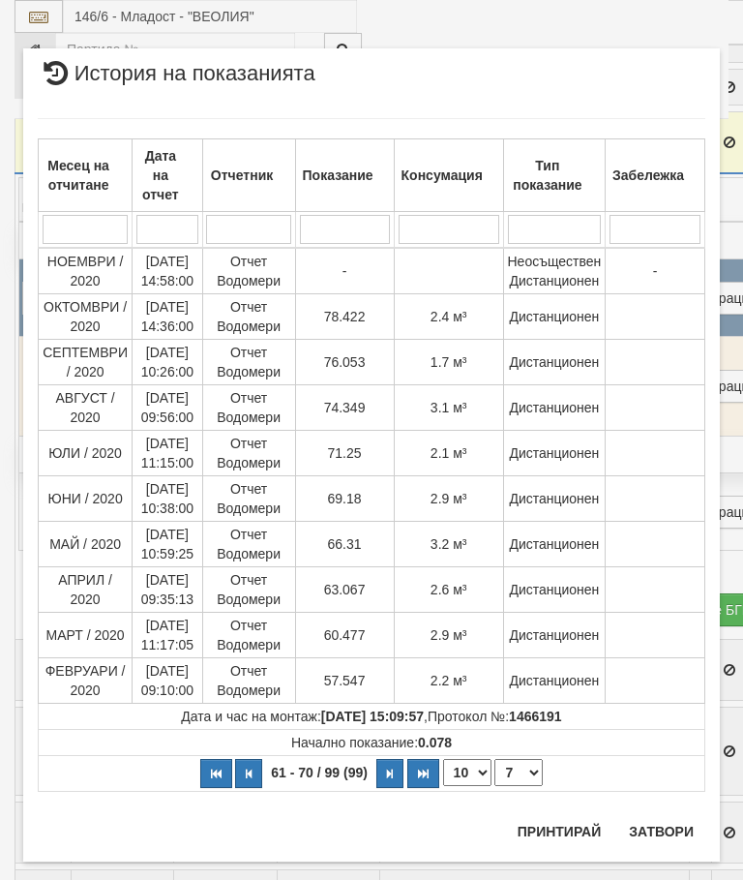
click at [528, 772] on select "1 2 3 4 5 6 7 8 9 10" at bounding box center [519, 772] width 48 height 27
select select "8"
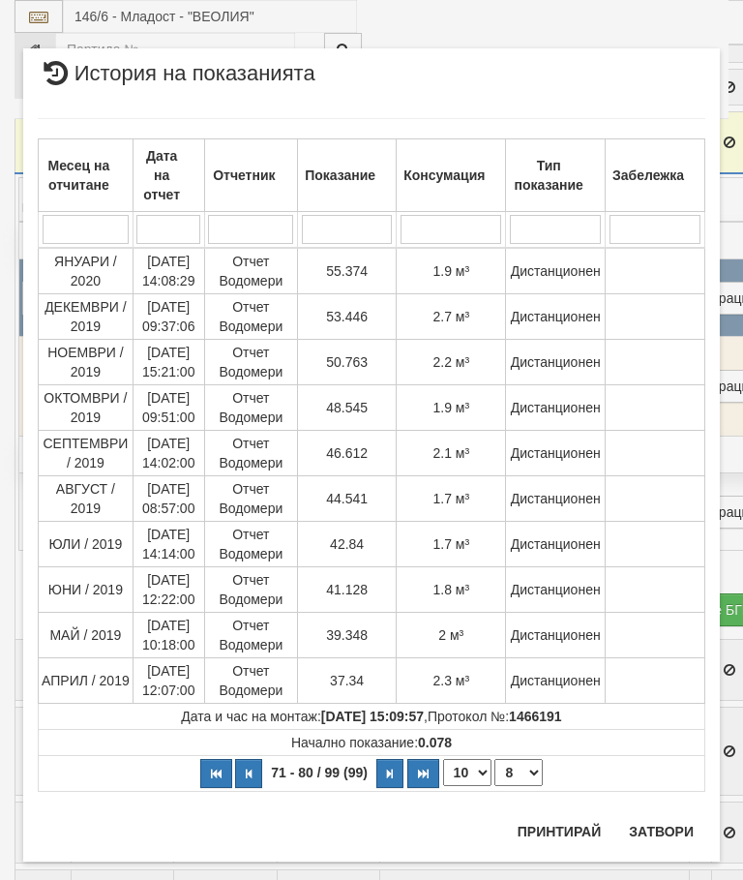
click at [658, 818] on button "Затвори" at bounding box center [662, 831] width 88 height 31
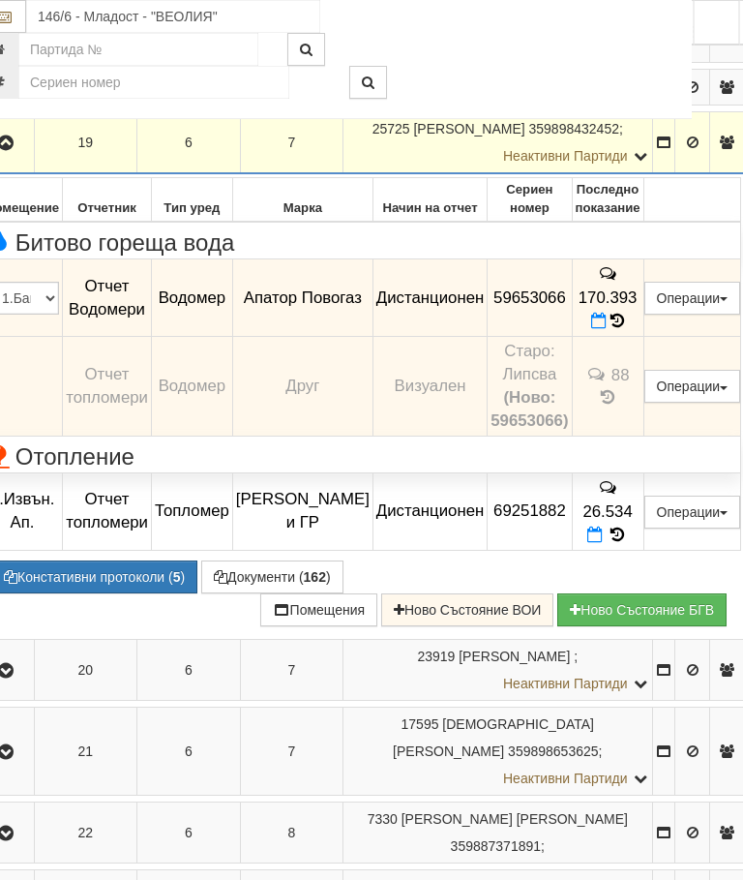
scroll to position [1457, 59]
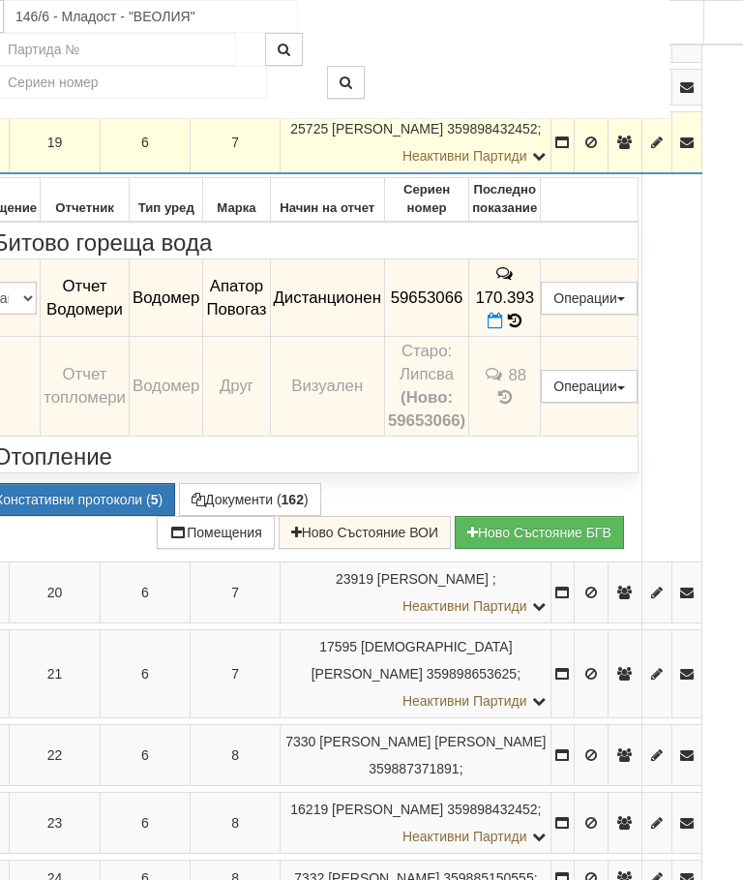
click at [0, 0] on button "Дистанционен модул" at bounding box center [0, 0] width 0 height 0
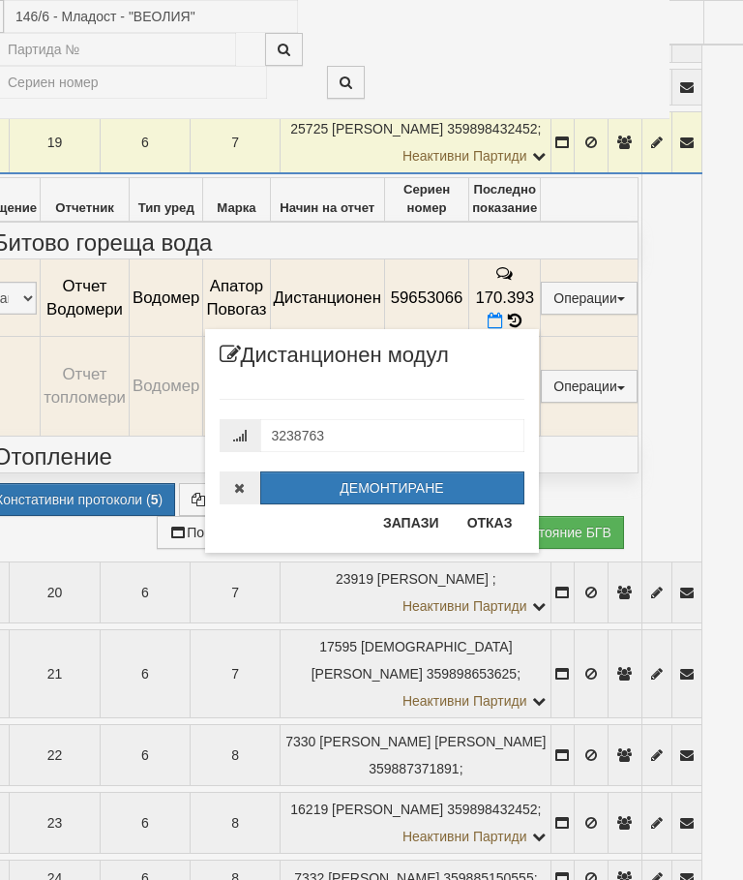
click at [499, 526] on button "Отказ" at bounding box center [490, 522] width 69 height 31
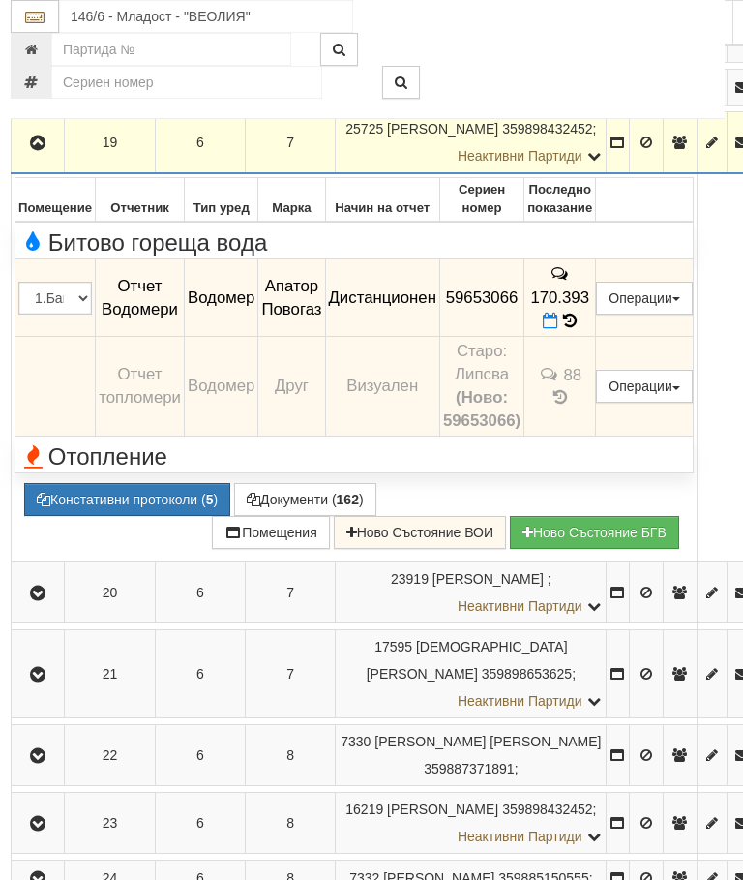
scroll to position [1457, 0]
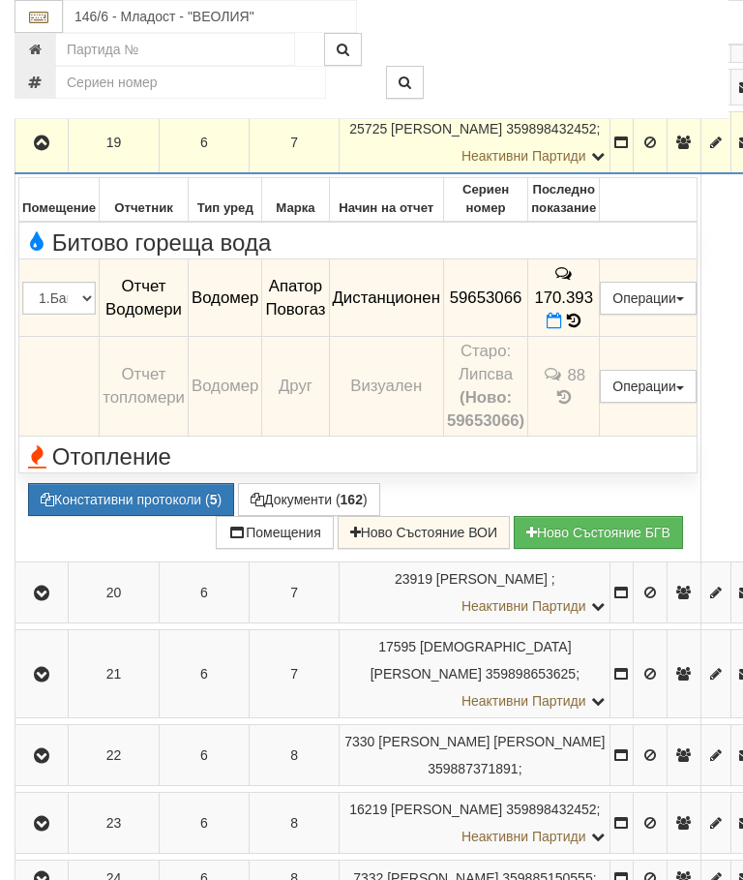
click at [42, 150] on icon "button" at bounding box center [41, 144] width 23 height 14
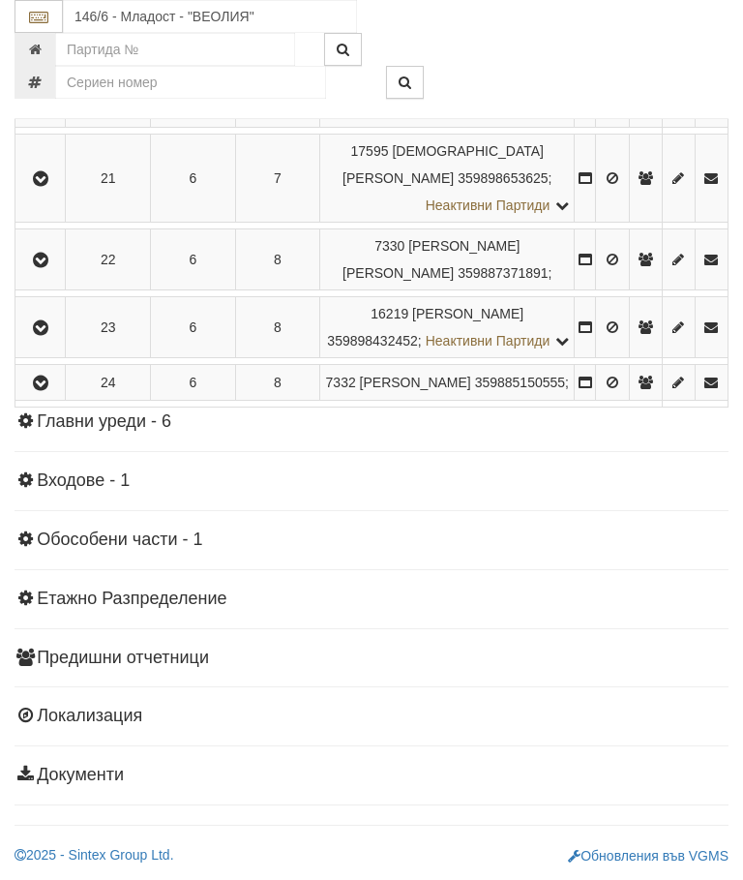
scroll to position [1574, 0]
click at [48, 335] on icon "button" at bounding box center [40, 328] width 23 height 14
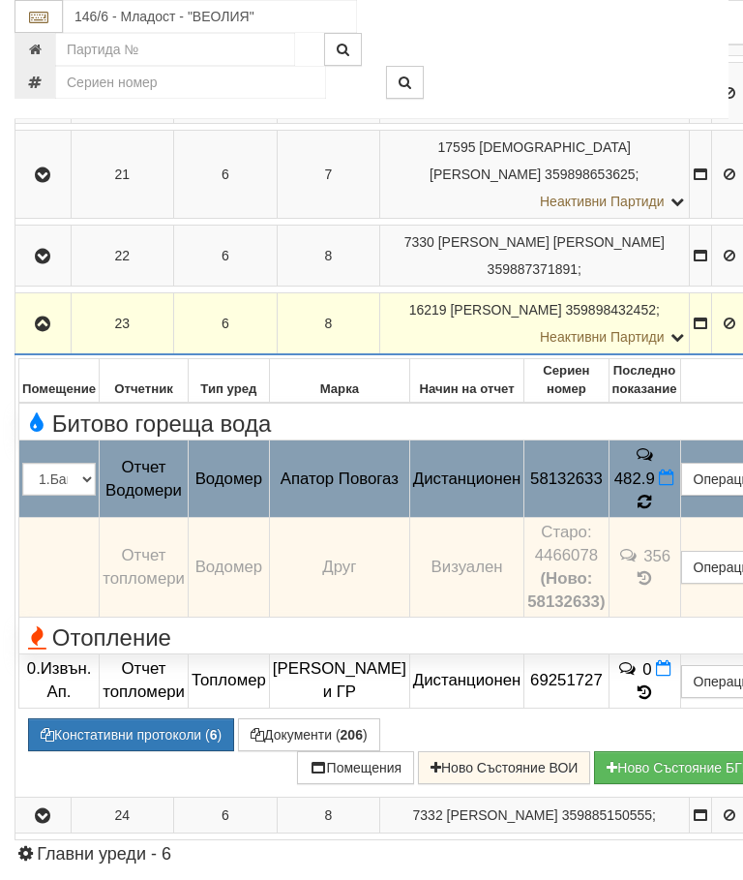
click at [681, 516] on td "482.9" at bounding box center [645, 478] width 72 height 77
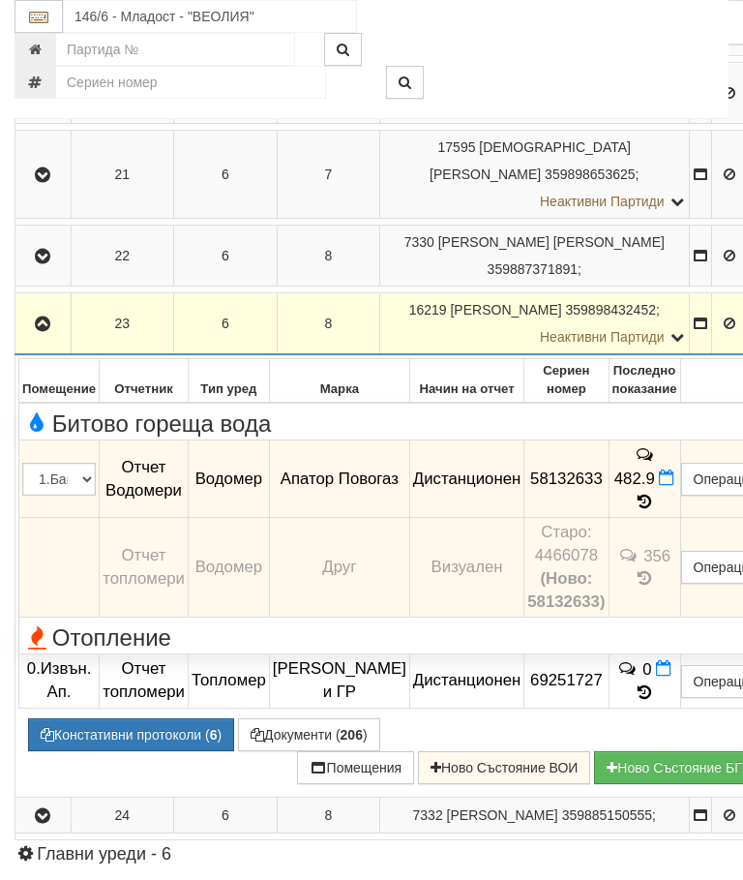
click at [41, 338] on td at bounding box center [43, 324] width 56 height 62
click at [57, 344] on td at bounding box center [43, 324] width 56 height 62
click at [48, 331] on icon "button" at bounding box center [42, 325] width 23 height 14
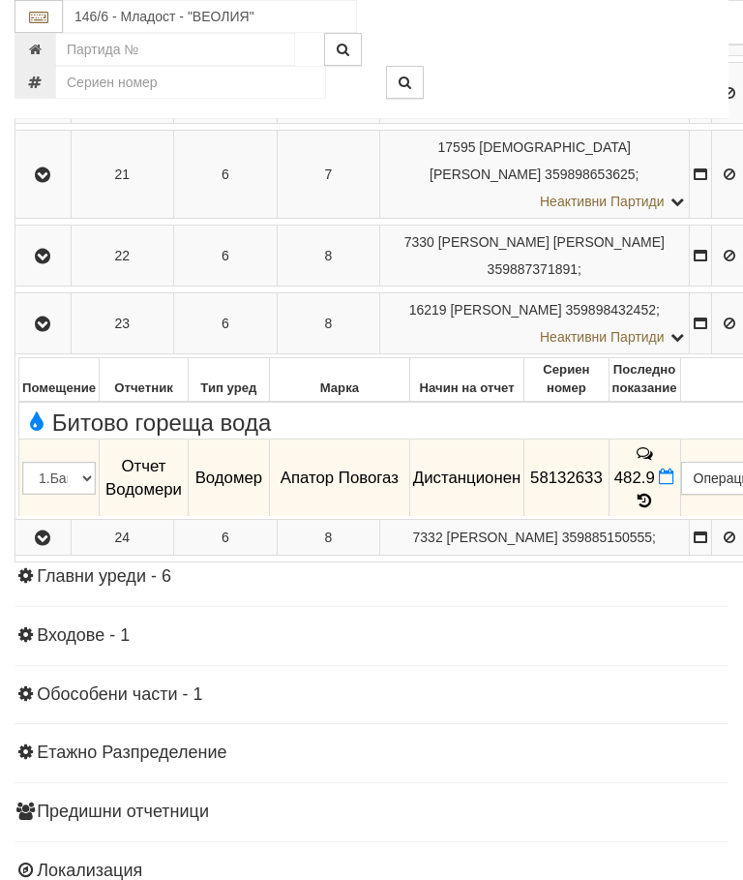
scroll to position [1562, 0]
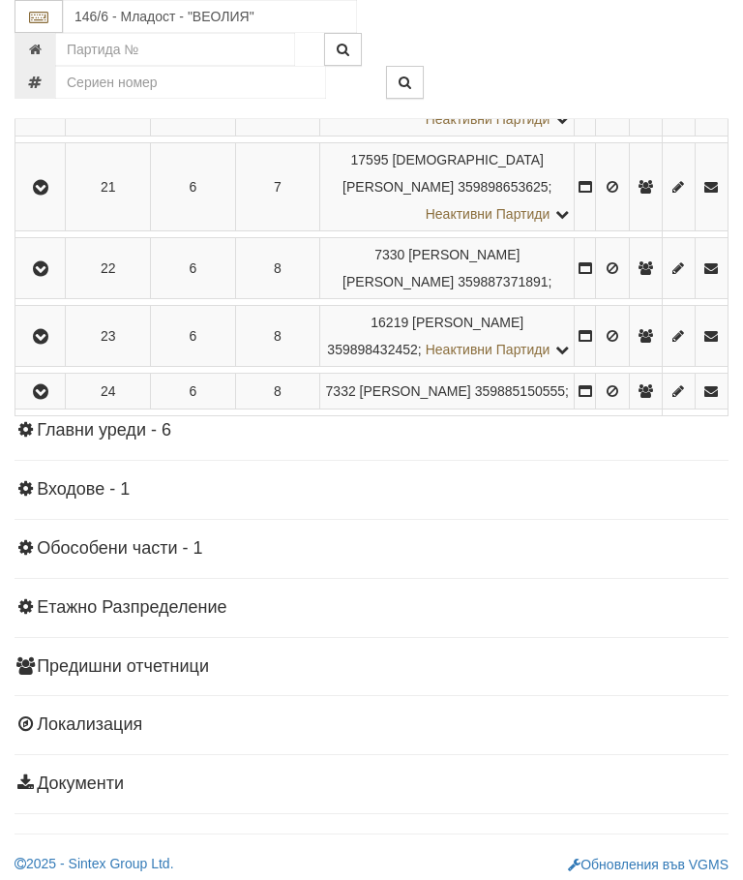
click at [49, 46] on icon "button" at bounding box center [40, 39] width 23 height 14
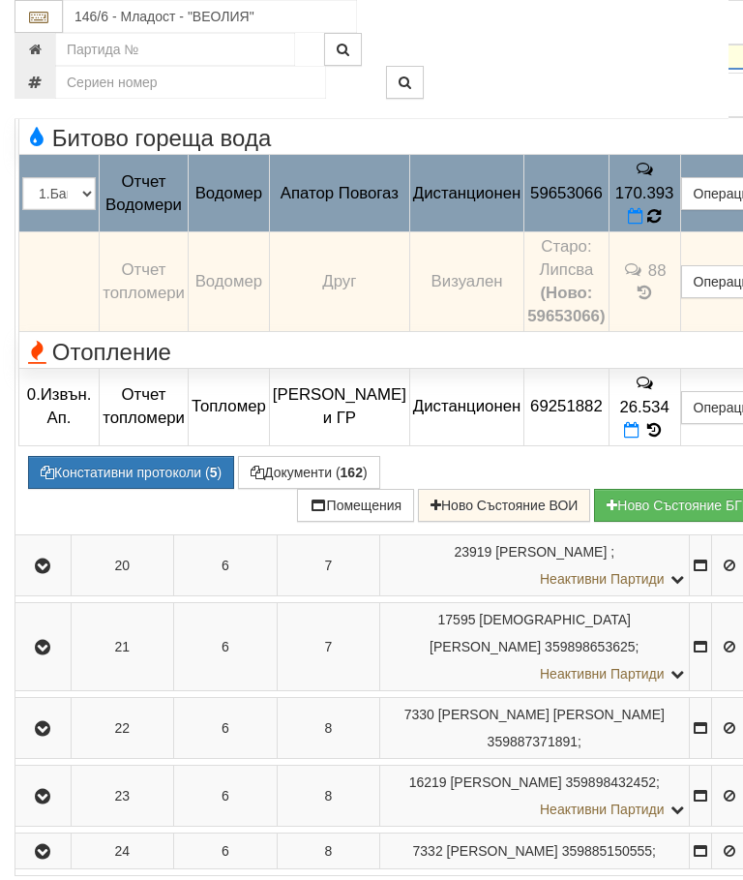
click at [662, 226] on icon at bounding box center [655, 216] width 15 height 17
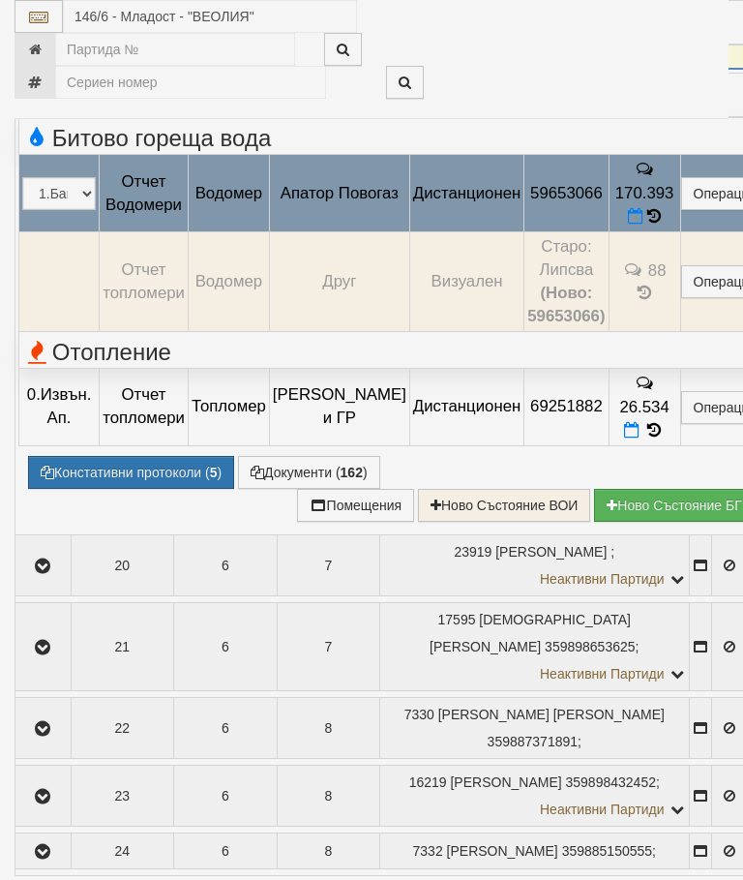
select select "10"
select select "1"
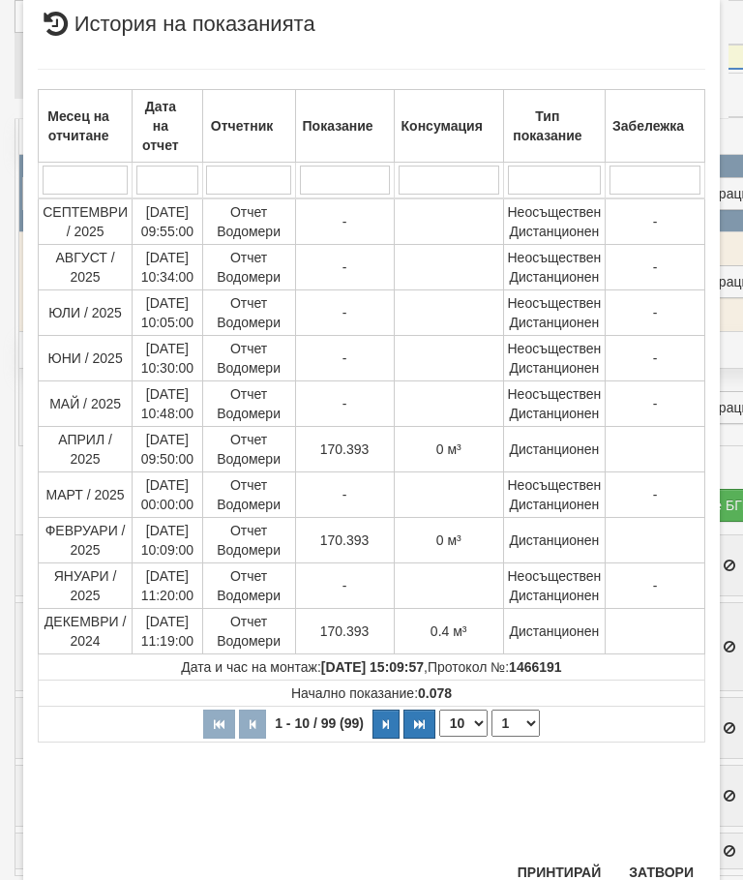
scroll to position [964, 0]
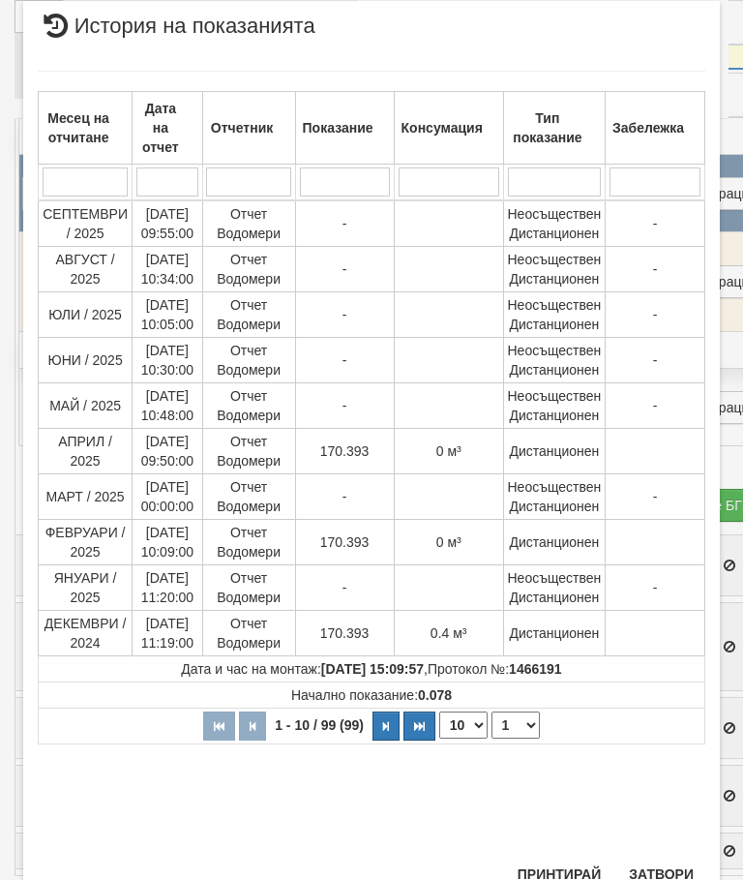
click at [667, 879] on button "Затвори" at bounding box center [662, 874] width 88 height 31
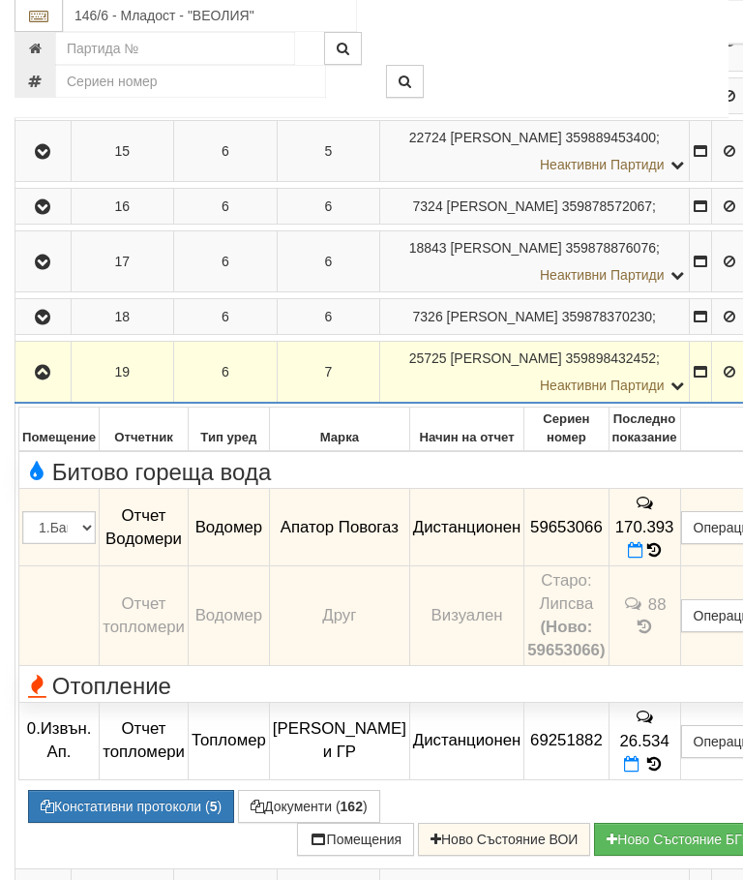
scroll to position [1228, 0]
click at [0, 0] on button "Редакция / Протокол" at bounding box center [0, 0] width 0 height 0
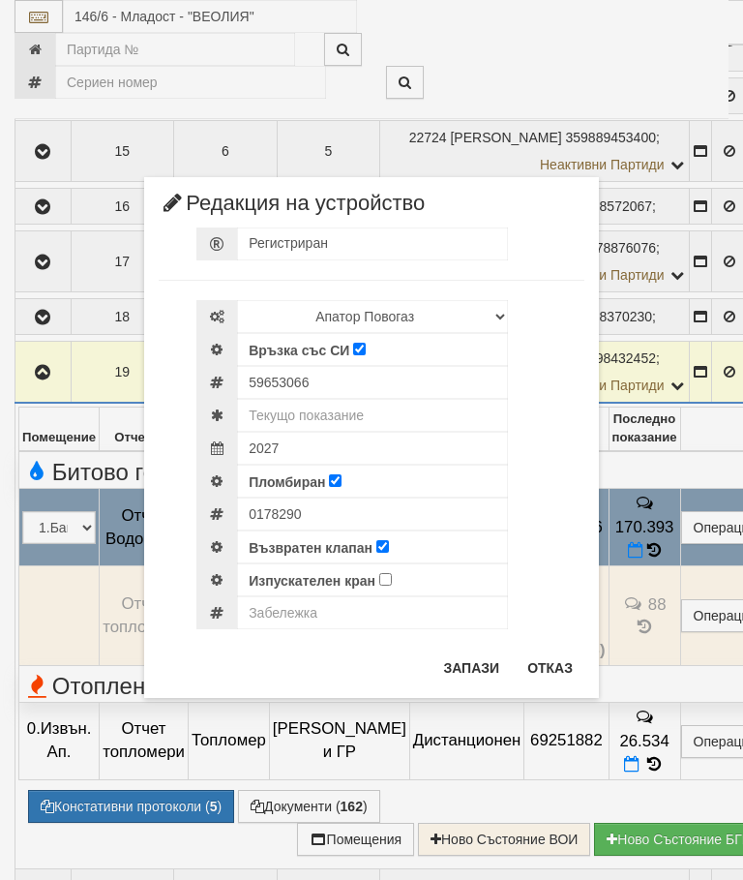
click at [542, 659] on button "Отказ" at bounding box center [550, 667] width 69 height 31
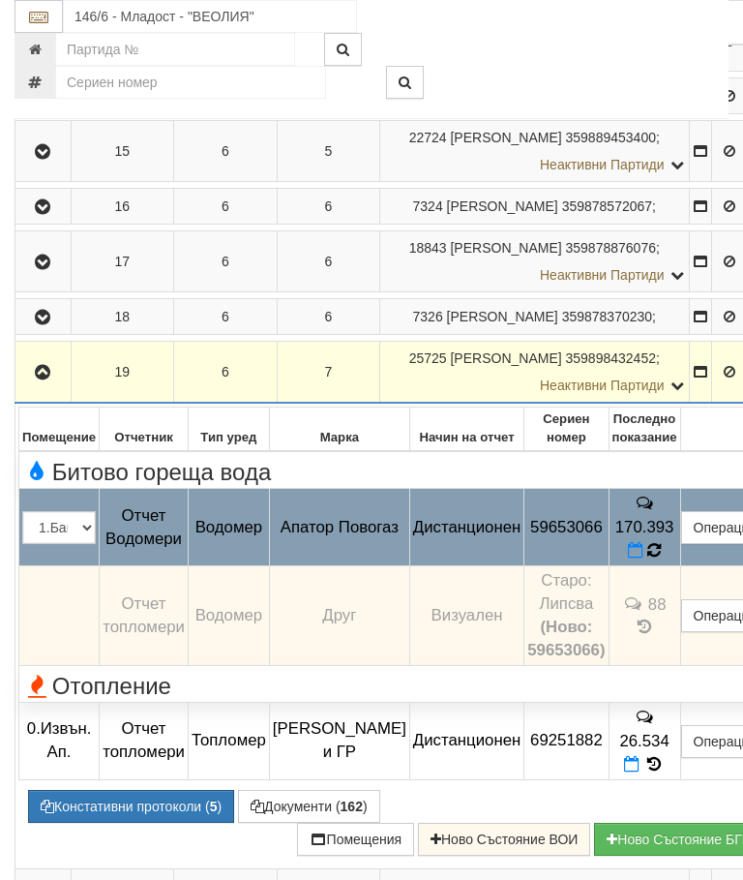
click at [662, 560] on icon at bounding box center [655, 550] width 15 height 17
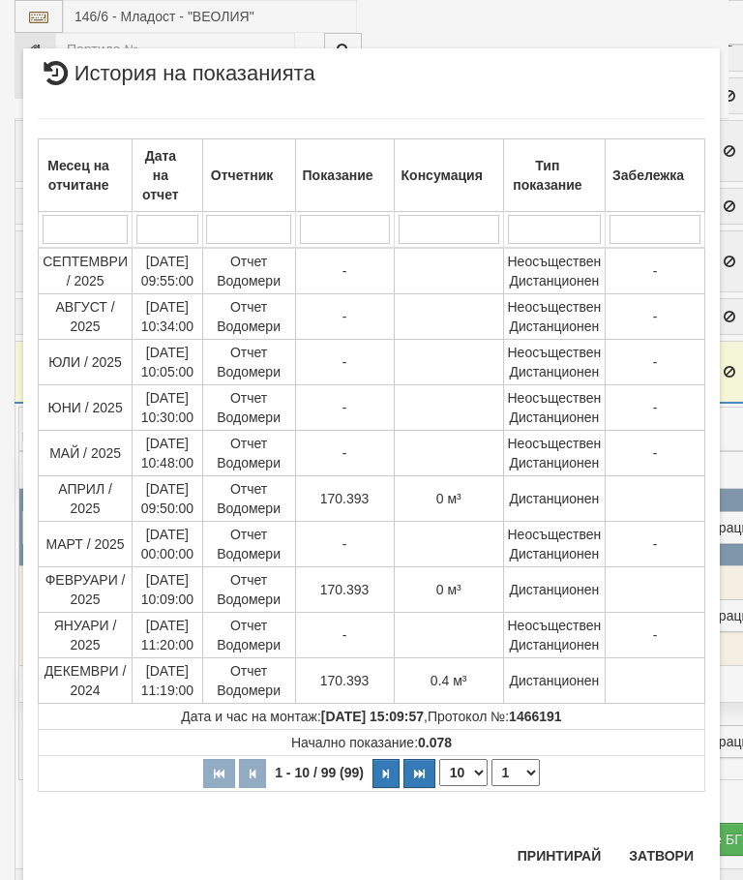
click at [665, 860] on button "Затвори" at bounding box center [662, 855] width 88 height 31
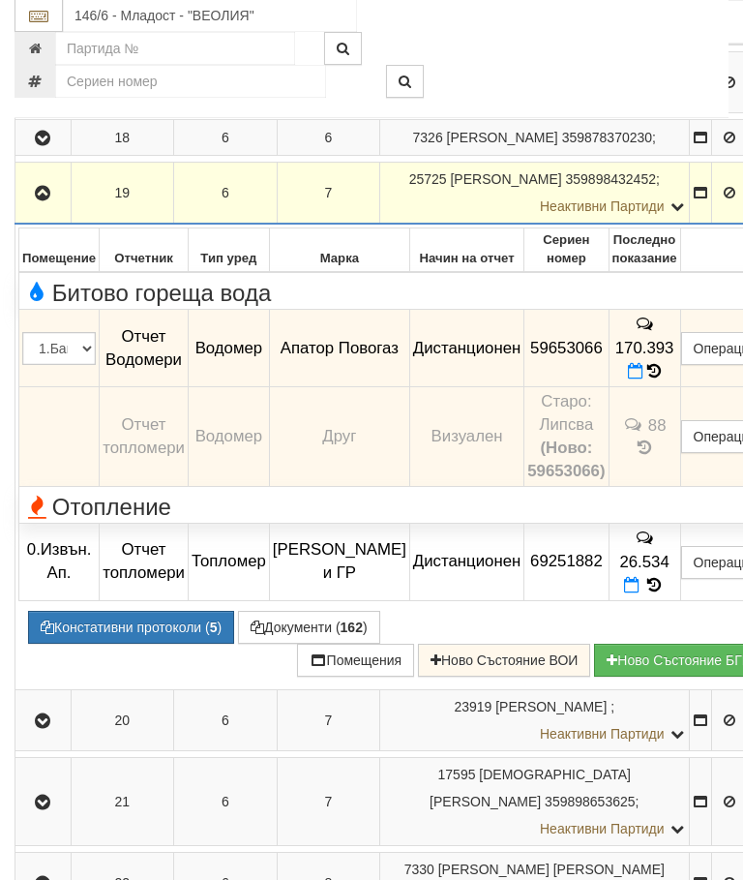
click at [39, 208] on button "button" at bounding box center [42, 193] width 49 height 29
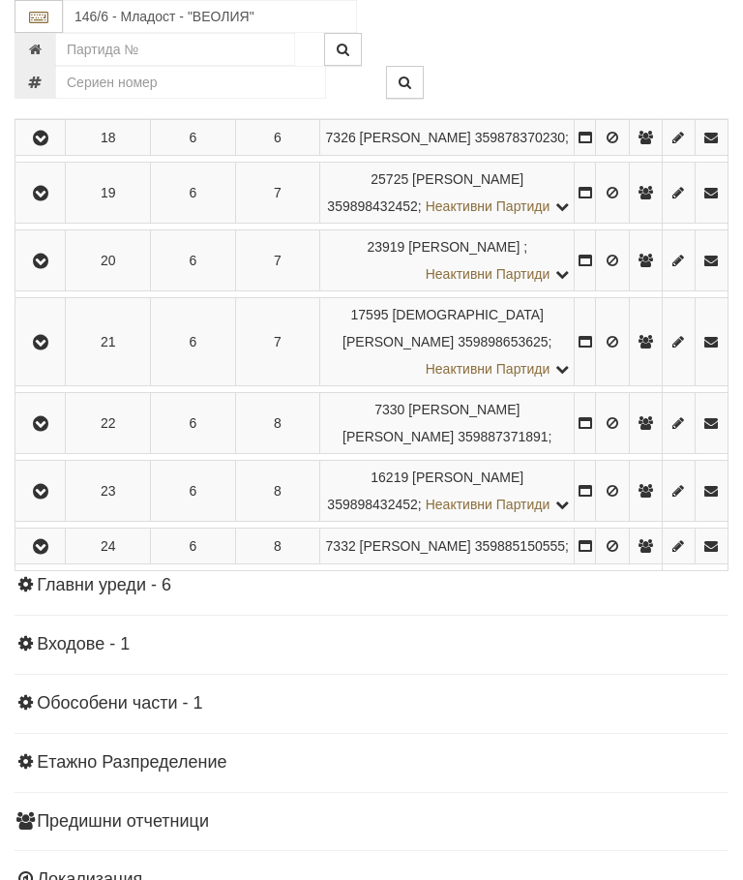
click at [52, 268] on icon "button" at bounding box center [40, 262] width 23 height 14
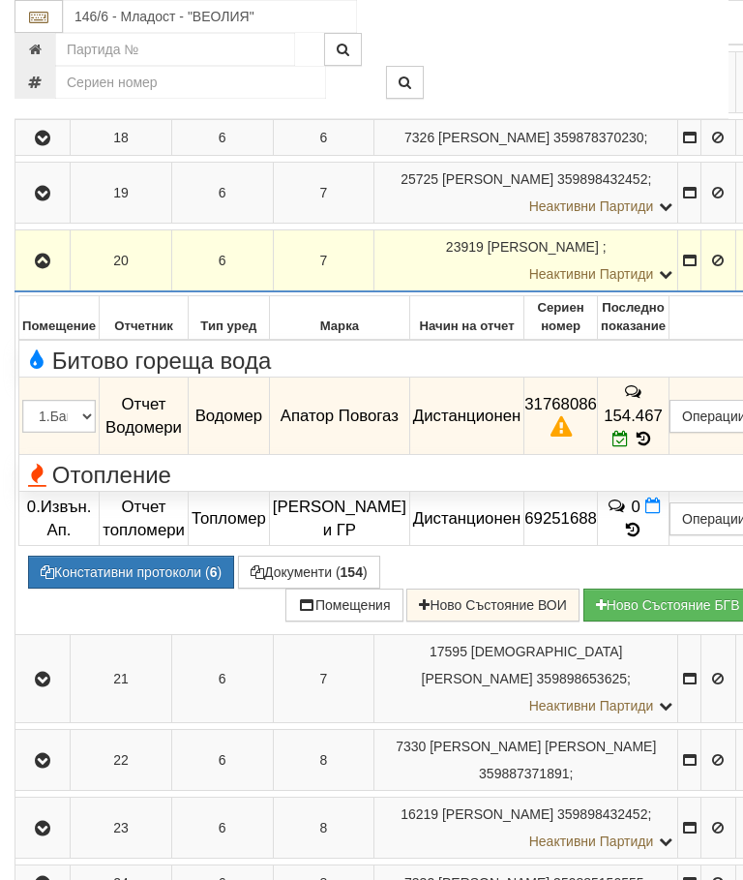
click at [45, 275] on button "button" at bounding box center [42, 260] width 48 height 29
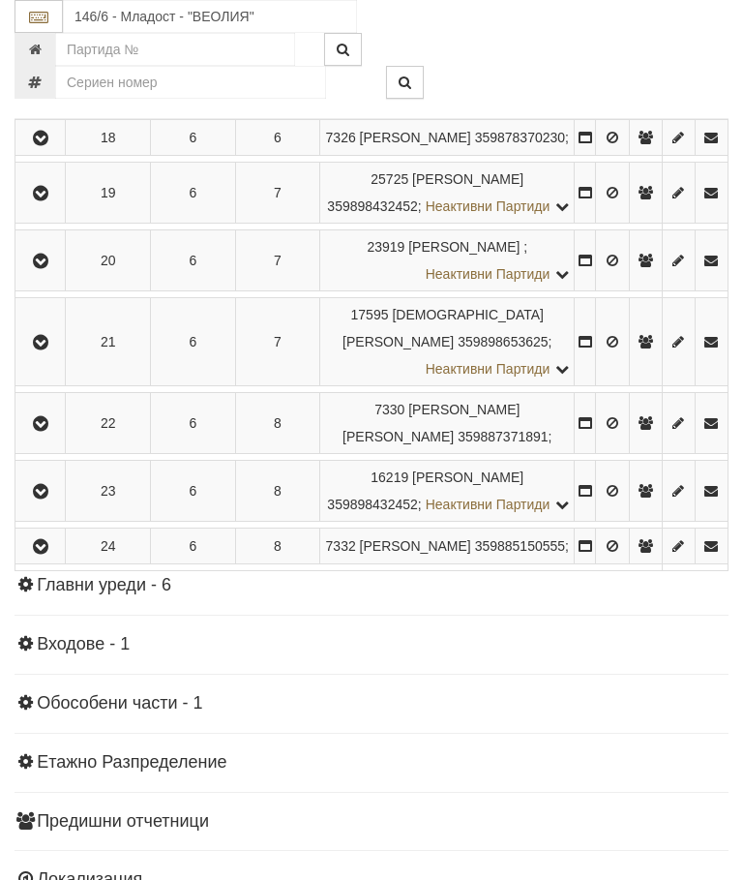
click at [40, 35] on icon "button" at bounding box center [40, 28] width 23 height 14
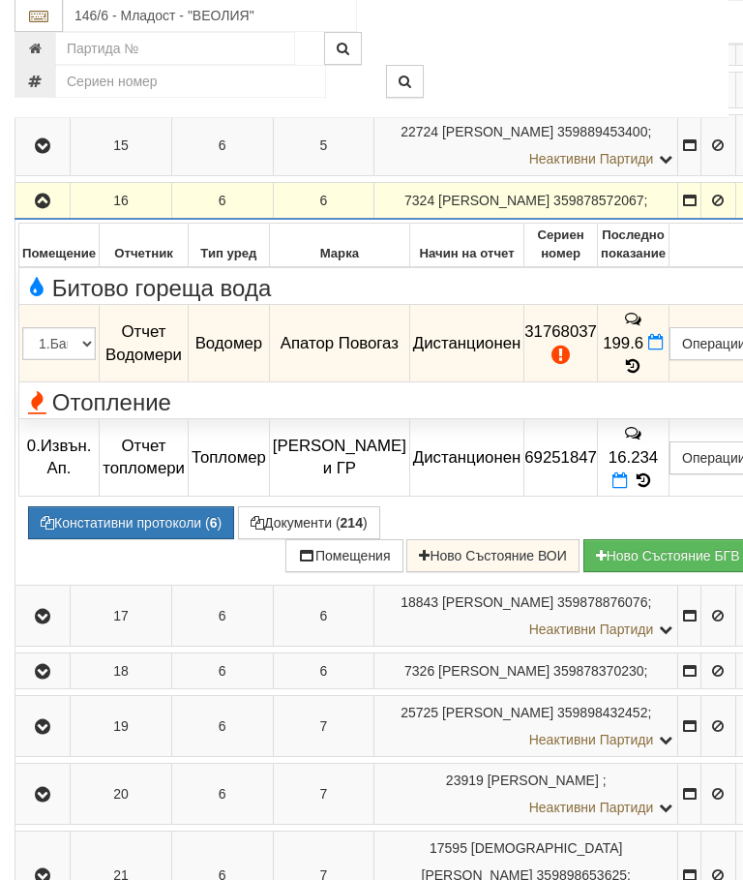
scroll to position [1233, 0]
click at [45, 208] on icon "button" at bounding box center [42, 202] width 23 height 14
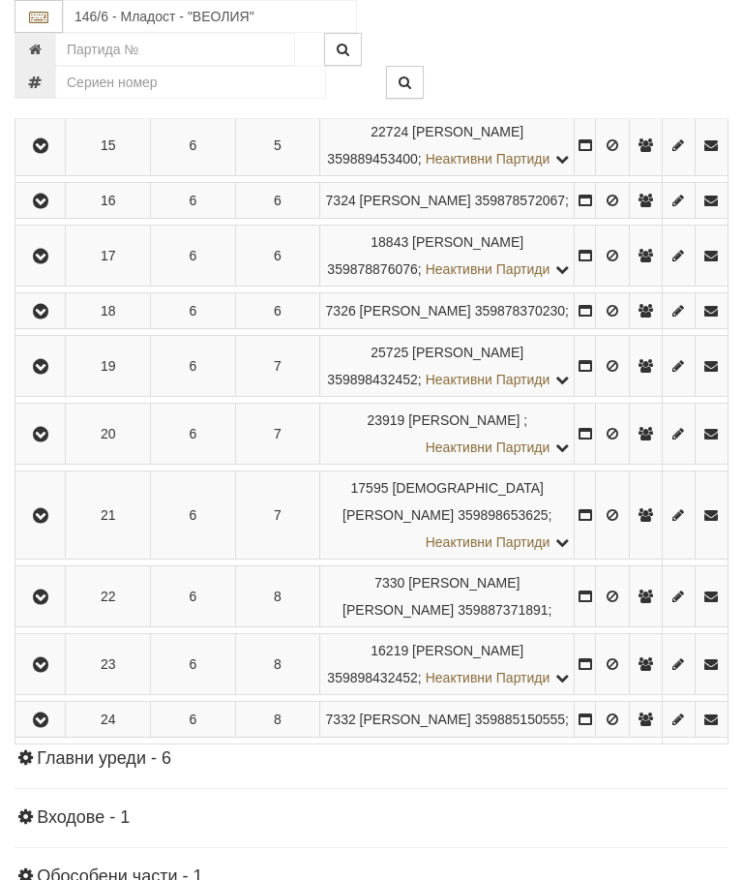
click at [52, 374] on icon "button" at bounding box center [40, 367] width 23 height 14
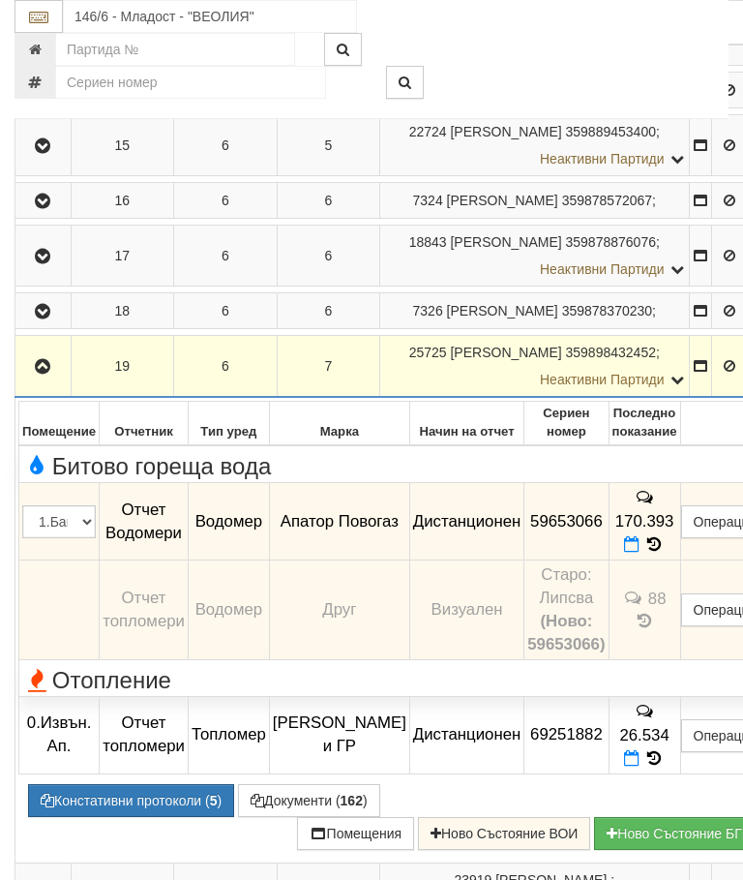
click at [40, 374] on icon "button" at bounding box center [42, 367] width 23 height 14
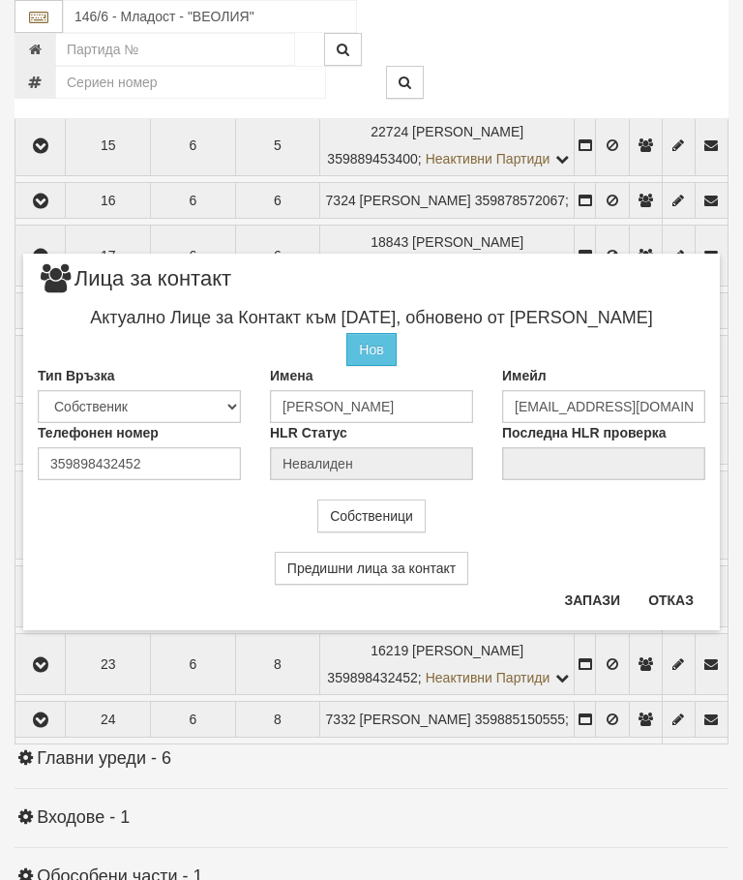
click at [688, 592] on button "Отказ" at bounding box center [671, 600] width 69 height 31
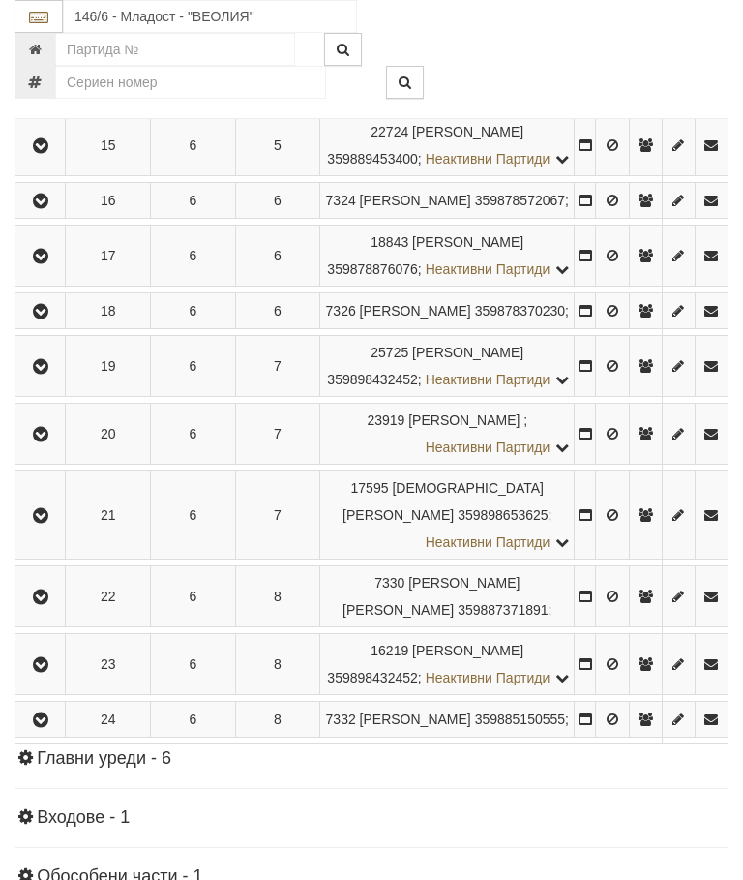
scroll to position [1240, 0]
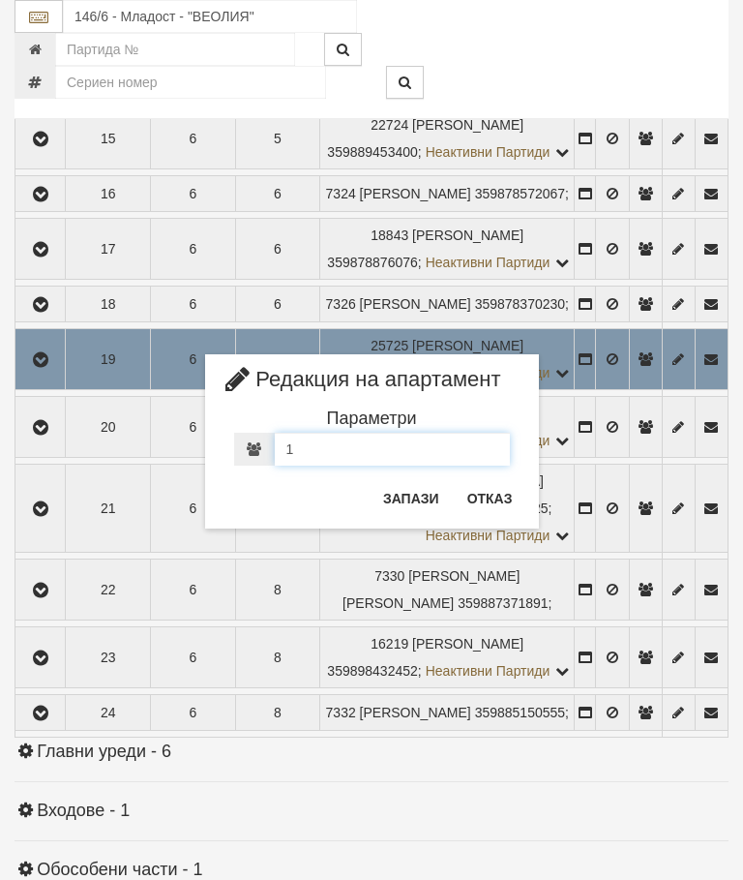
click at [320, 451] on input "1" at bounding box center [392, 449] width 235 height 33
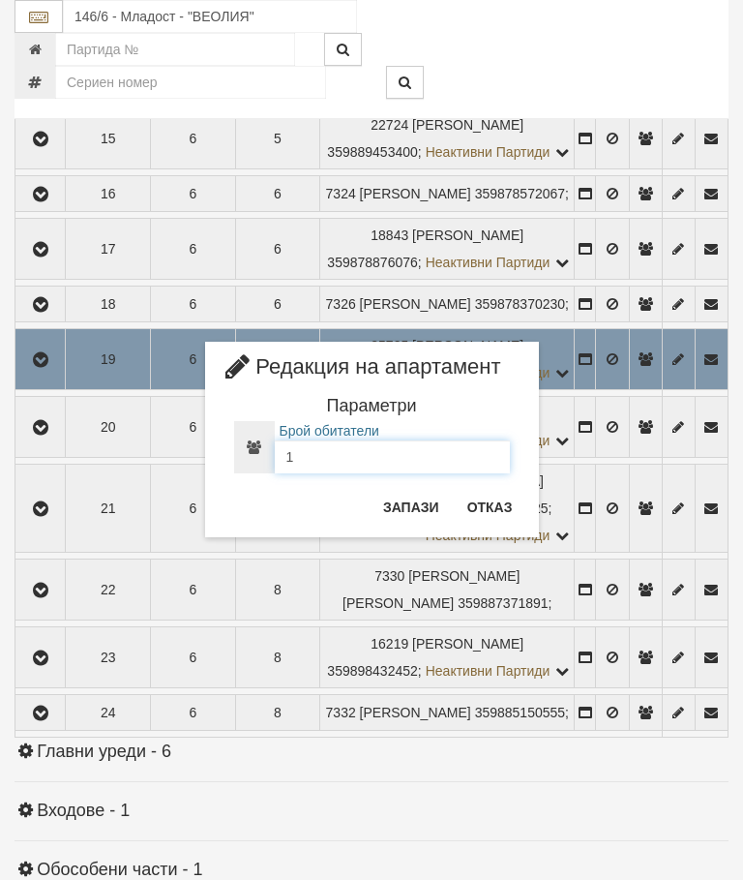
scroll to position [1239, 0]
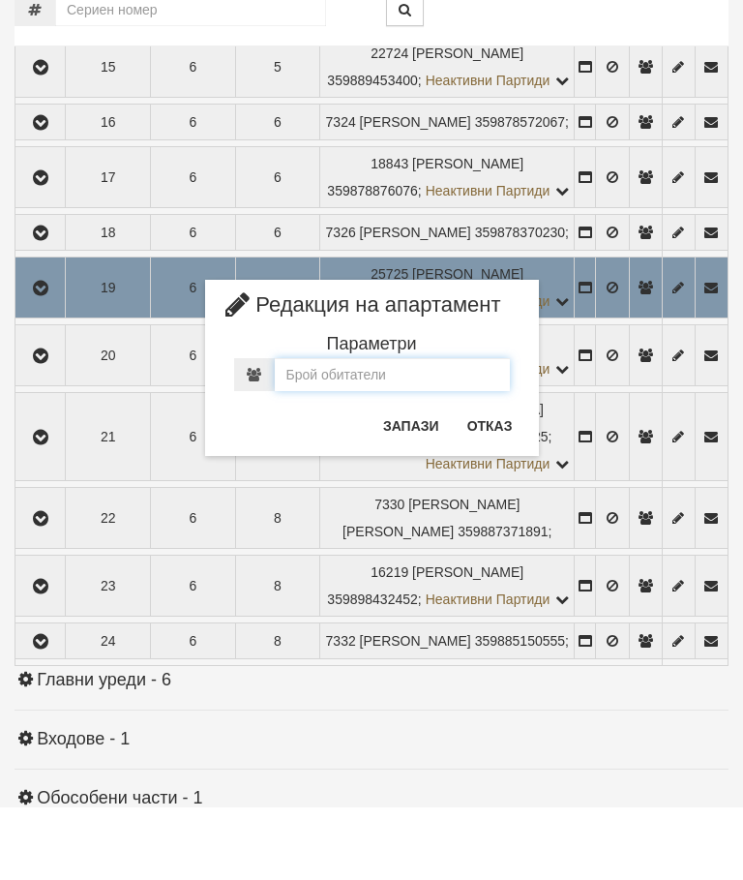
type input "0"
click at [421, 483] on button "Запази" at bounding box center [411, 498] width 79 height 31
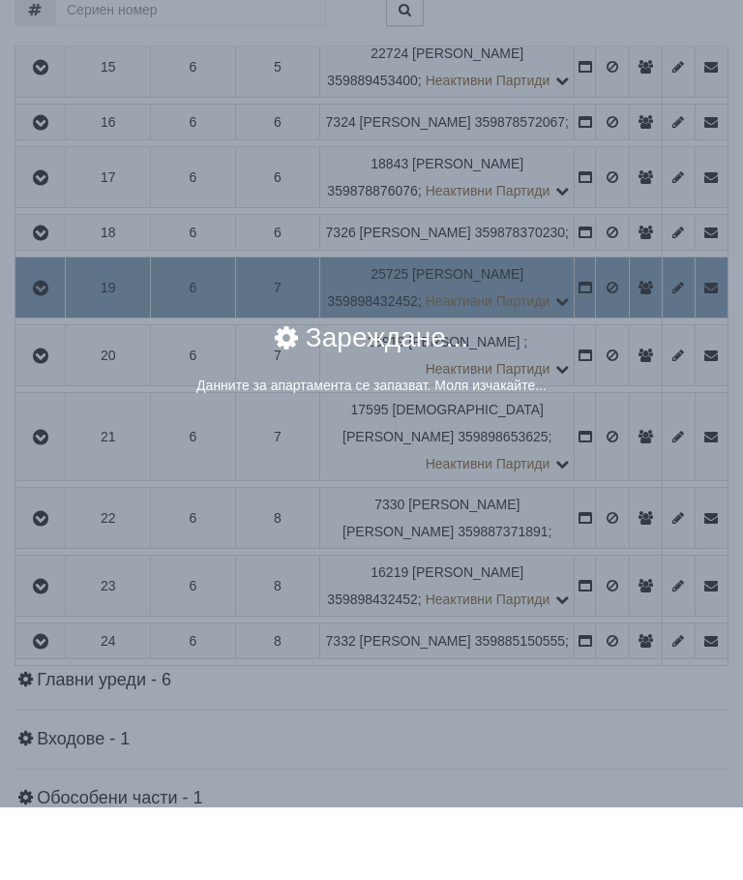
scroll to position [1313, 0]
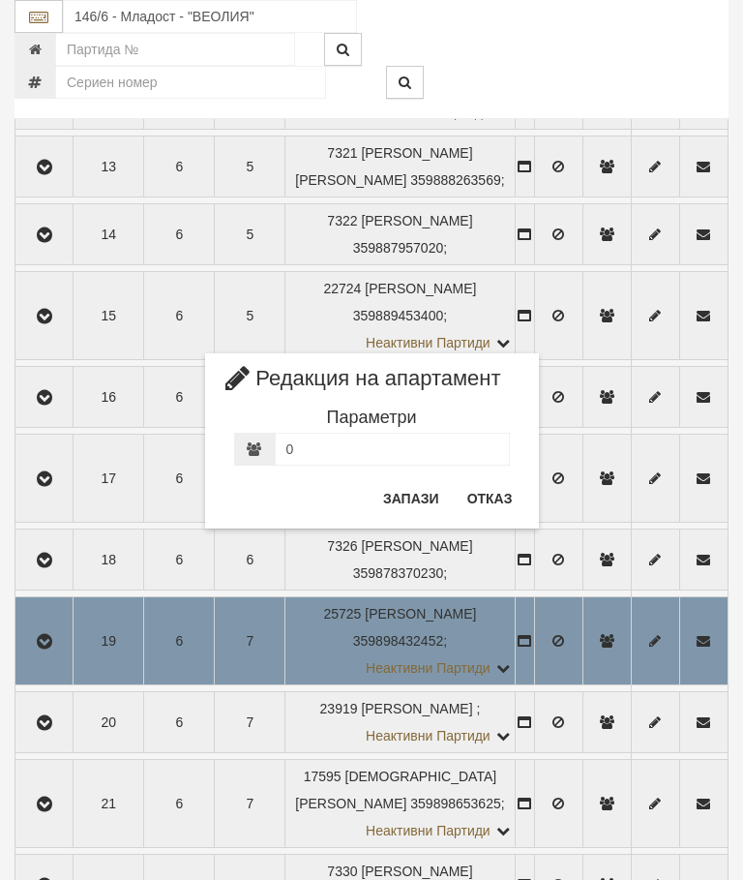
click at [501, 508] on button "Отказ" at bounding box center [490, 498] width 69 height 31
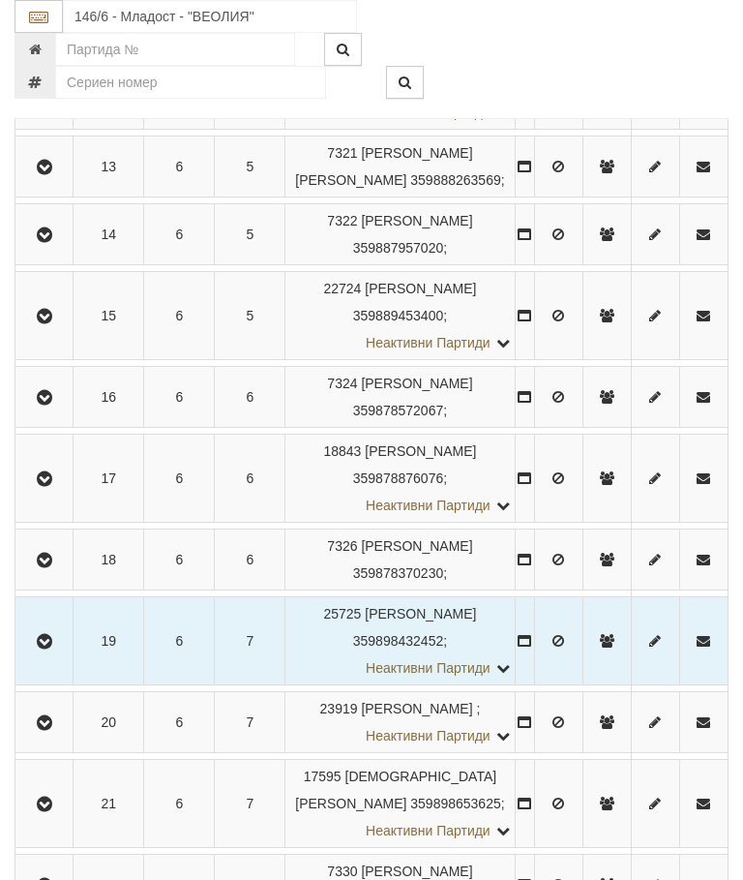
click at [34, 654] on button "button" at bounding box center [43, 640] width 51 height 29
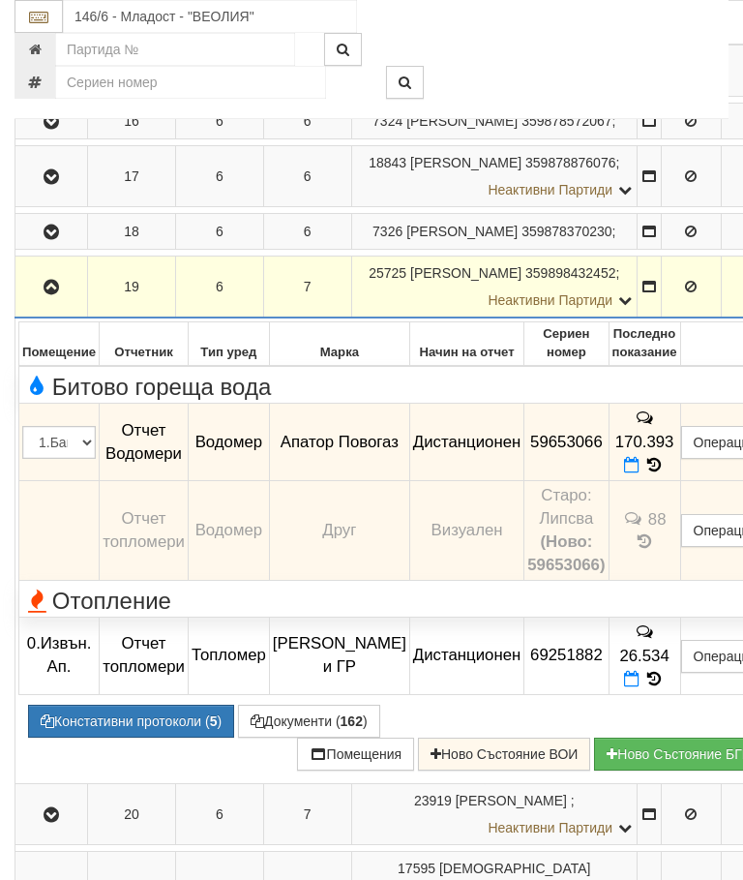
click at [624, 473] on icon at bounding box center [631, 465] width 15 height 16
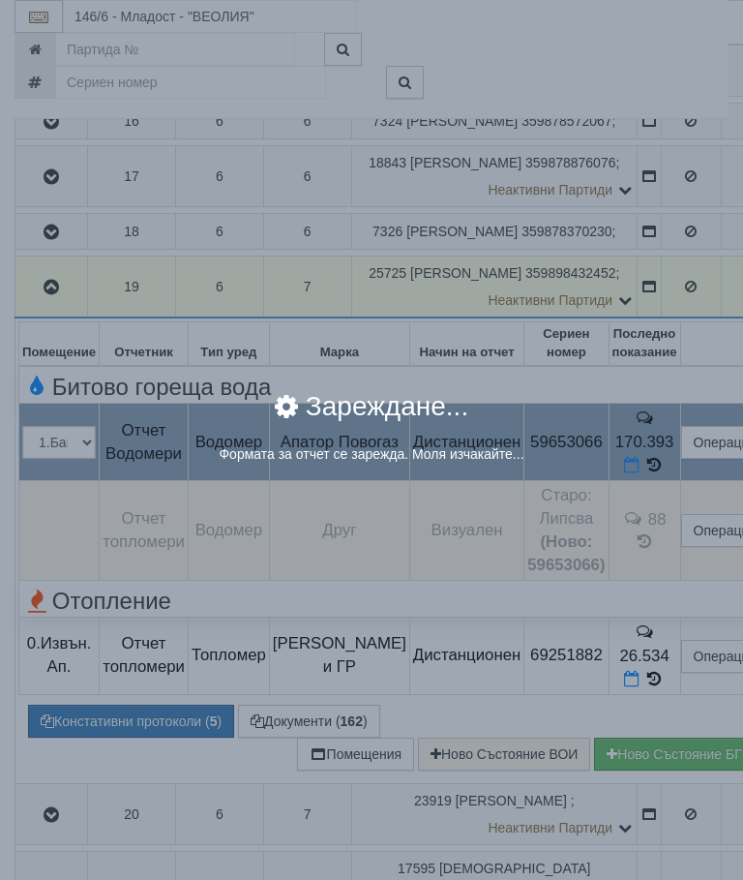
select select "8ac75930-9bfd-e511-80be-8d5a1dced85a"
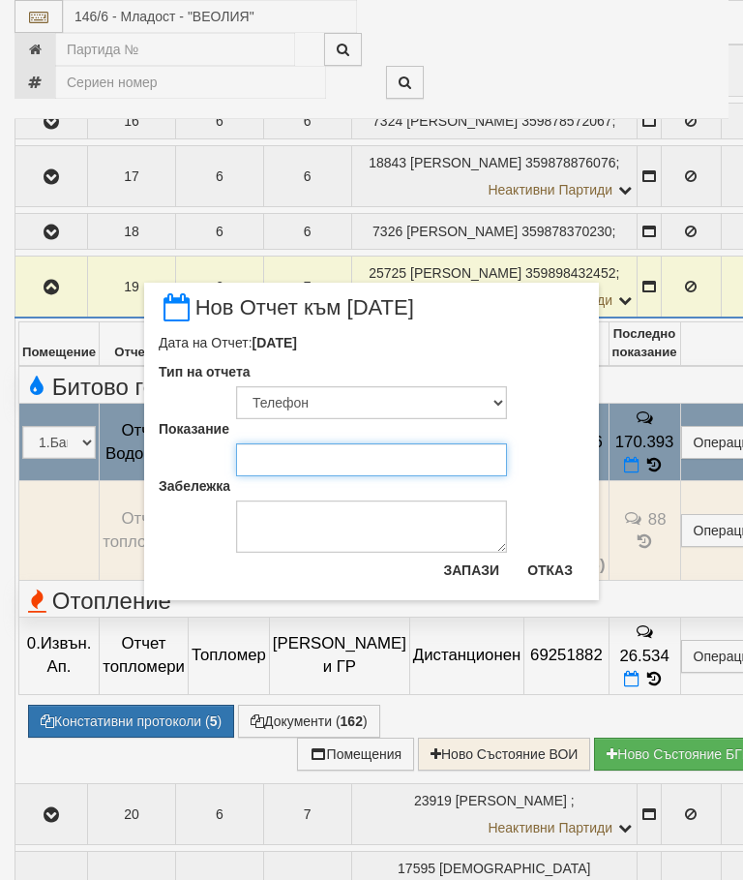
click at [293, 460] on input "Показание" at bounding box center [371, 459] width 271 height 33
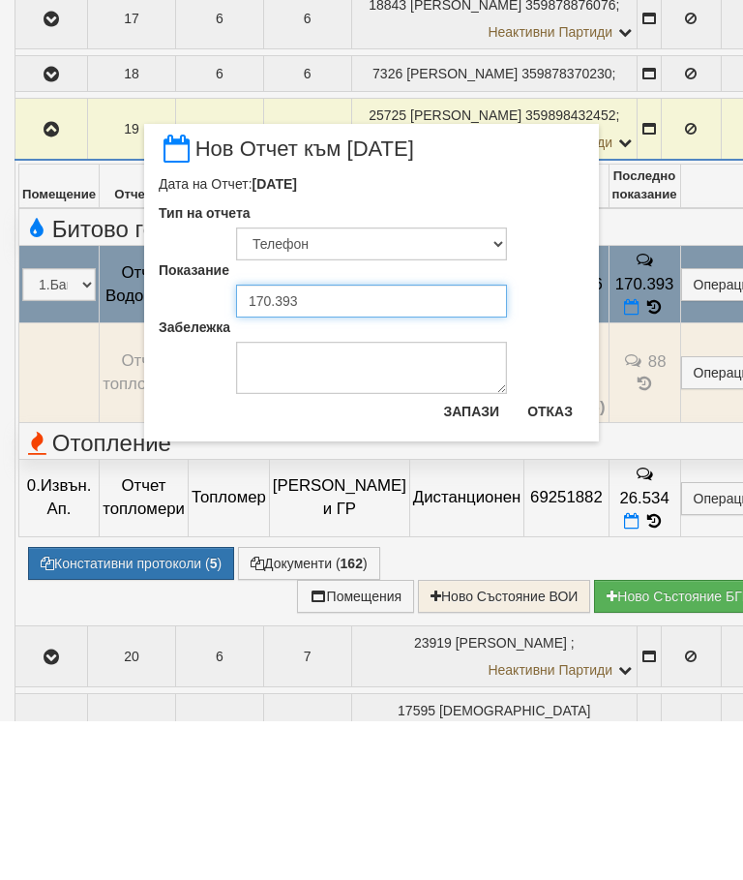
type input "170.393"
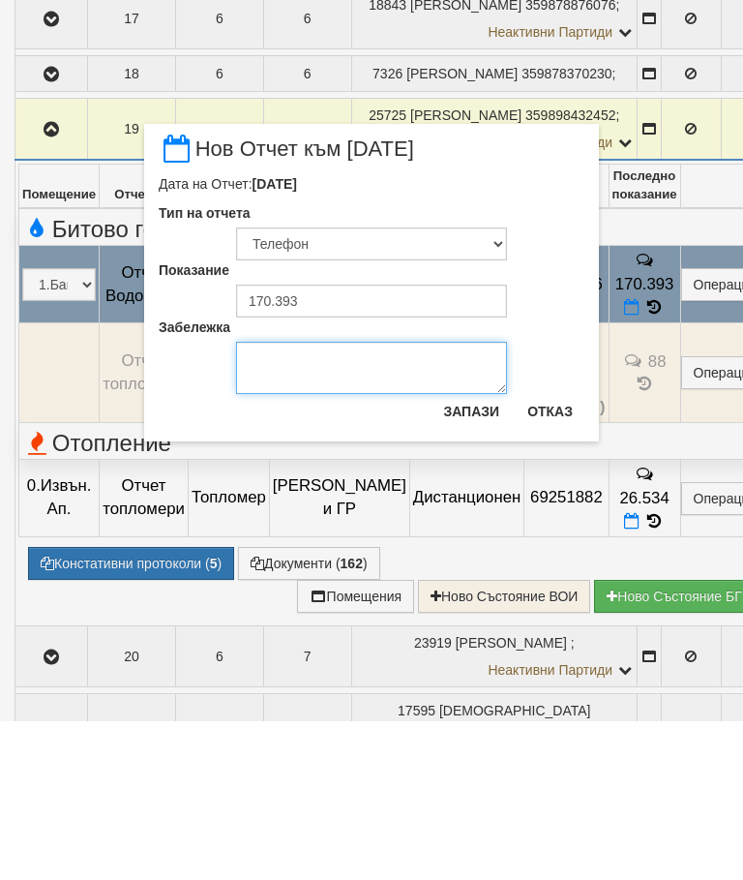
click at [295, 501] on textarea "Забележка" at bounding box center [371, 527] width 271 height 52
type textarea "[DATE]"
click at [477, 555] on button "Запази" at bounding box center [471, 570] width 79 height 31
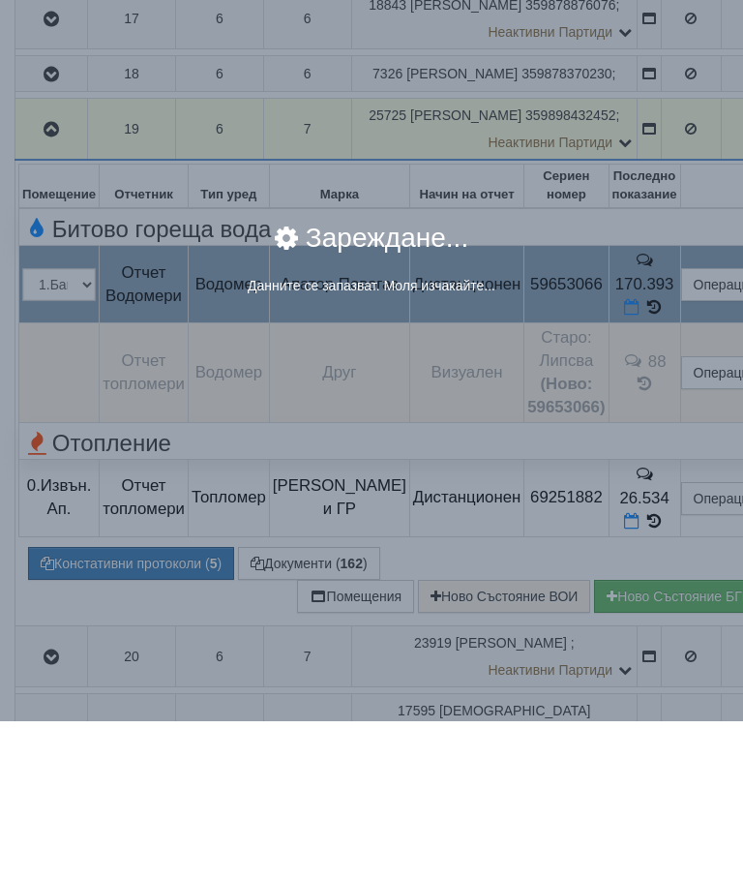
scroll to position [1471, 0]
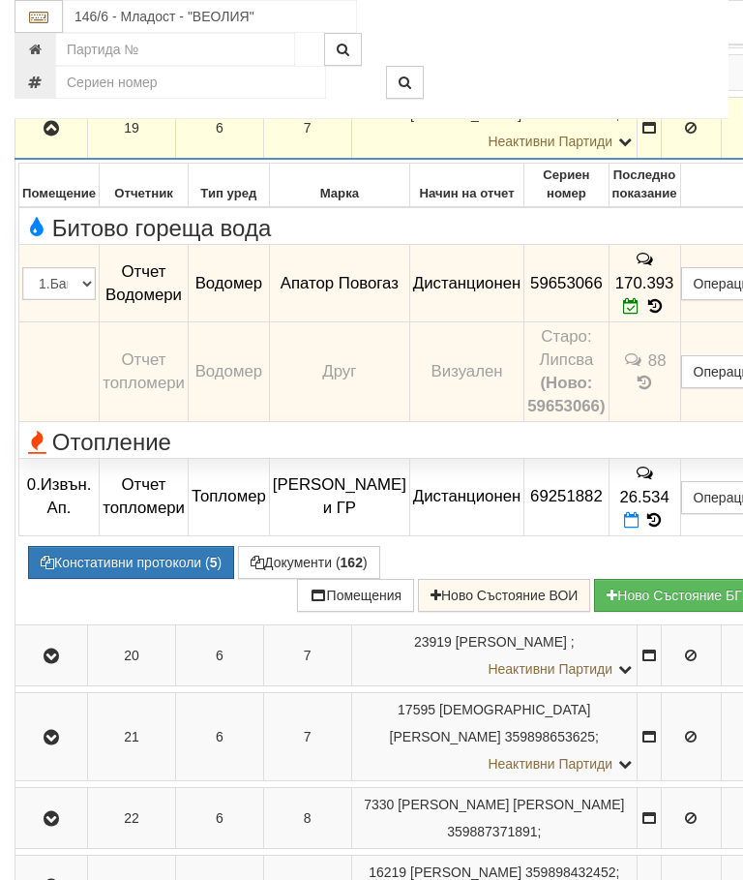
click at [47, 136] on icon "button" at bounding box center [51, 129] width 23 height 14
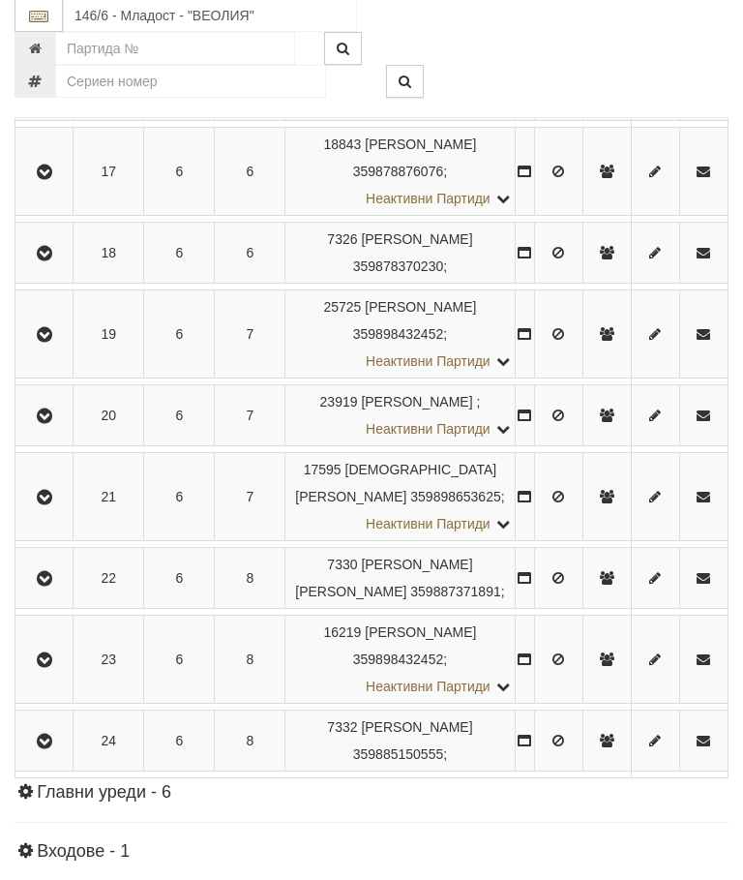
scroll to position [1620, 0]
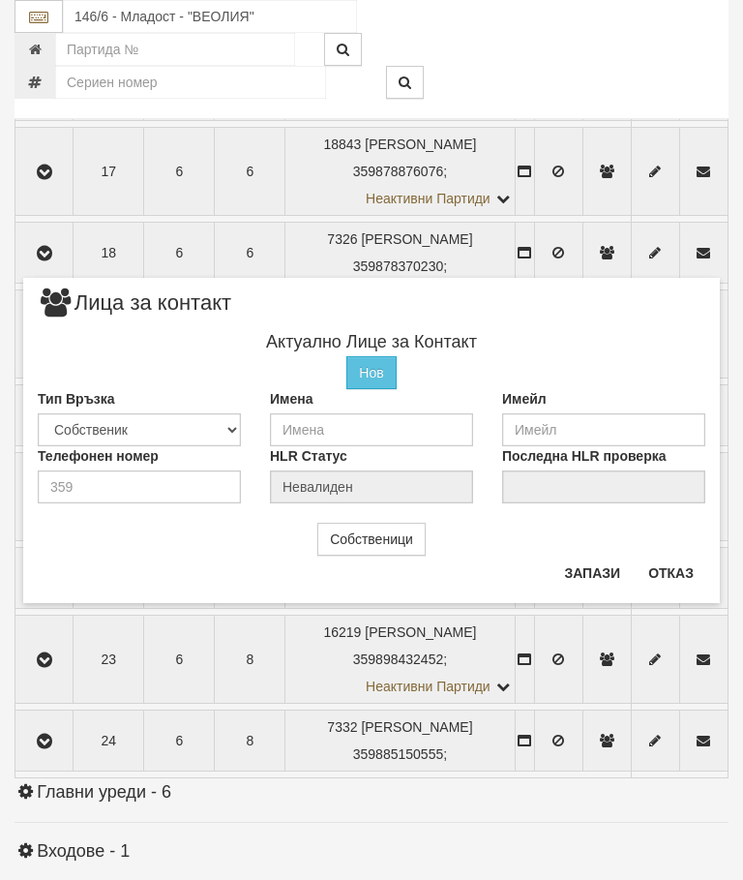
click at [678, 580] on button "Отказ" at bounding box center [671, 573] width 69 height 31
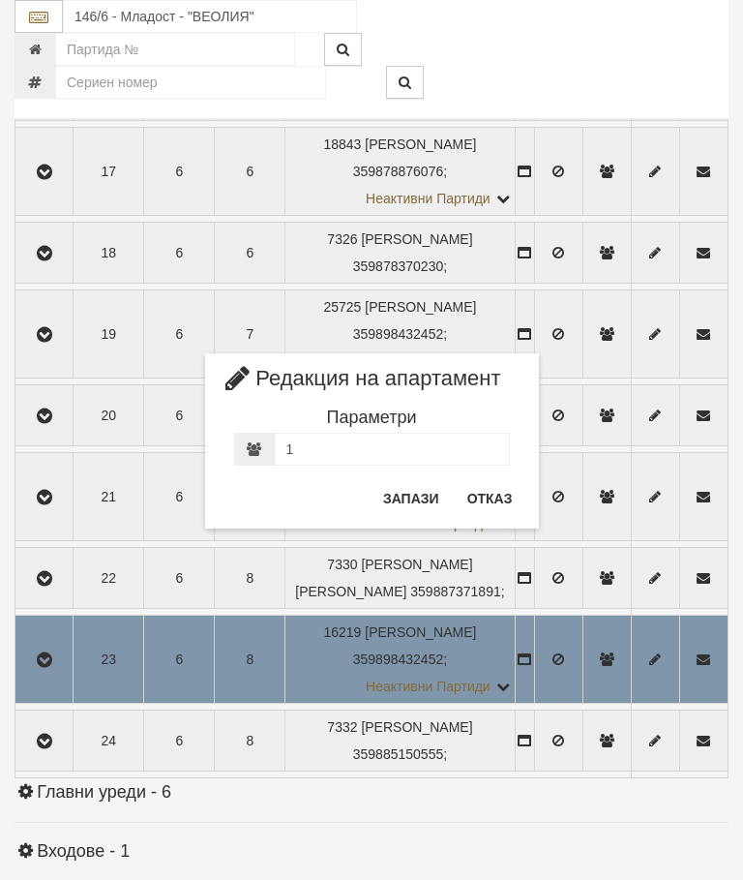
click at [496, 486] on button "Отказ" at bounding box center [490, 498] width 69 height 31
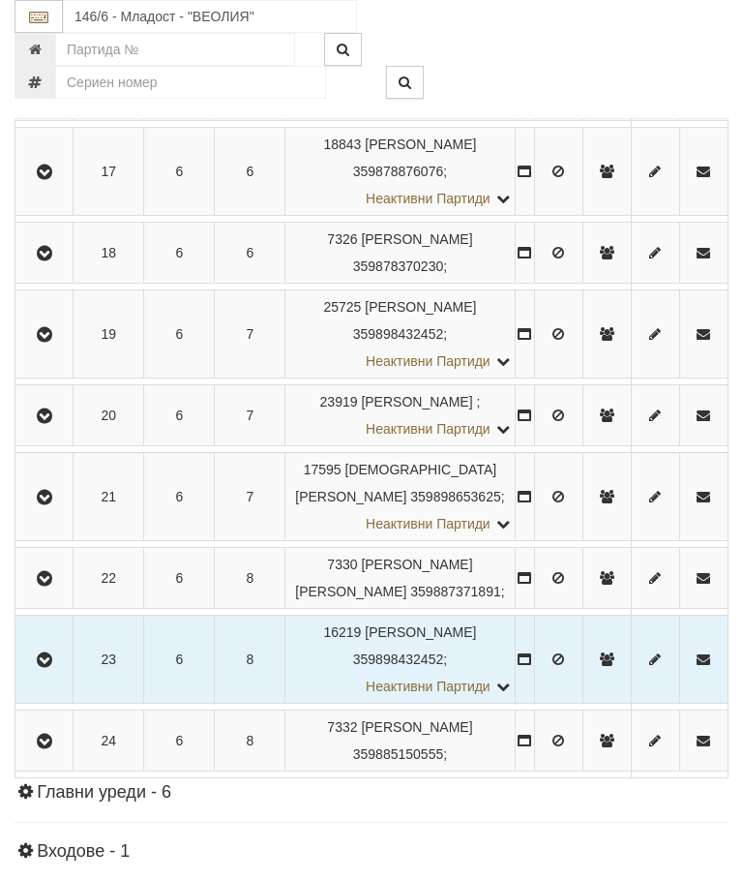
click at [48, 667] on icon "button" at bounding box center [44, 660] width 23 height 14
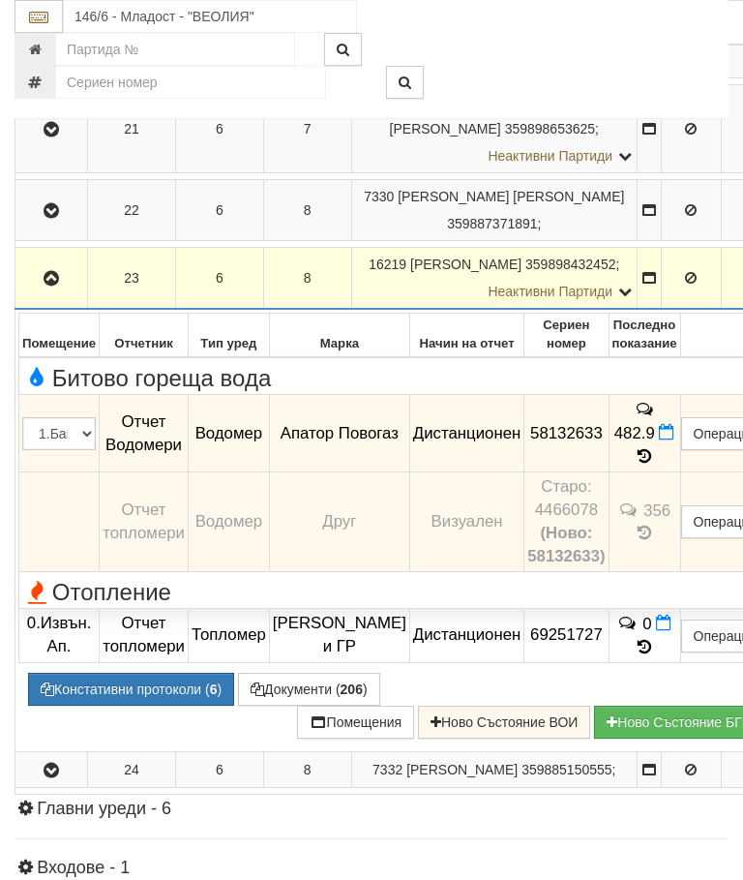
click at [310, 706] on button "Документи ( 206 )" at bounding box center [309, 689] width 142 height 33
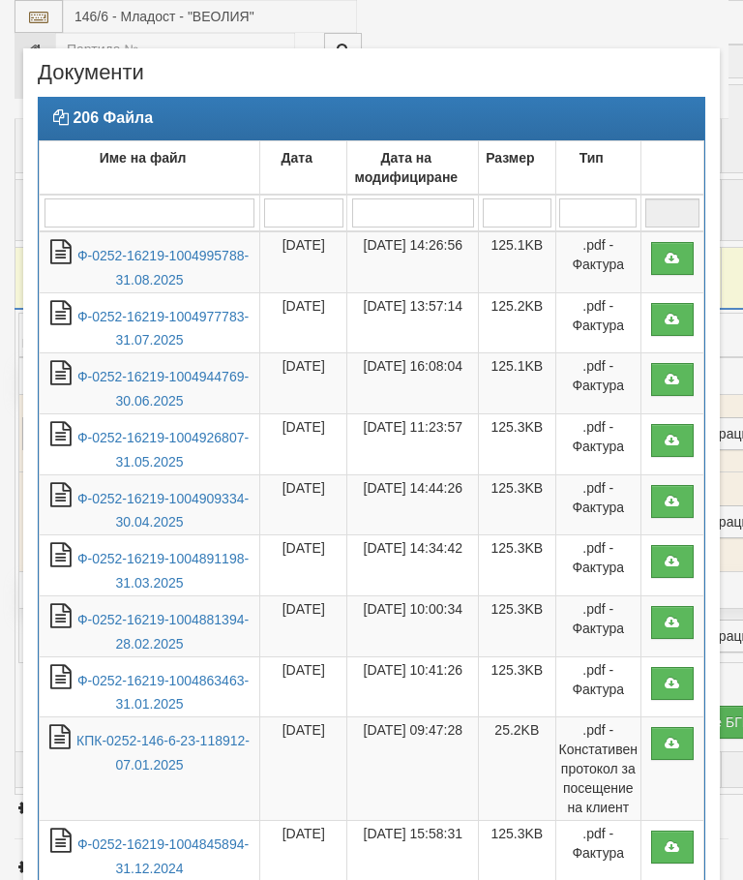
select select "10"
select select "1"
click at [193, 258] on link "Ф-0252-16219-1004995788-31.08.2025" at bounding box center [162, 268] width 171 height 40
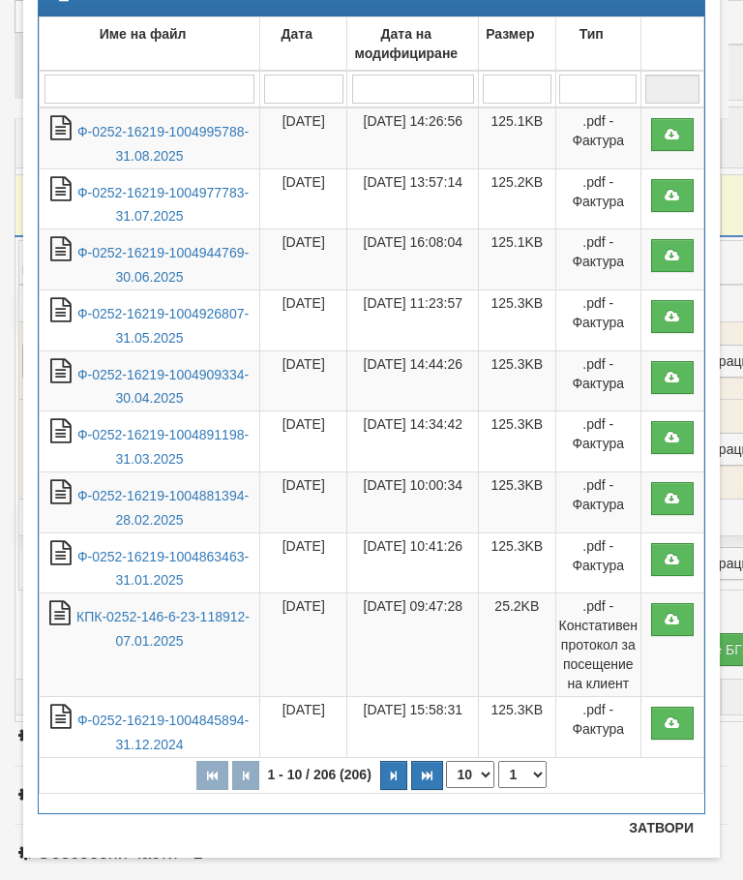
scroll to position [125, 0]
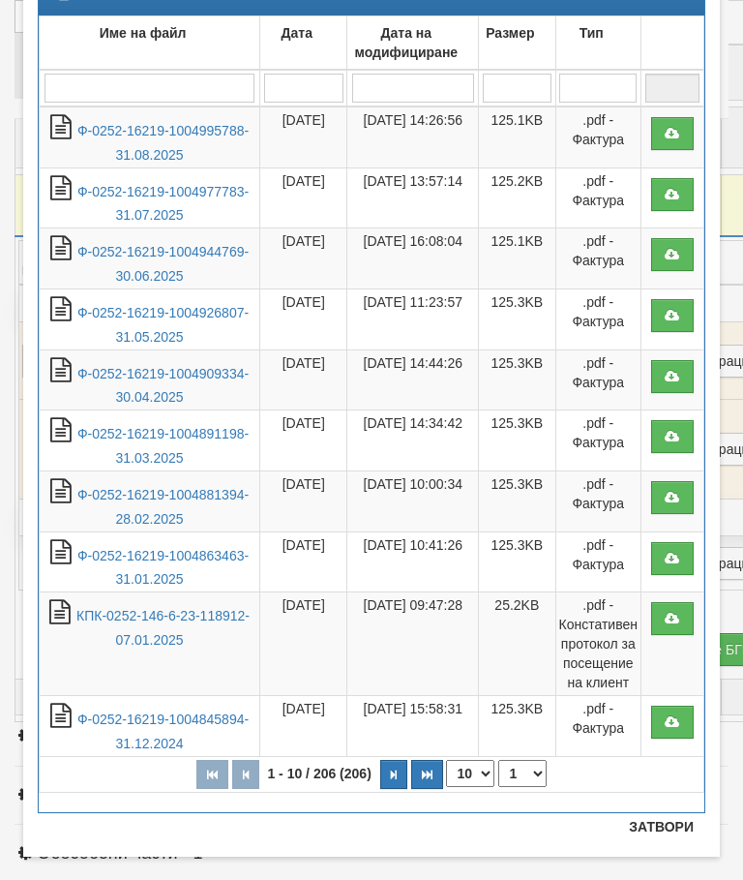
click at [659, 822] on button "Затвори" at bounding box center [662, 826] width 88 height 31
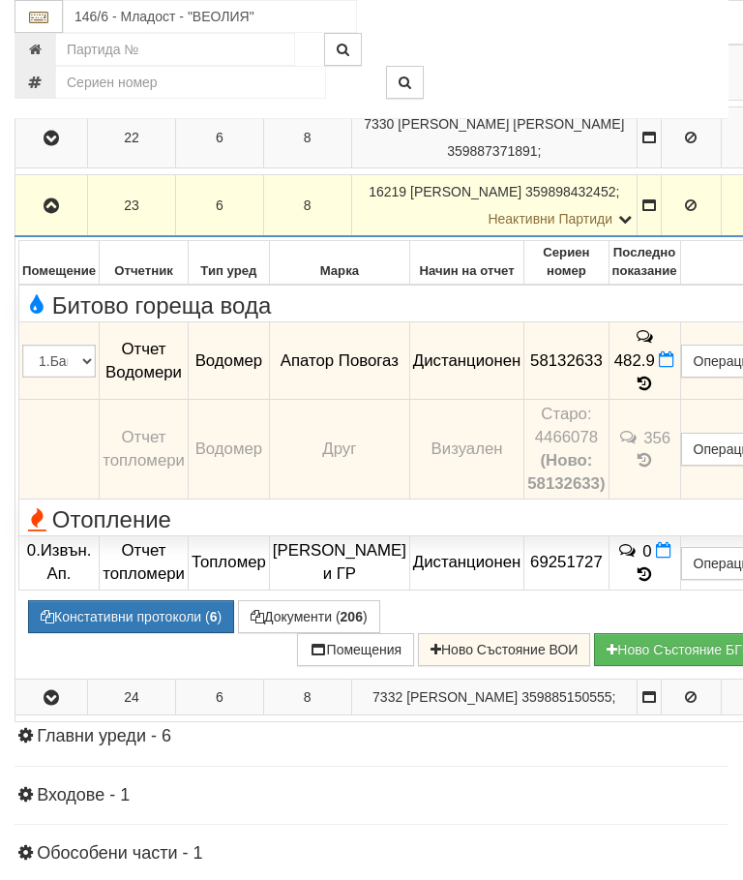
click at [659, 369] on span at bounding box center [666, 359] width 15 height 18
click at [659, 368] on icon at bounding box center [666, 359] width 15 height 16
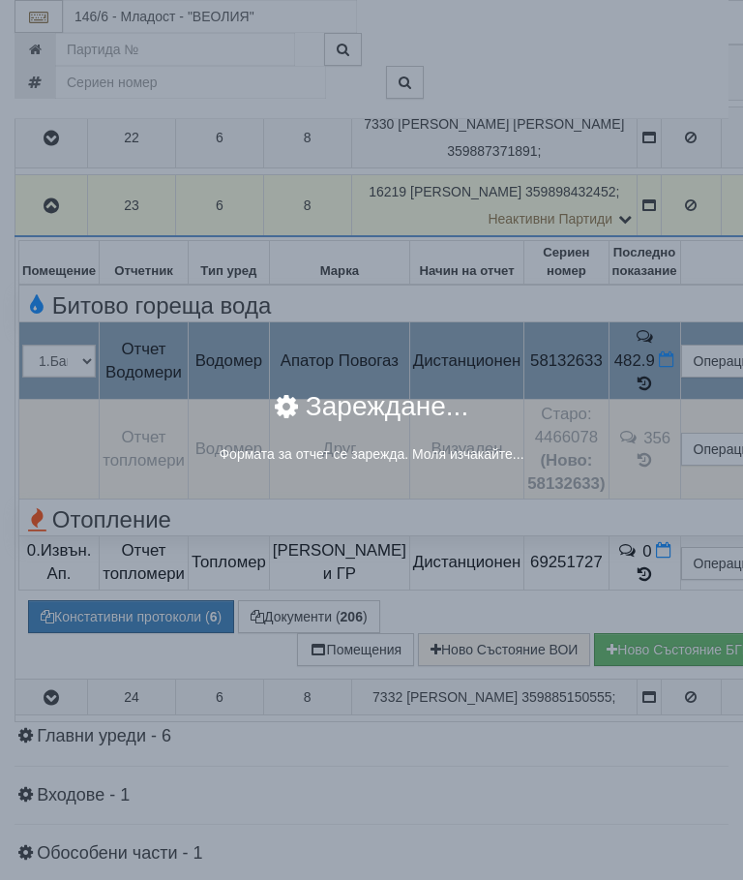
select select "8ac75930-9bfd-e511-80be-8d5a1dced85a"
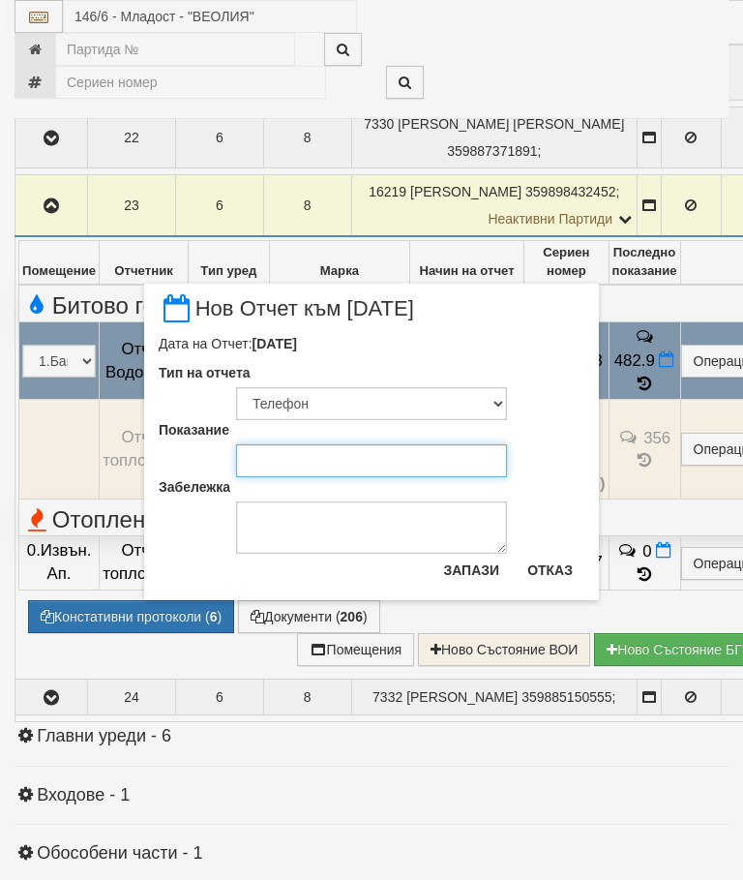
click at [289, 449] on input "Показание" at bounding box center [371, 460] width 271 height 33
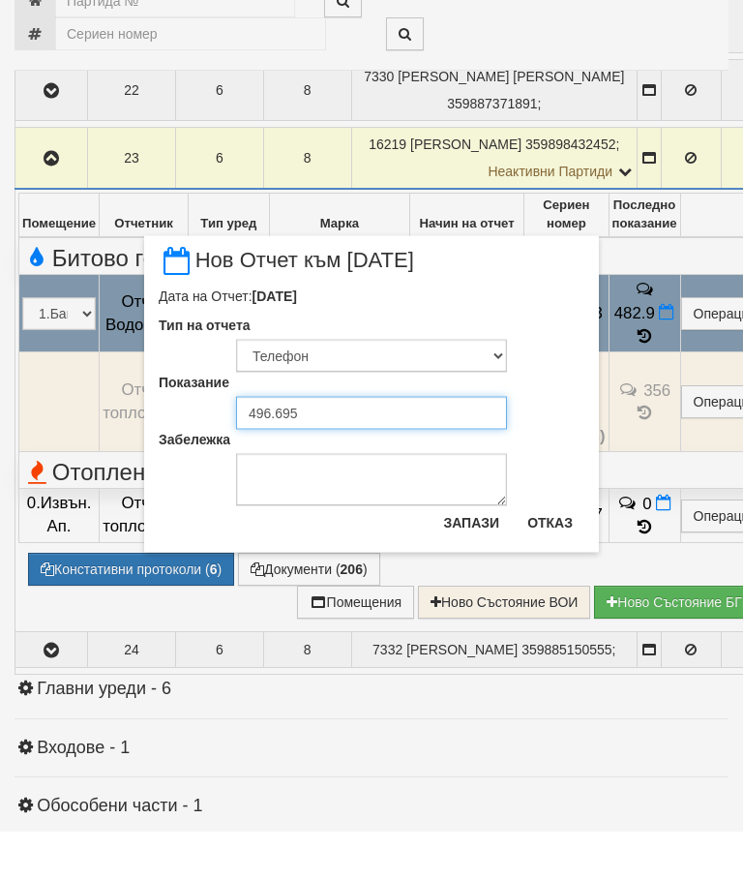
type input "496.695"
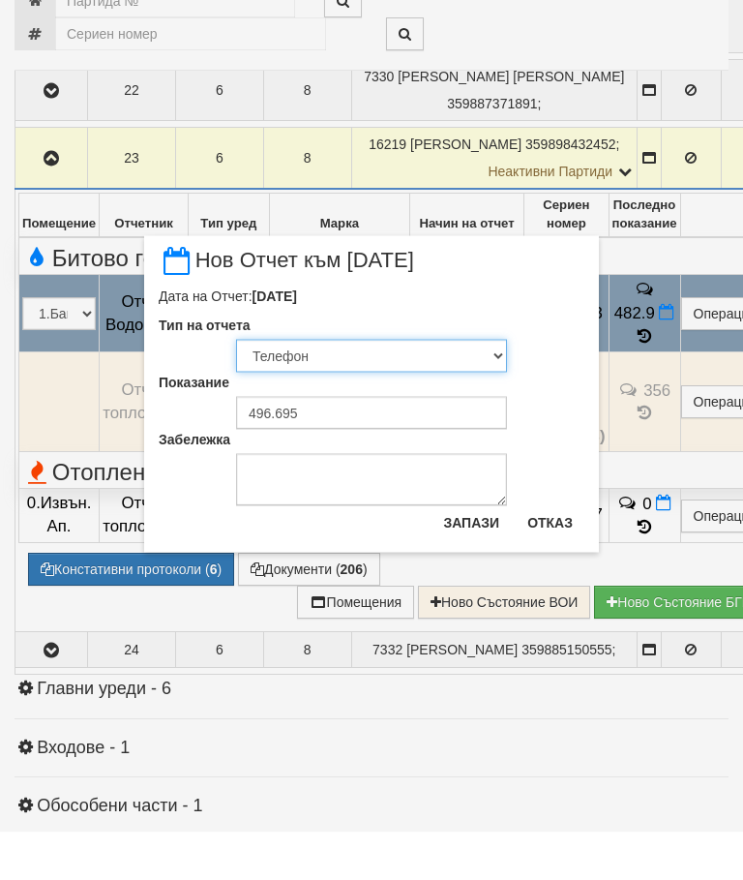
click at [313, 387] on select "Визуален Телефон Бележка Неосигурен достъп Самоотчет Служебно Дистанционен" at bounding box center [371, 403] width 271 height 33
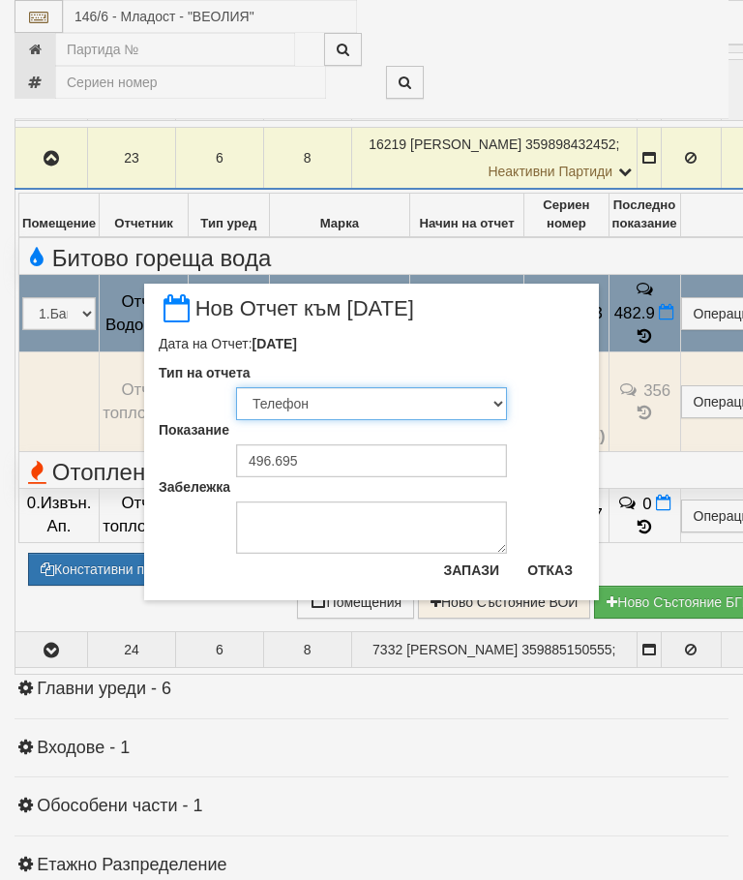
select select "89c75930-9bfd-e511-80be-8d5a1dced85a"
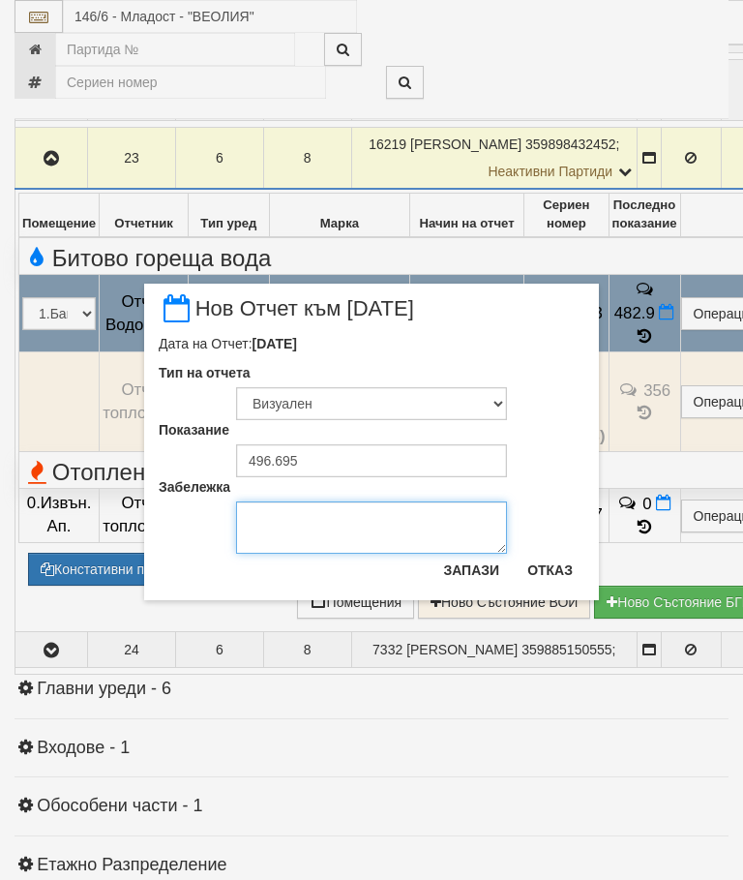
click at [307, 540] on textarea "Забележка" at bounding box center [371, 527] width 271 height 52
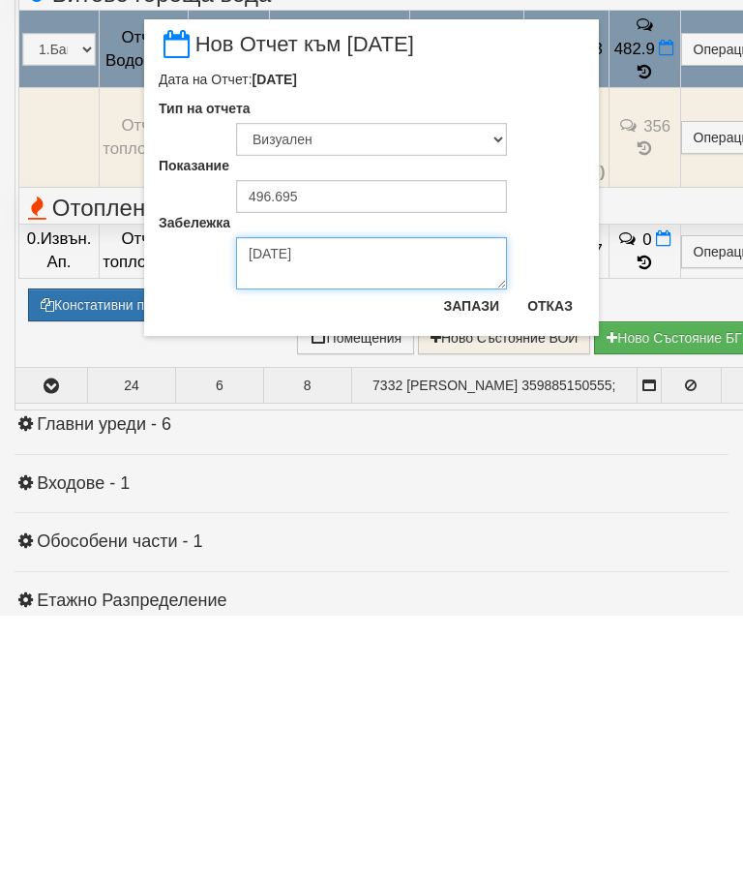
type textarea "[DATE]"
click at [472, 555] on button "Запази" at bounding box center [471, 570] width 79 height 31
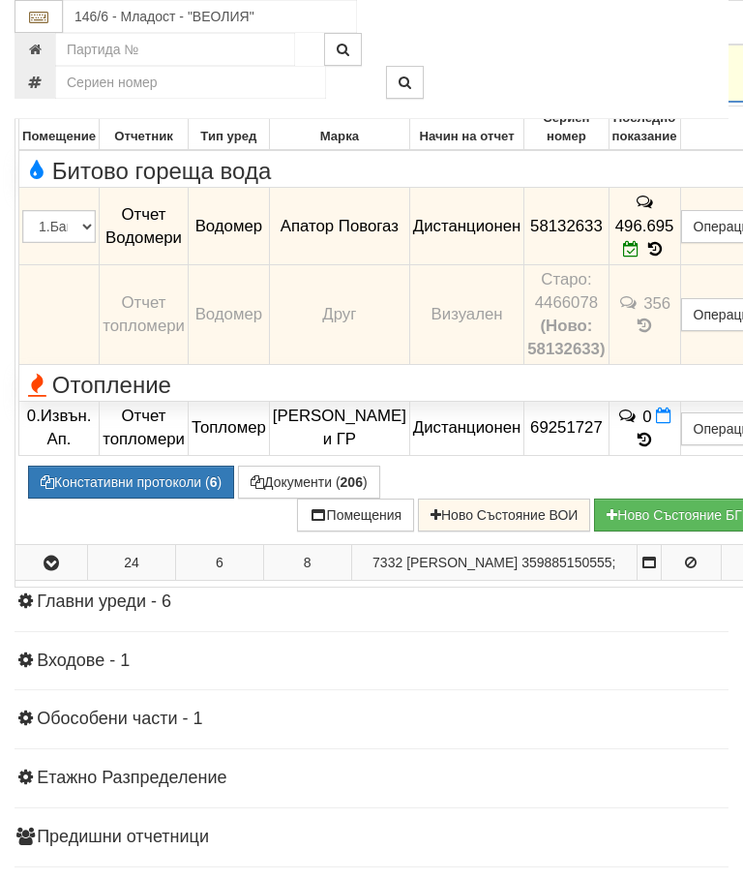
scroll to position [1823, 0]
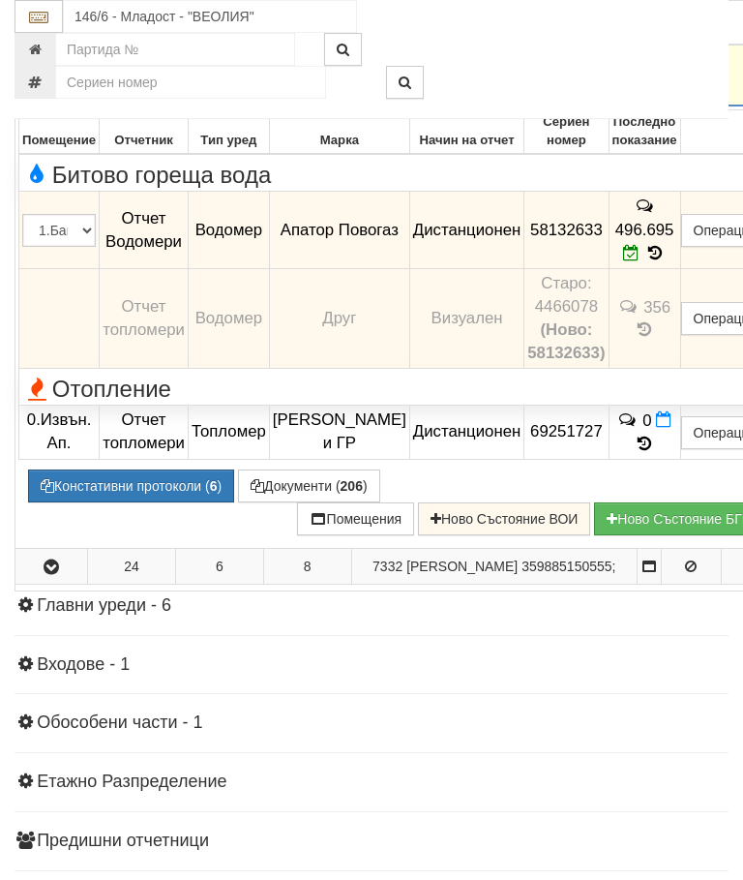
click at [51, 89] on button "button" at bounding box center [51, 74] width 66 height 29
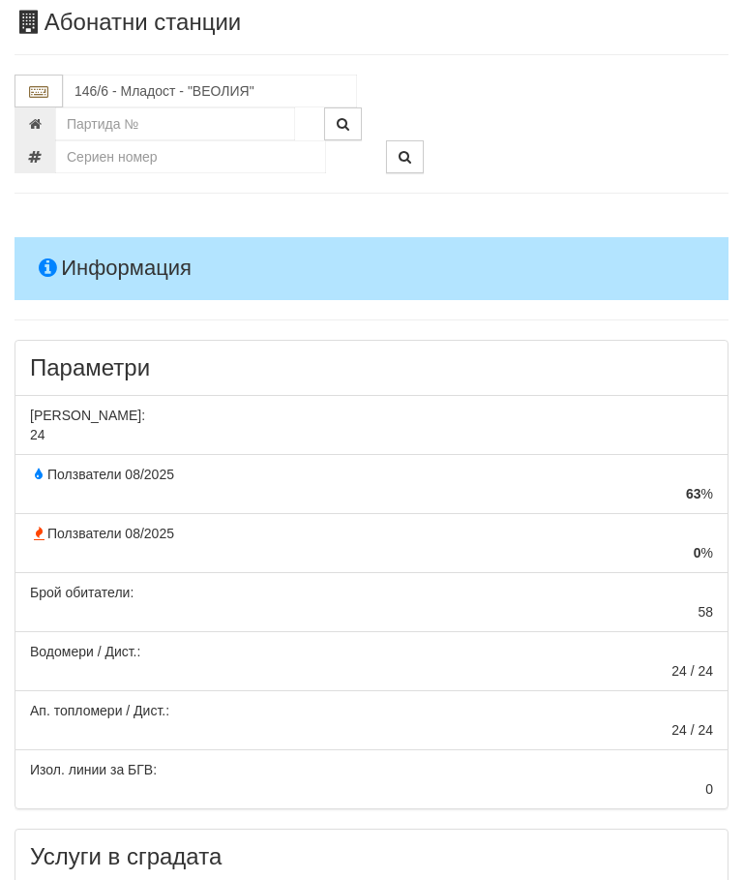
scroll to position [0, 0]
